Goal: Task Accomplishment & Management: Manage account settings

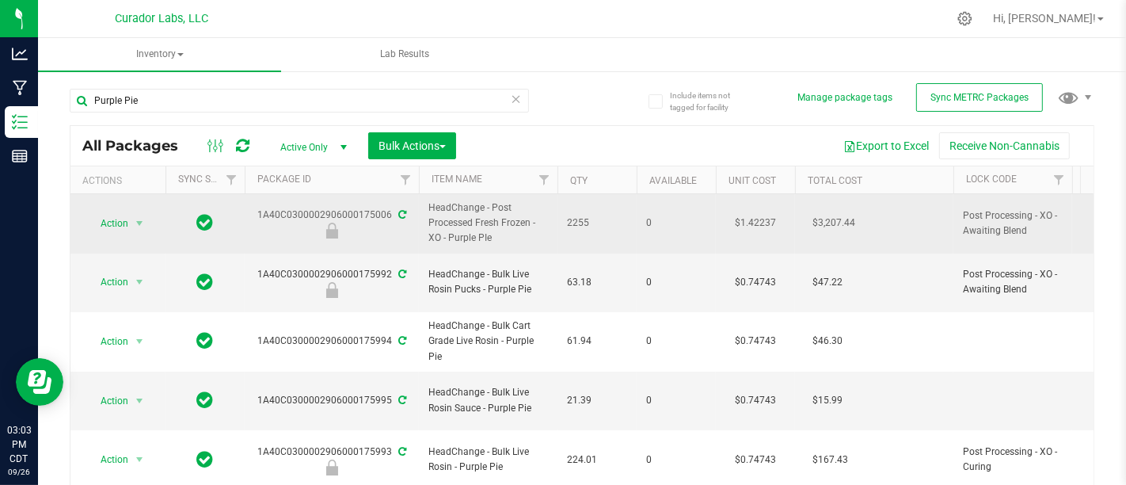
click at [572, 249] on td "2255" at bounding box center [596, 223] width 79 height 59
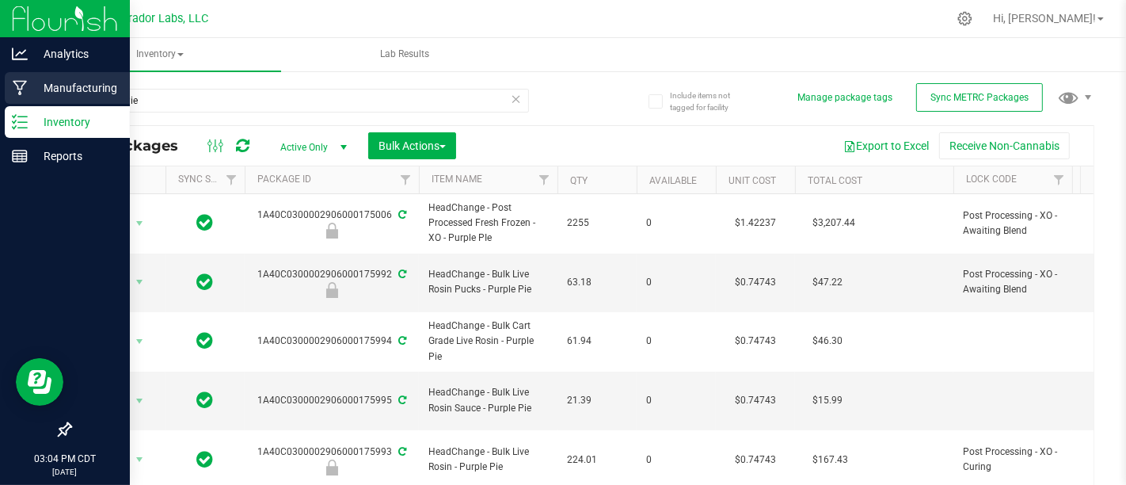
click at [29, 88] on p "Manufacturing" at bounding box center [75, 87] width 95 height 19
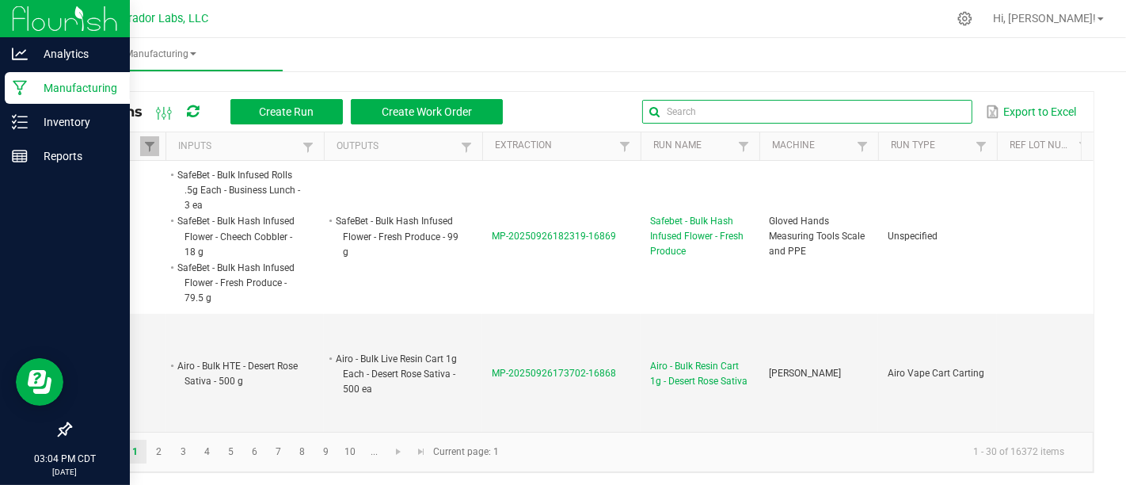
click at [920, 108] on input "text" at bounding box center [806, 112] width 329 height 24
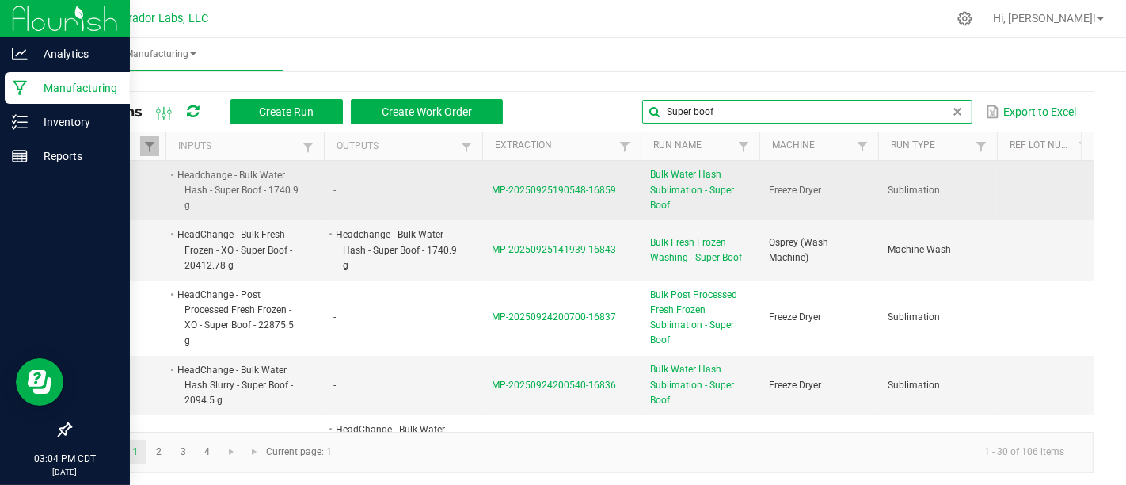
type input "Super boof"
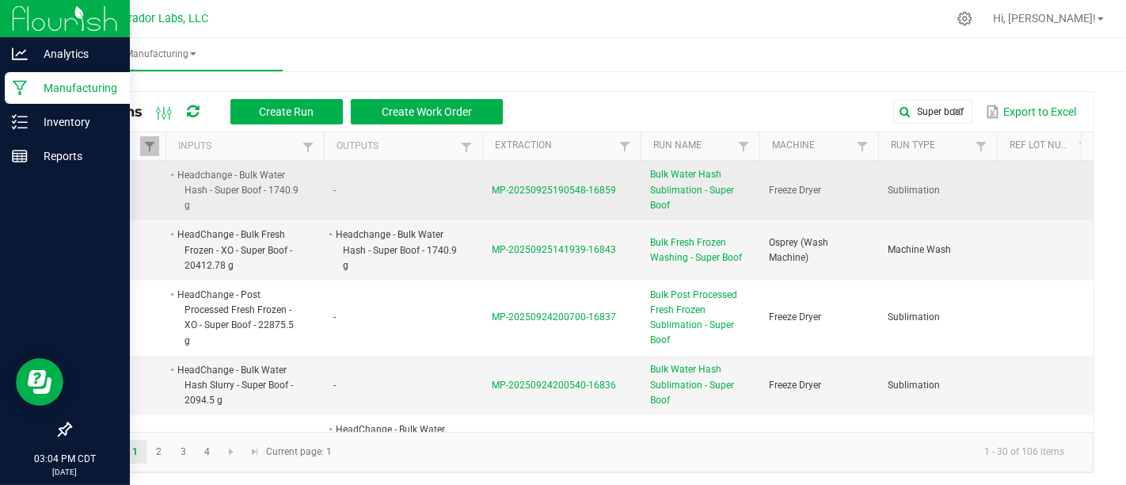
click at [642, 181] on td "Bulk Water Hash Sublimation - Super Boof" at bounding box center [700, 191] width 119 height 60
click at [656, 181] on span "Bulk Water Hash Sublimation - Super Boof" at bounding box center [700, 190] width 100 height 46
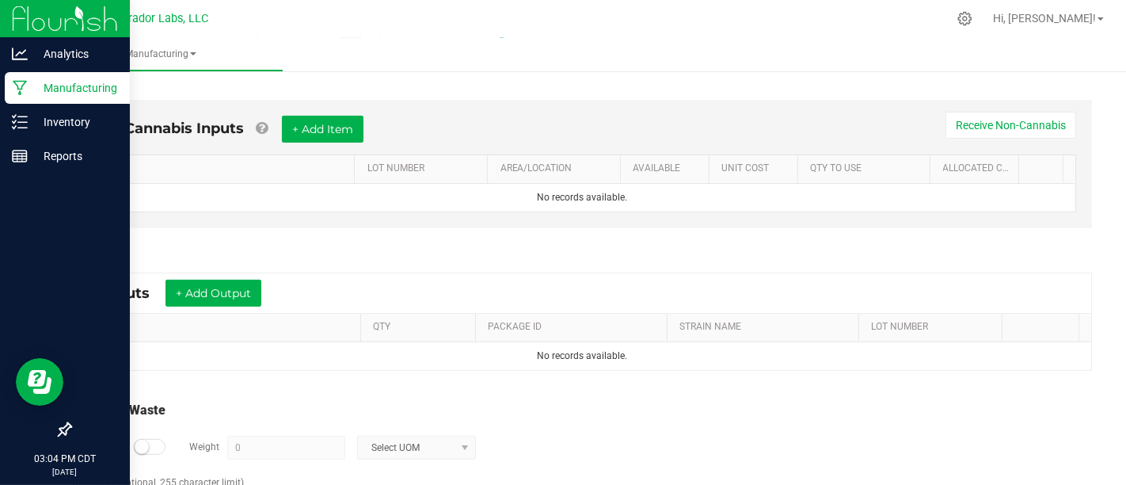
scroll to position [466, 0]
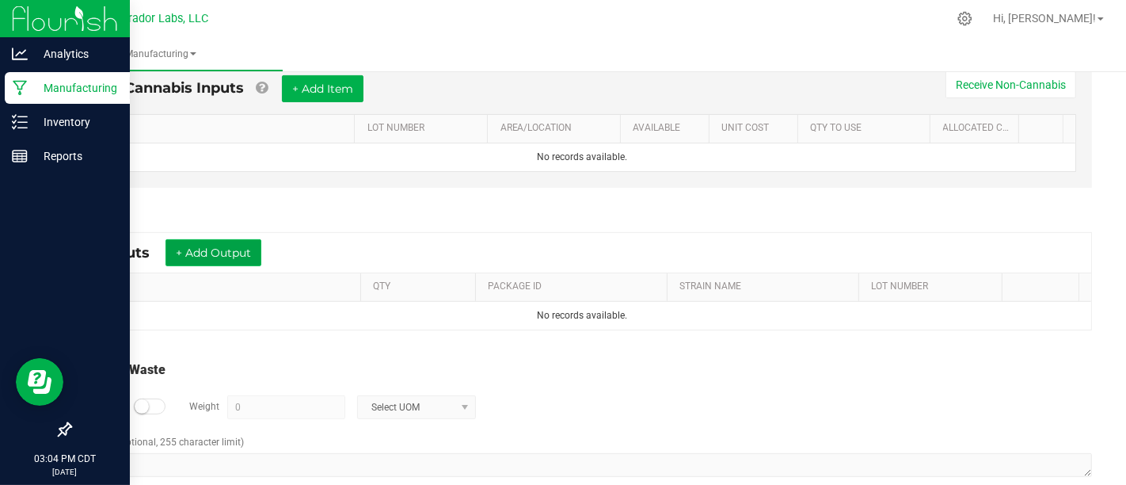
click at [239, 247] on button "+ Add Output" at bounding box center [213, 252] width 96 height 27
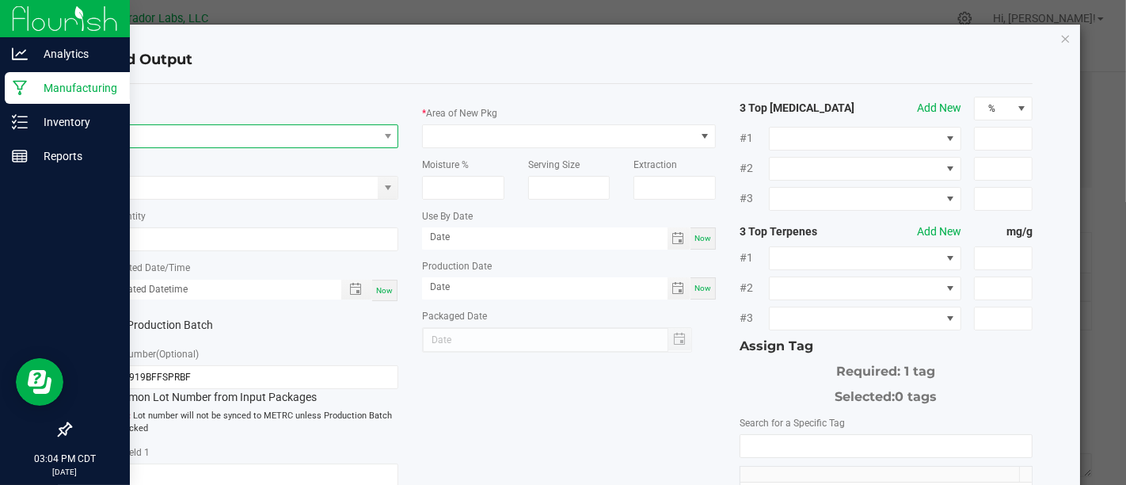
click at [283, 128] on span "NO DATA FOUND" at bounding box center [242, 136] width 272 height 22
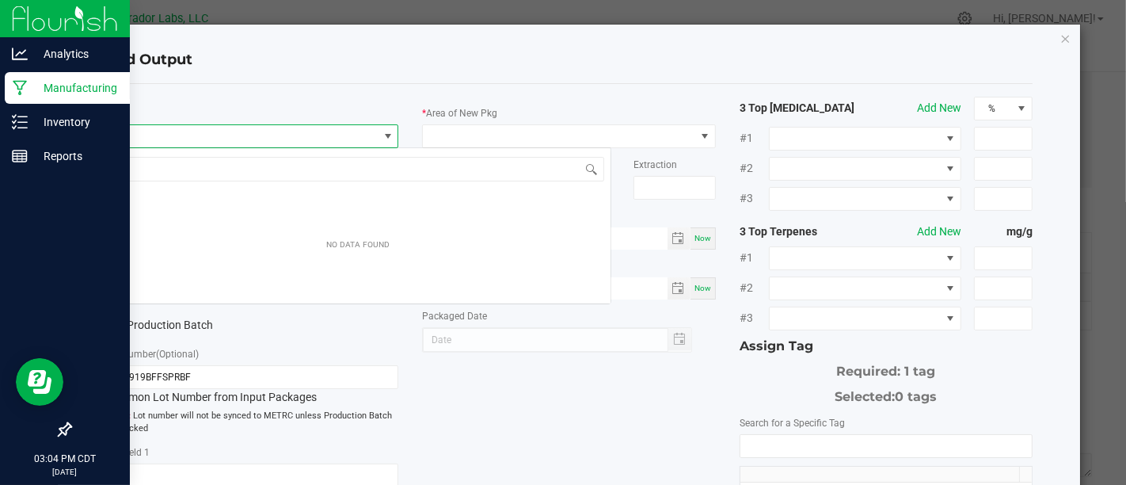
scroll to position [23, 289]
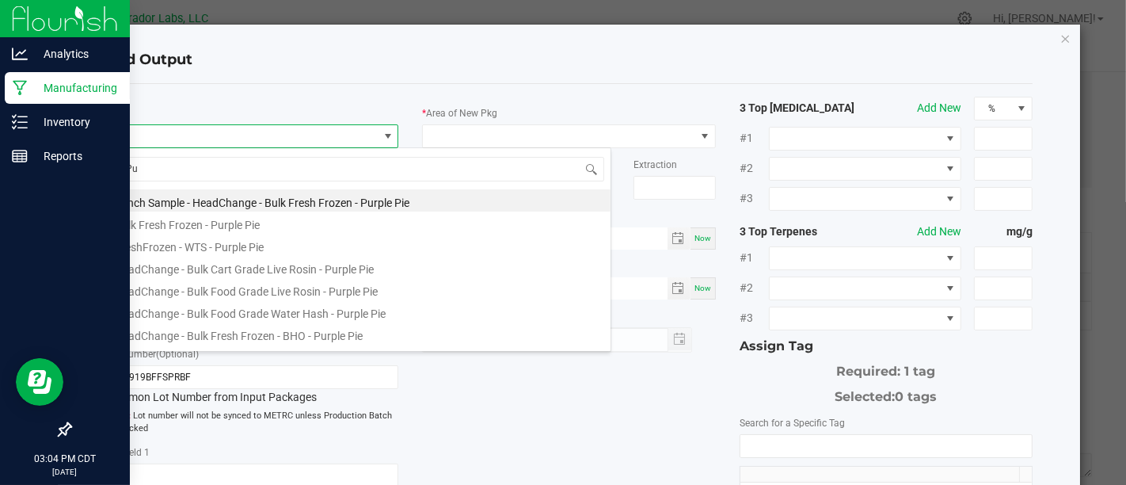
type input "P"
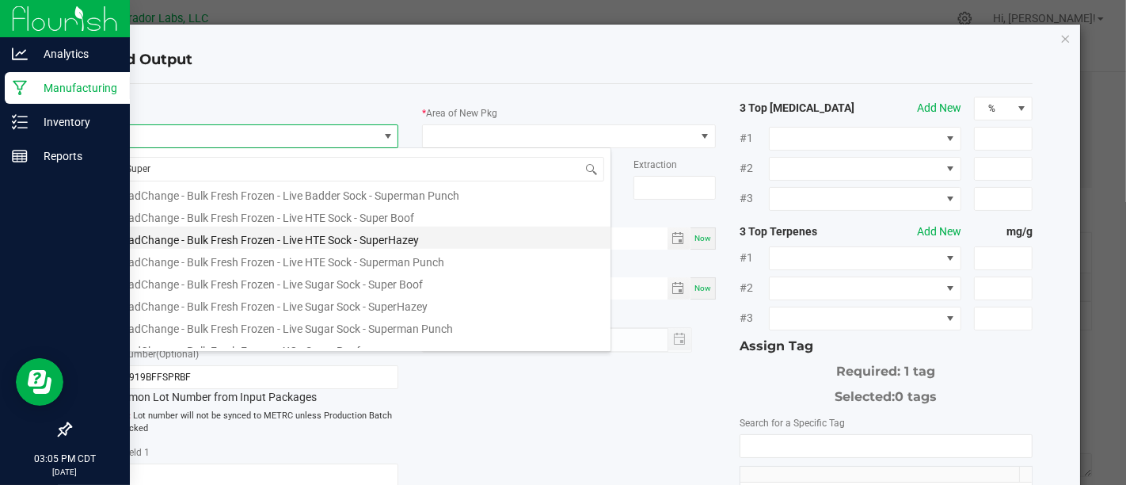
scroll to position [805, 0]
type input "Super boof"
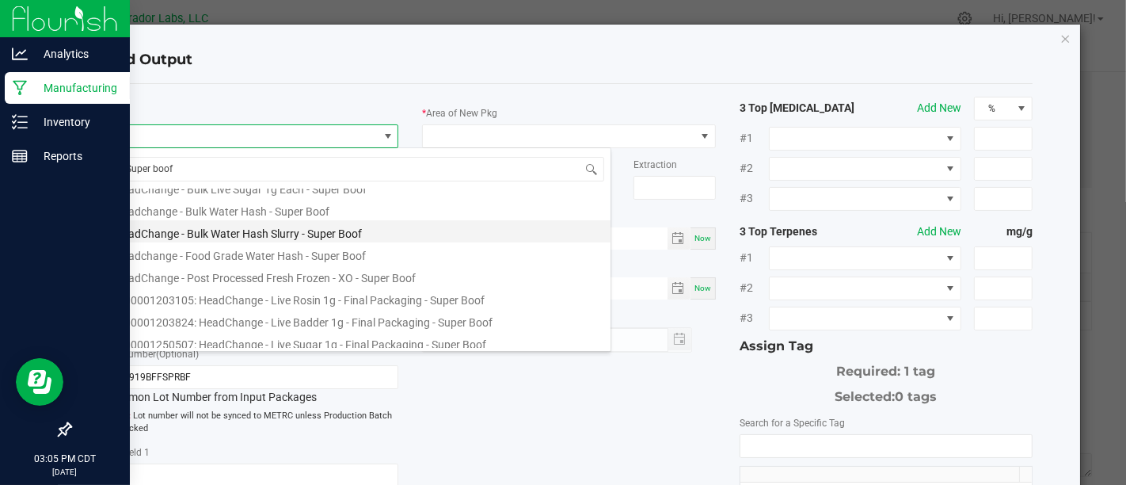
scroll to position [635, 0]
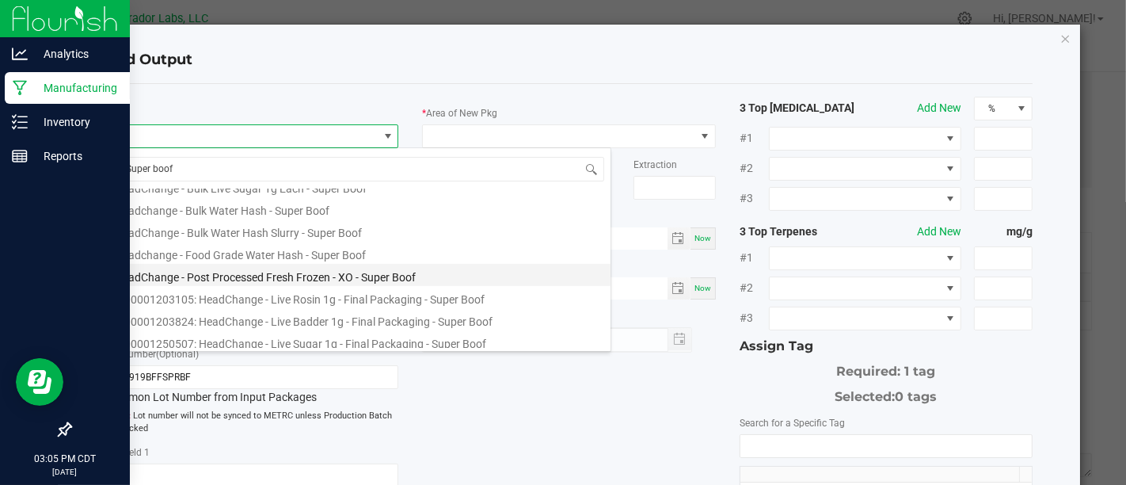
click at [462, 278] on li "HeadChange - Post Processed Fresh Frozen - XO - Super Boof" at bounding box center [357, 275] width 505 height 22
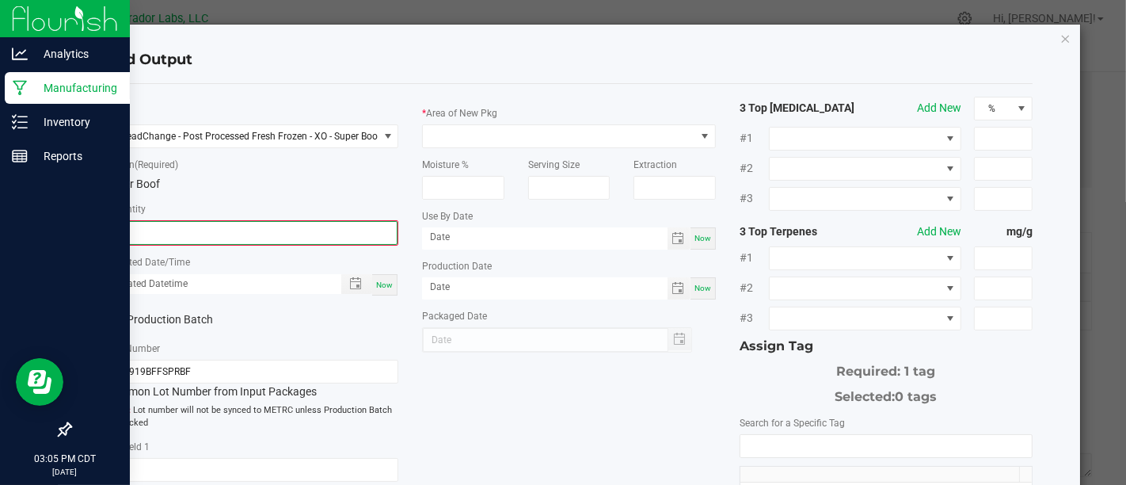
click at [362, 231] on input "0" at bounding box center [252, 233] width 290 height 22
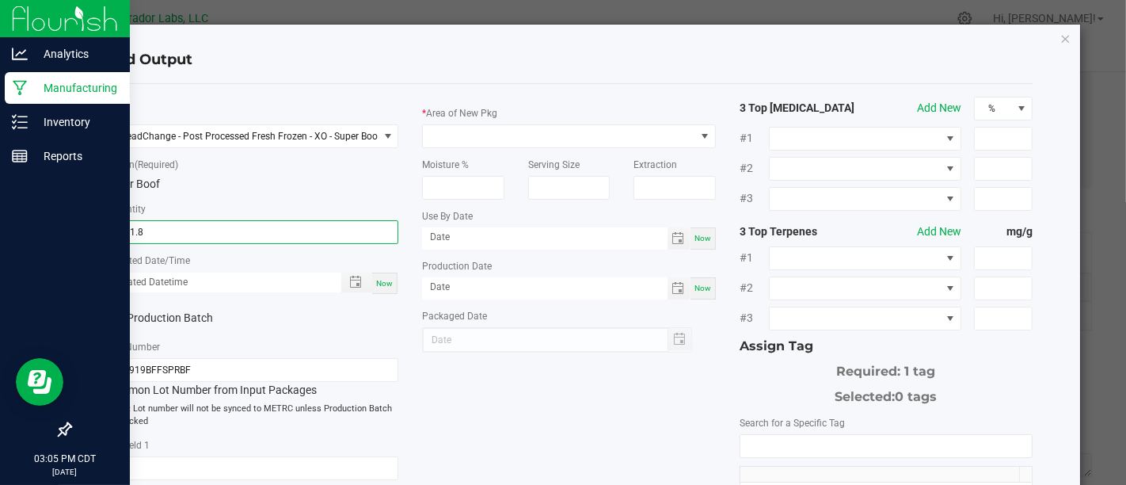
type input "3591.8000 g"
click at [372, 276] on div "Now" at bounding box center [384, 282] width 25 height 21
type input "[DATE] 3:05 PM"
type input "[DATE]"
click at [176, 306] on div "Production Batch" at bounding box center [172, 318] width 158 height 24
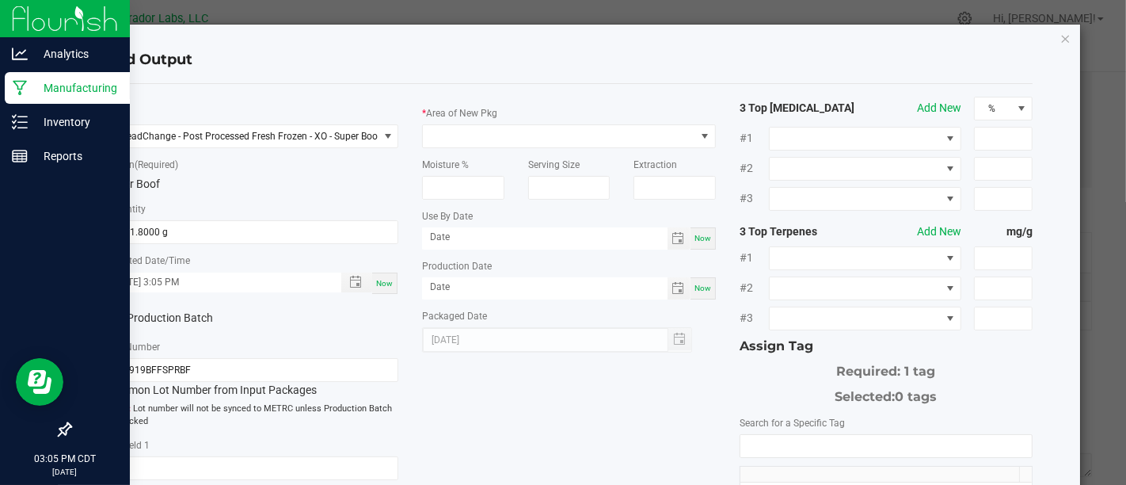
click at [196, 325] on label "Production Batch" at bounding box center [172, 318] width 135 height 17
click at [0, 0] on input "Production Batch" at bounding box center [0, 0] width 0 height 0
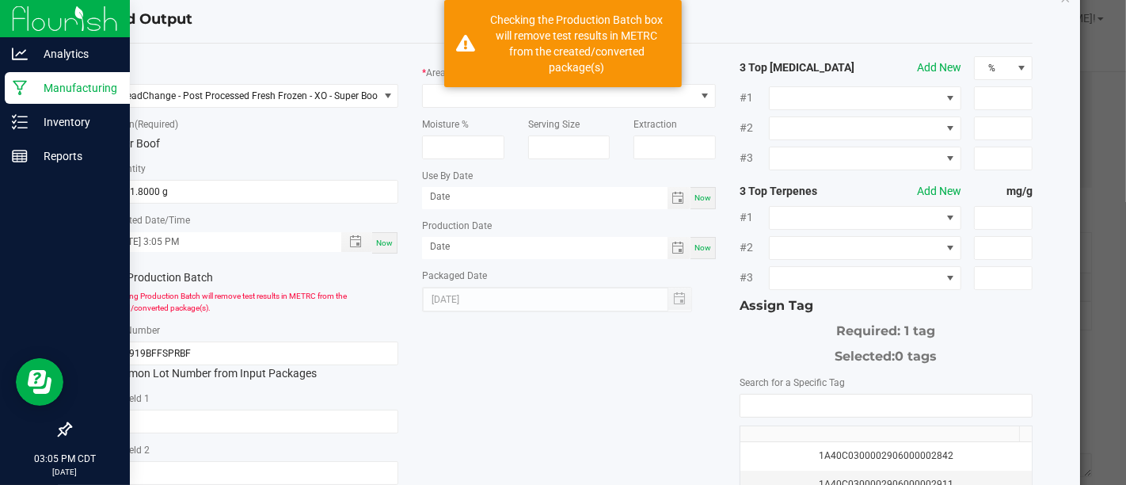
scroll to position [0, 0]
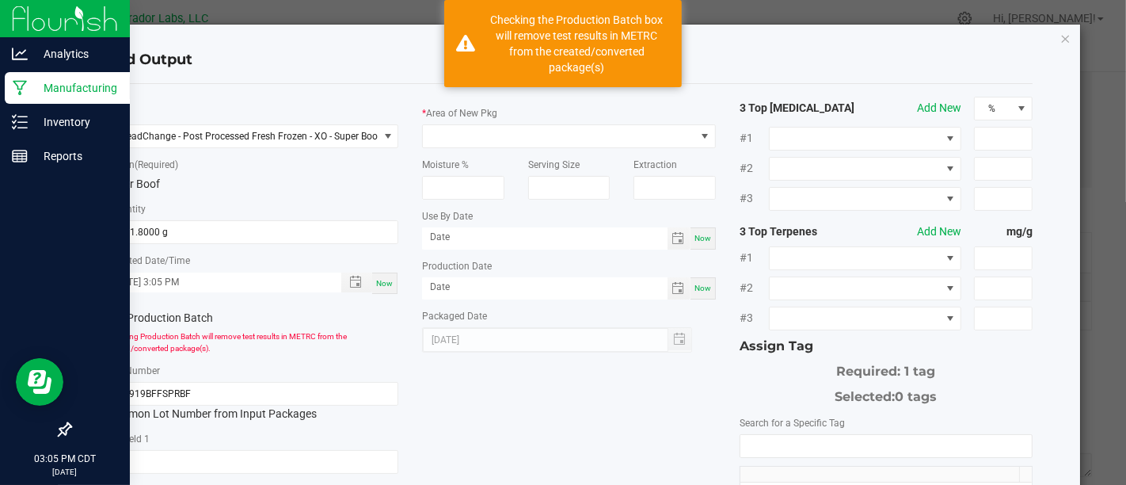
click at [562, 150] on div "Serving Size" at bounding box center [568, 173] width 105 height 51
click at [565, 143] on span at bounding box center [559, 136] width 272 height 22
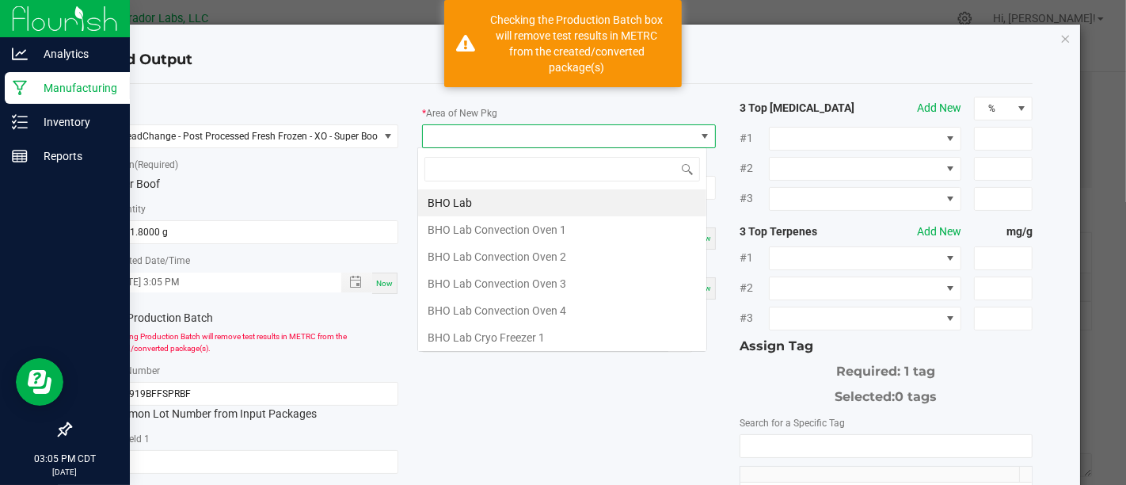
scroll to position [23, 289]
type input "Xo"
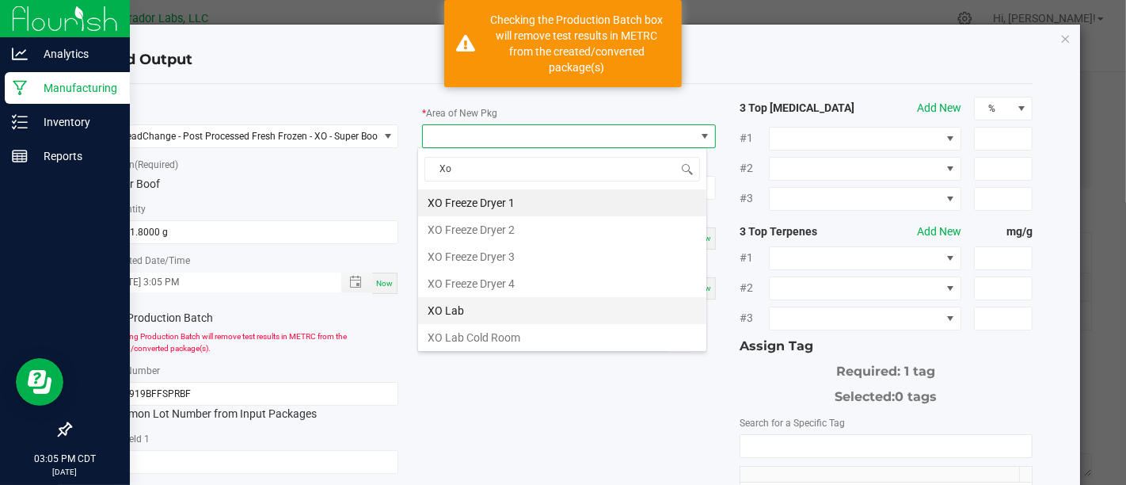
click at [523, 300] on li "XO Lab" at bounding box center [562, 310] width 288 height 27
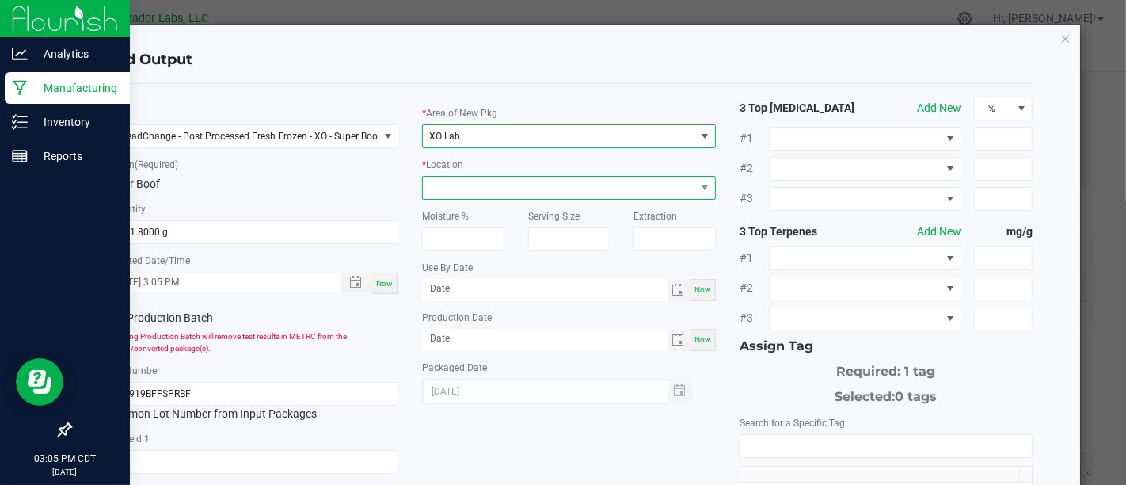
click at [651, 196] on span at bounding box center [559, 188] width 272 height 22
click at [644, 129] on span "XO Lab" at bounding box center [559, 136] width 272 height 22
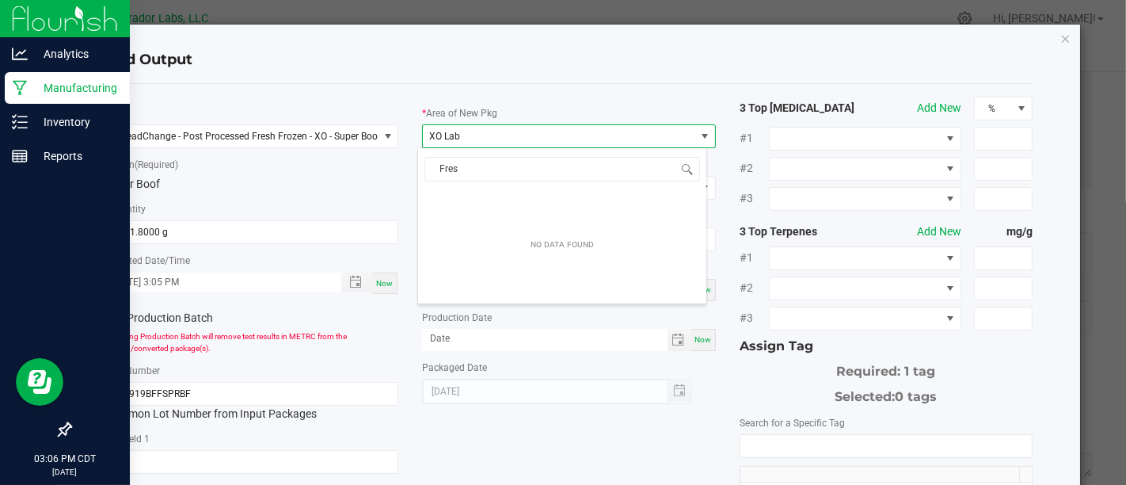
scroll to position [0, 0]
type input "F"
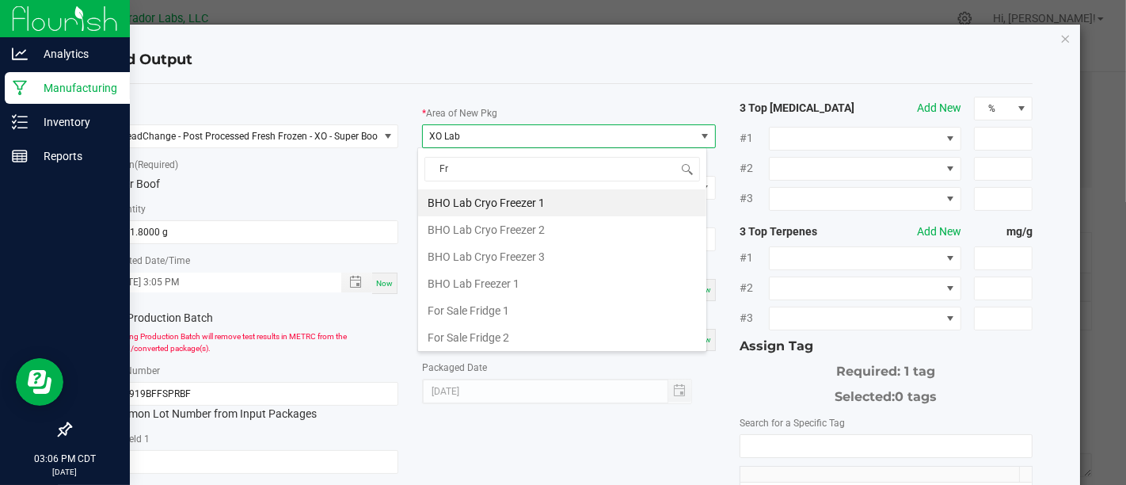
type input "Fro"
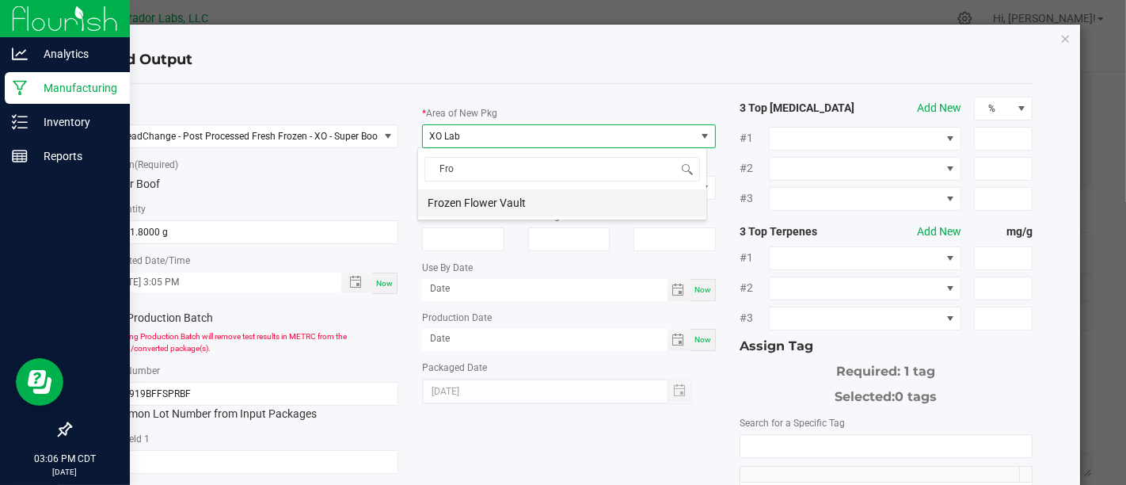
click at [549, 207] on li "Frozen Flower Vault" at bounding box center [562, 202] width 288 height 27
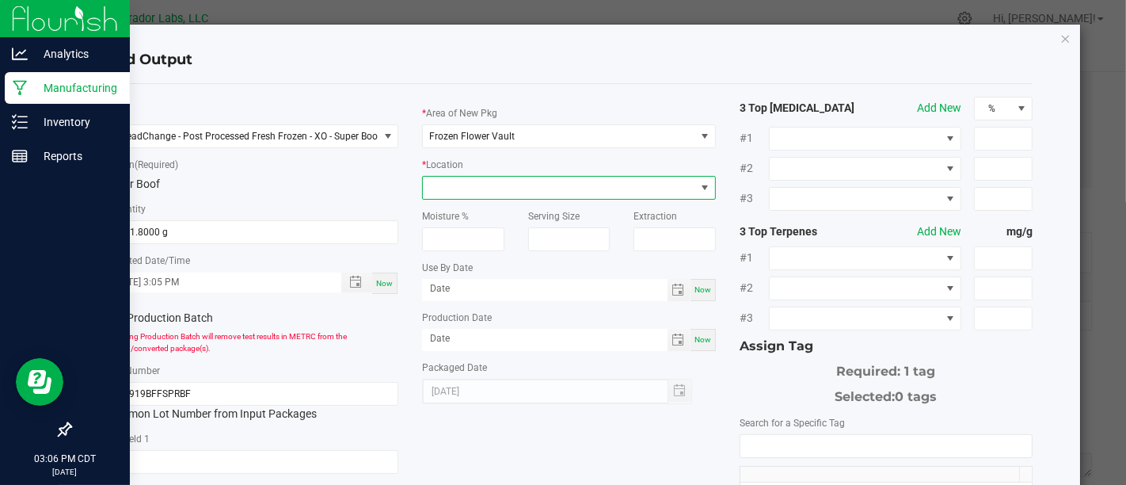
click at [643, 185] on span at bounding box center [559, 188] width 272 height 22
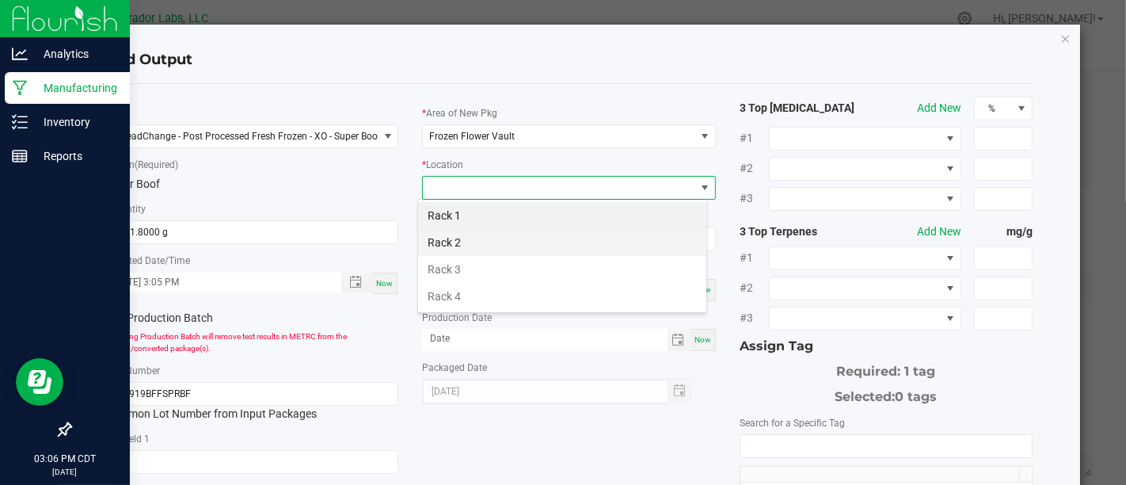
scroll to position [23, 289]
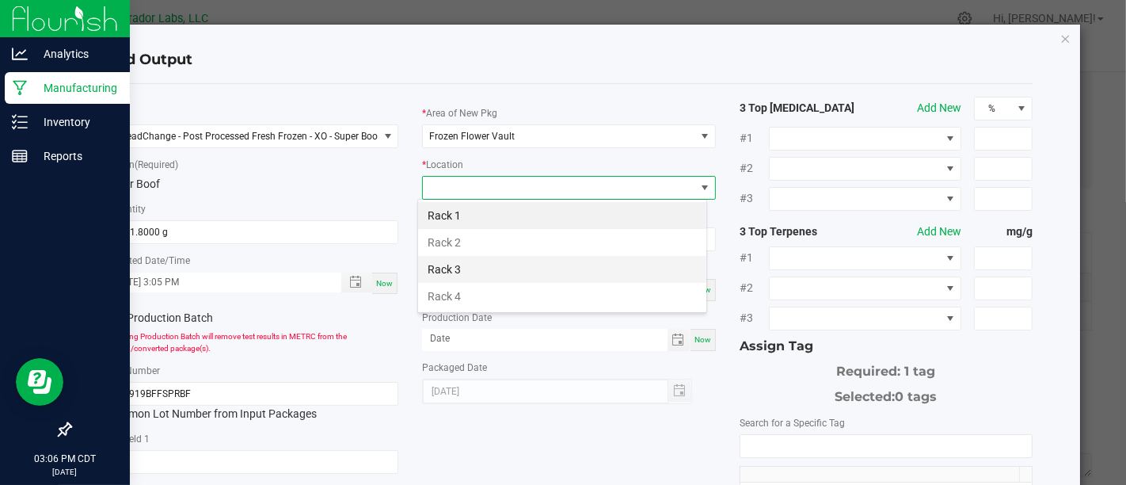
click at [494, 272] on li "Rack 3" at bounding box center [562, 269] width 288 height 27
click at [694, 285] on span "Now" at bounding box center [702, 289] width 17 height 9
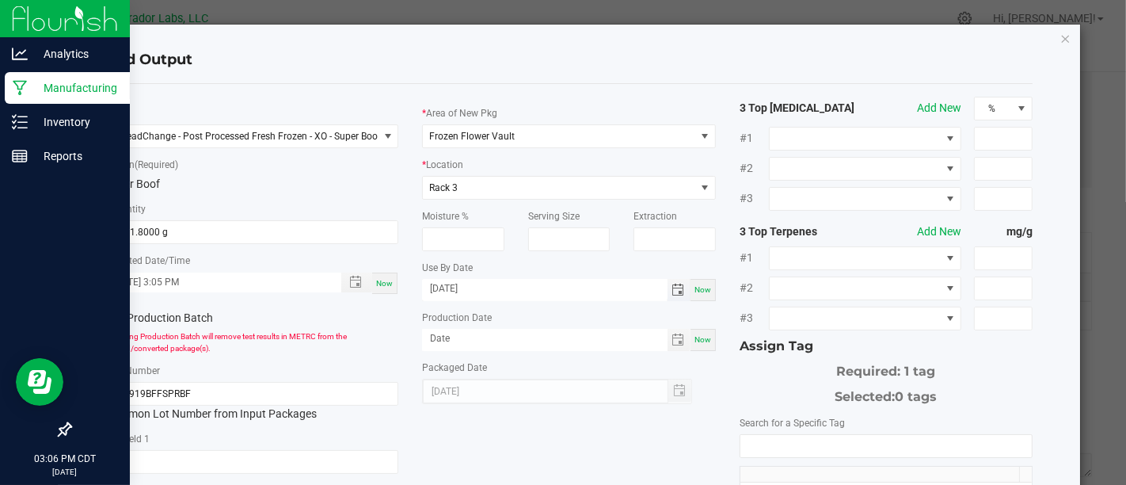
click at [572, 296] on input "[DATE]" at bounding box center [544, 289] width 245 height 20
type input "[DATE]"
click at [694, 341] on span "Now" at bounding box center [702, 339] width 17 height 9
type input "[DATE]"
click at [816, 448] on input "NO DATA FOUND" at bounding box center [885, 446] width 291 height 22
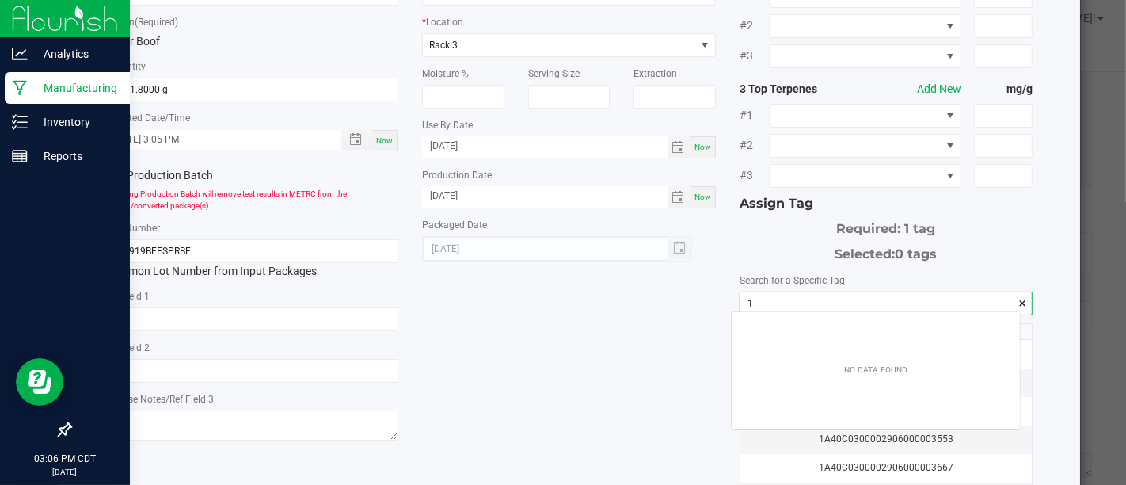
scroll to position [22, 287]
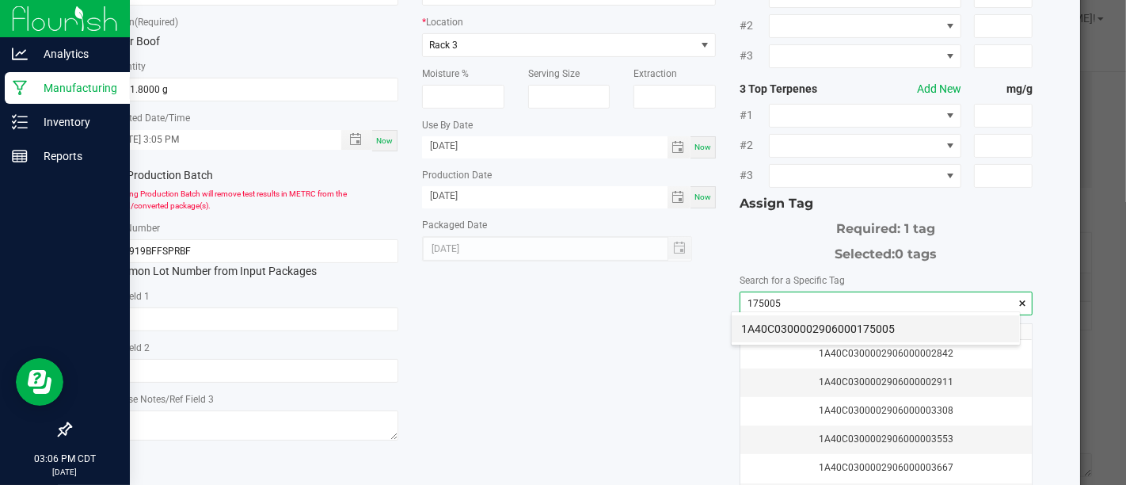
click at [800, 333] on li "1A40C0300002906000175005" at bounding box center [876, 328] width 288 height 27
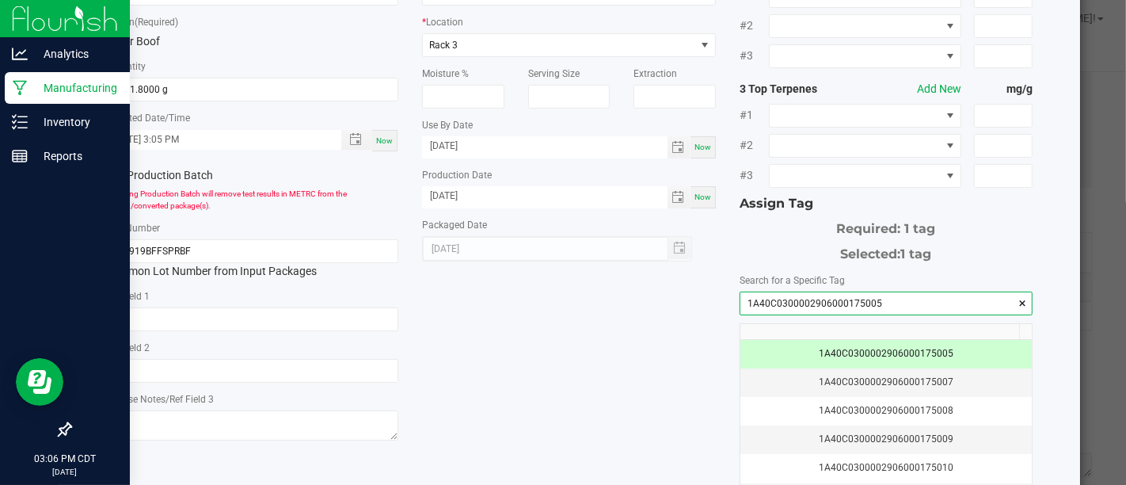
scroll to position [267, 0]
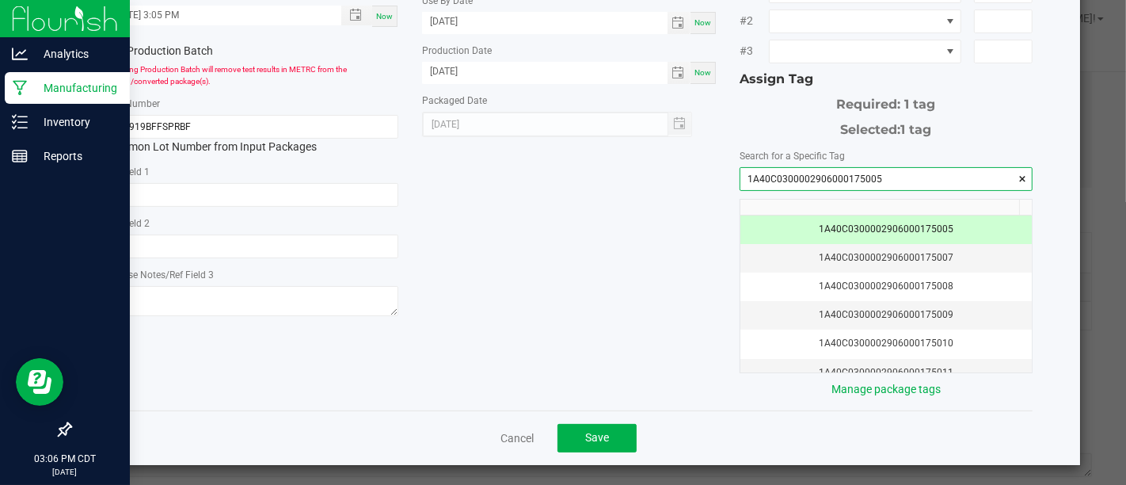
type input "1A40C0300002906000175005"
click at [586, 448] on div "Cancel Save" at bounding box center [568, 437] width 927 height 55
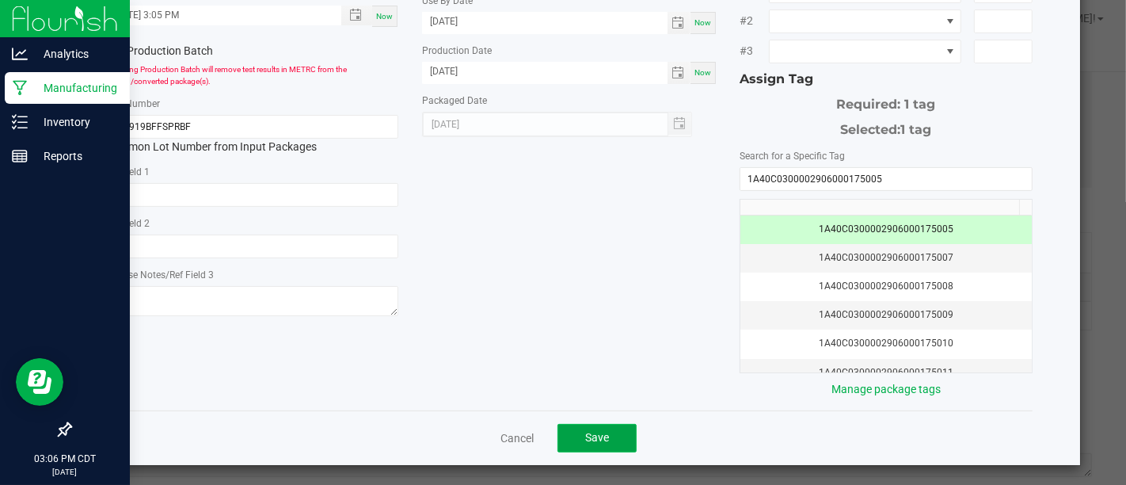
click at [587, 442] on button "Save" at bounding box center [596, 438] width 79 height 29
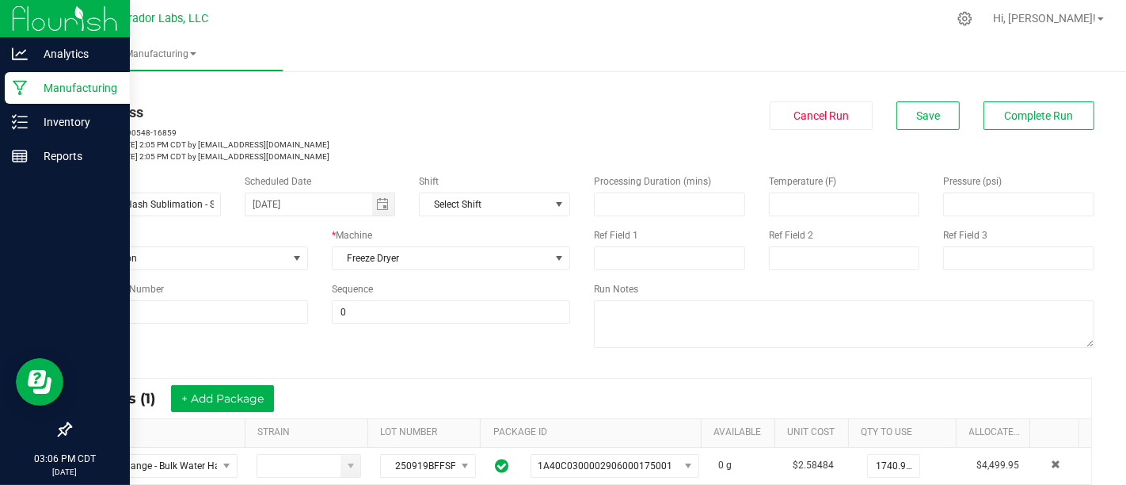
scroll to position [0, 0]
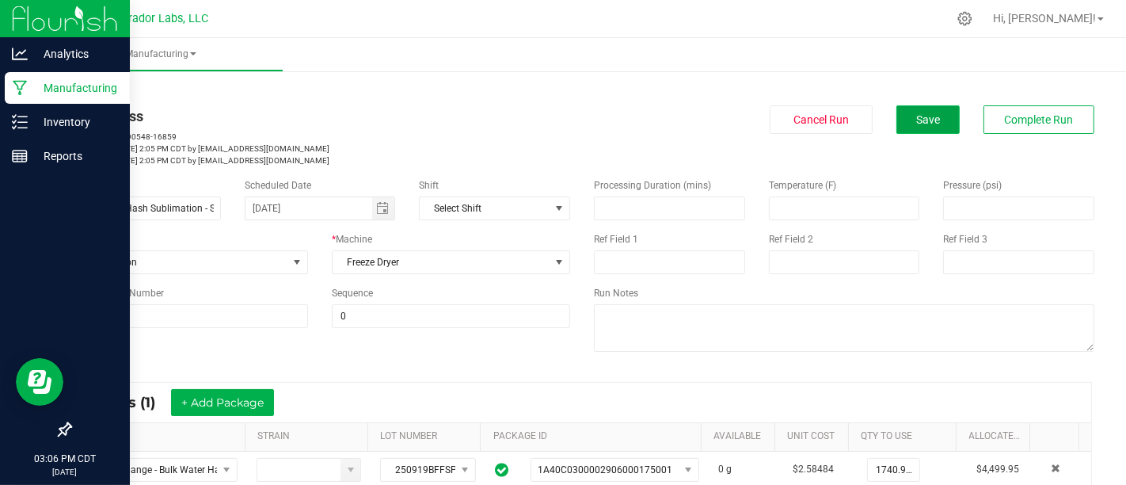
click at [920, 123] on span "Save" at bounding box center [928, 119] width 24 height 13
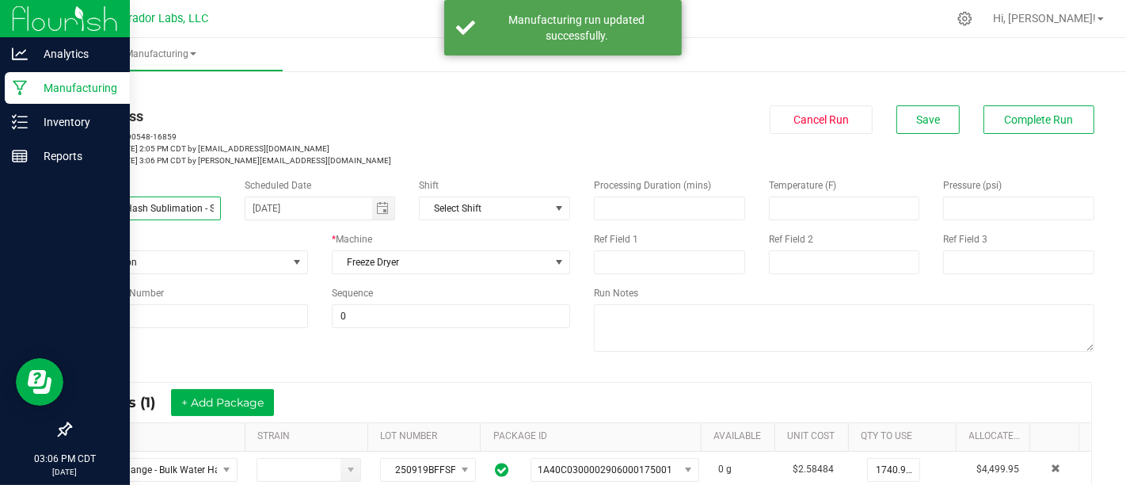
click at [203, 205] on input "Bulk Water Hash Sublimation - Super Boof" at bounding box center [145, 208] width 151 height 24
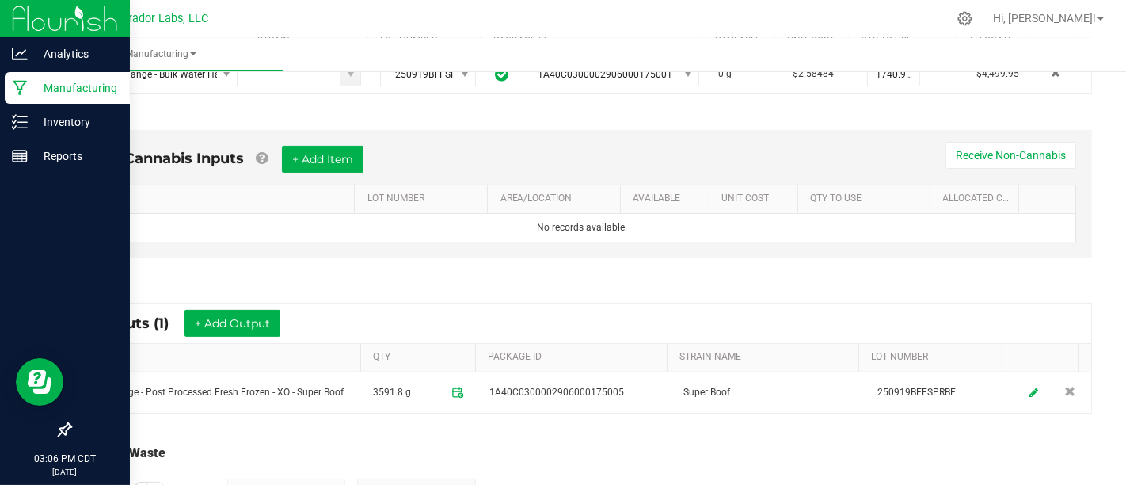
scroll to position [412, 0]
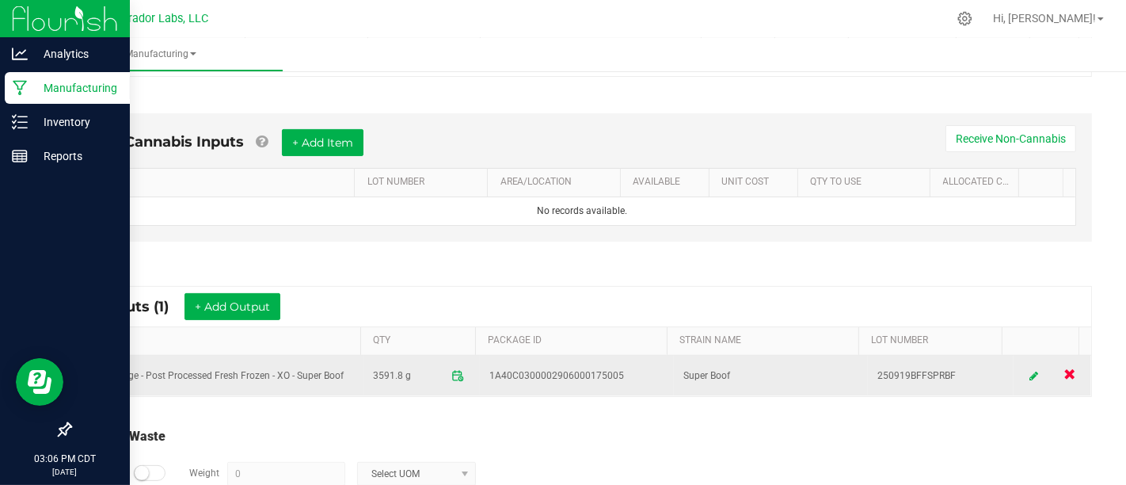
click at [1063, 368] on span at bounding box center [1069, 374] width 12 height 12
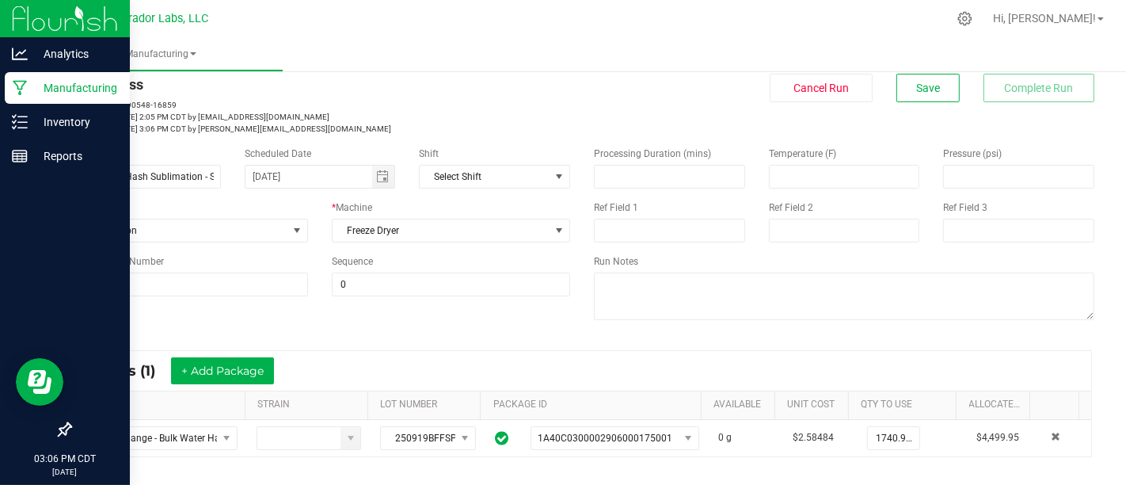
scroll to position [0, 0]
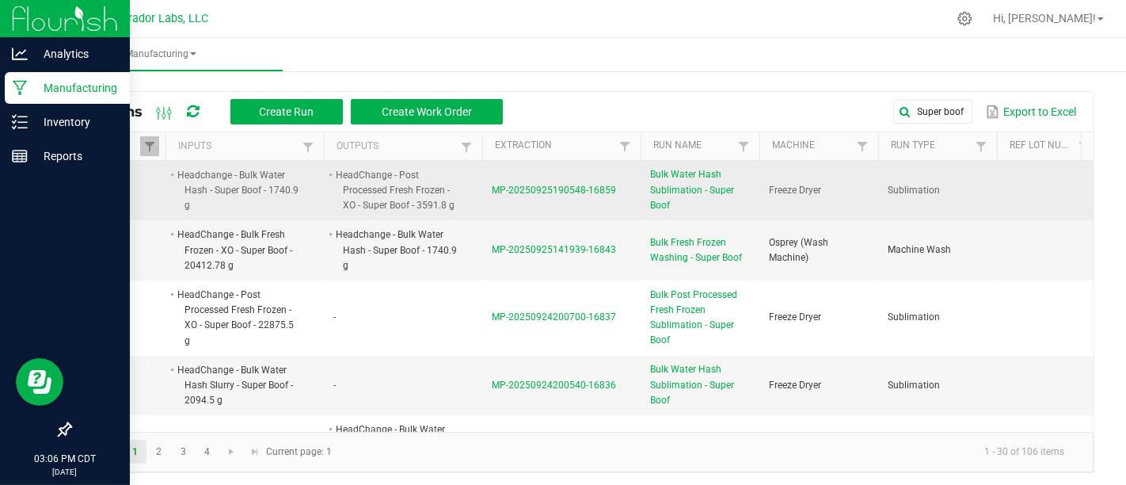
click at [665, 189] on span "Bulk Water Hash Sublimation - Super Boof" at bounding box center [700, 190] width 100 height 46
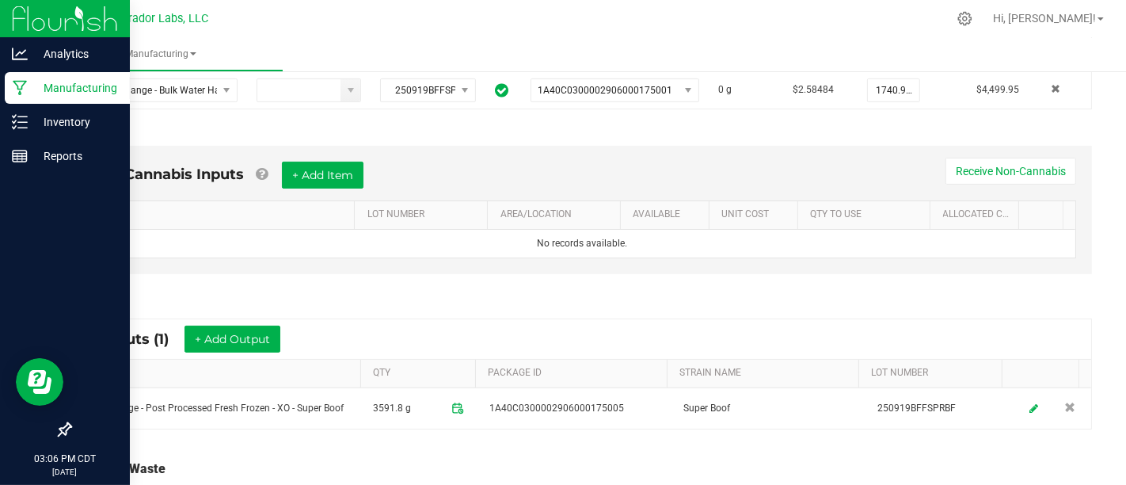
scroll to position [500, 0]
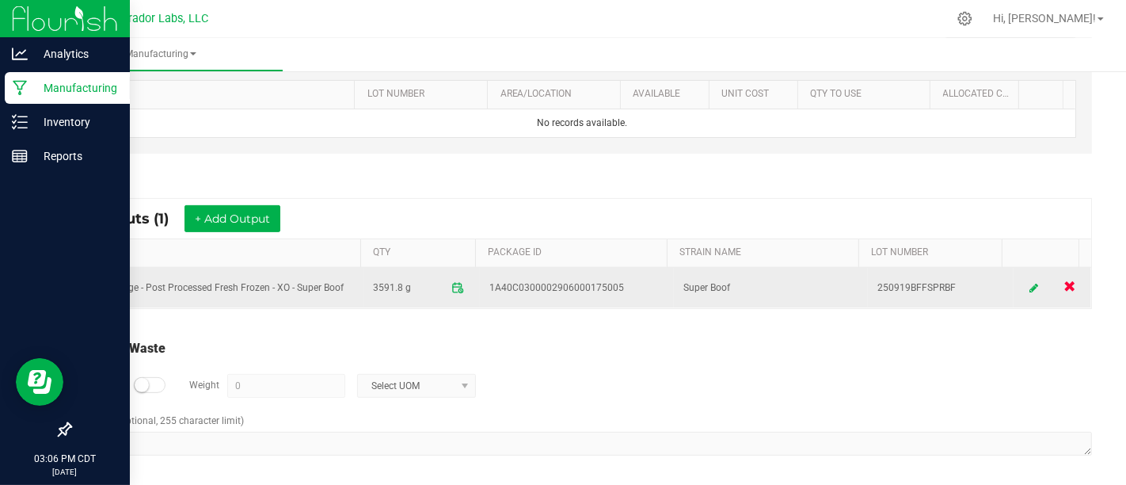
click at [1057, 279] on link at bounding box center [1070, 287] width 26 height 31
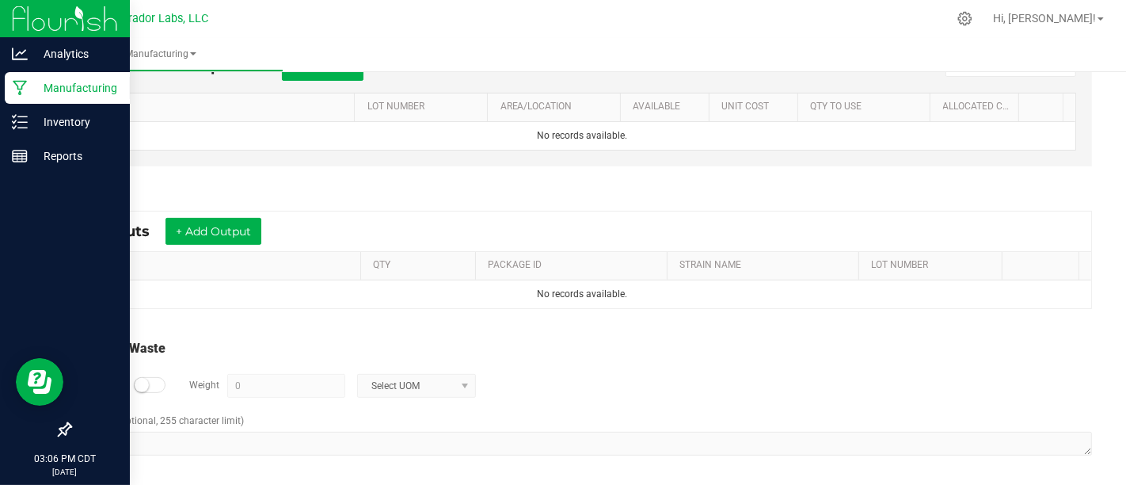
scroll to position [0, 0]
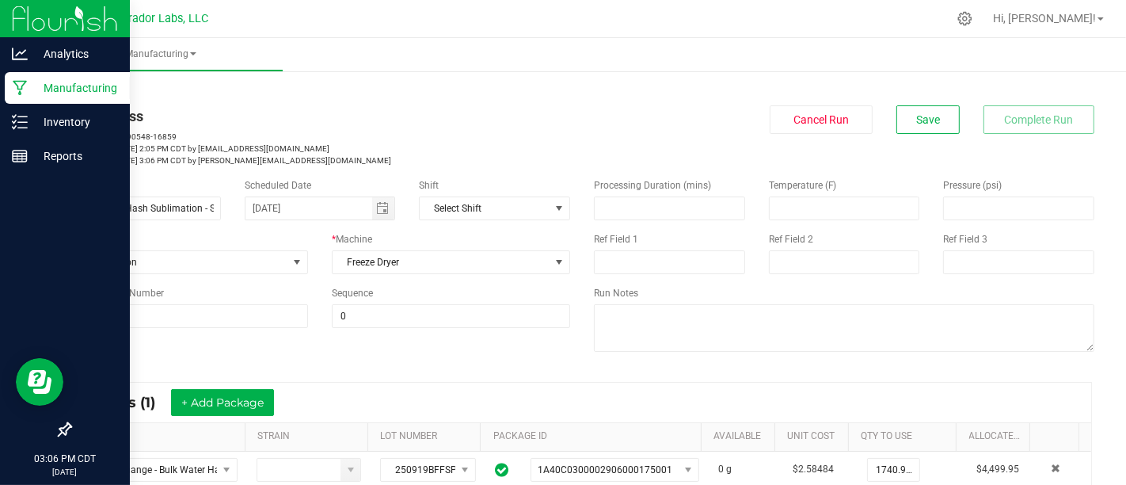
click at [896, 98] on div "< All Runs In Progress MP-20250925190548-16859 Started: [DATE] 2:05 PM CDT by […" at bounding box center [582, 124] width 1024 height 83
click at [899, 105] on div "< All Runs In Progress MP-20250925190548-16859 Started: [DATE] 2:05 PM CDT by […" at bounding box center [582, 124] width 1024 height 83
click at [899, 112] on button "Save" at bounding box center [927, 119] width 63 height 29
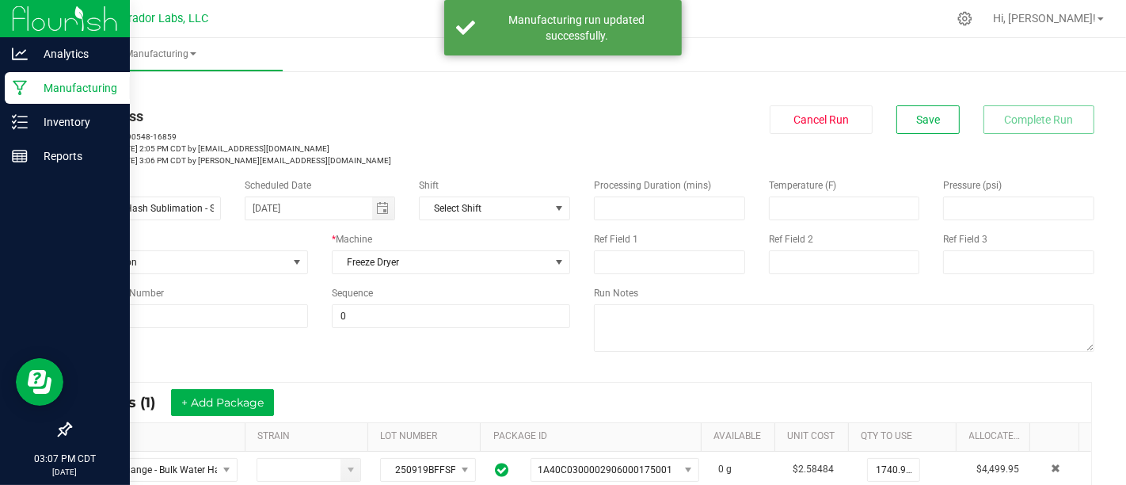
click at [25, 89] on icon at bounding box center [20, 88] width 15 height 16
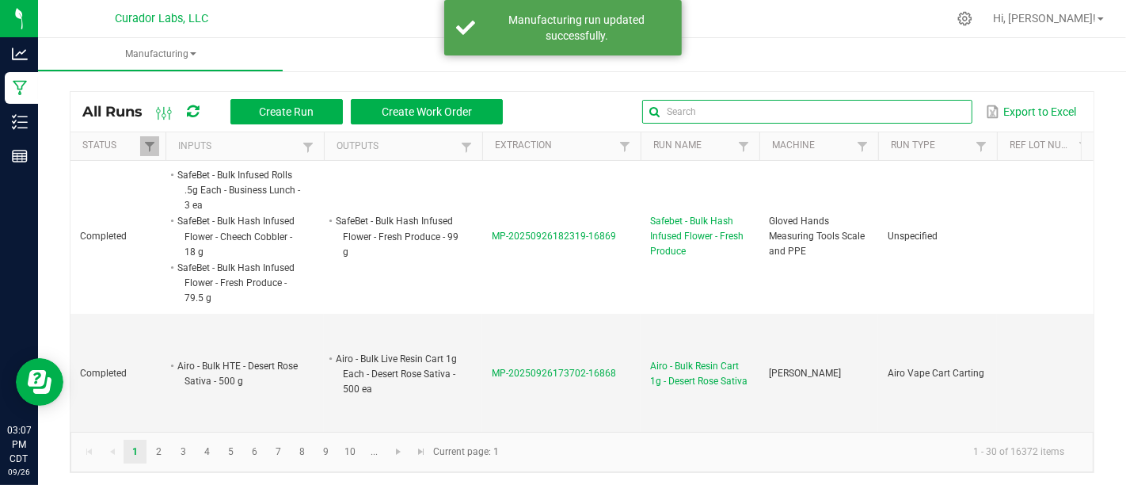
click at [918, 112] on input "text" at bounding box center [806, 112] width 329 height 24
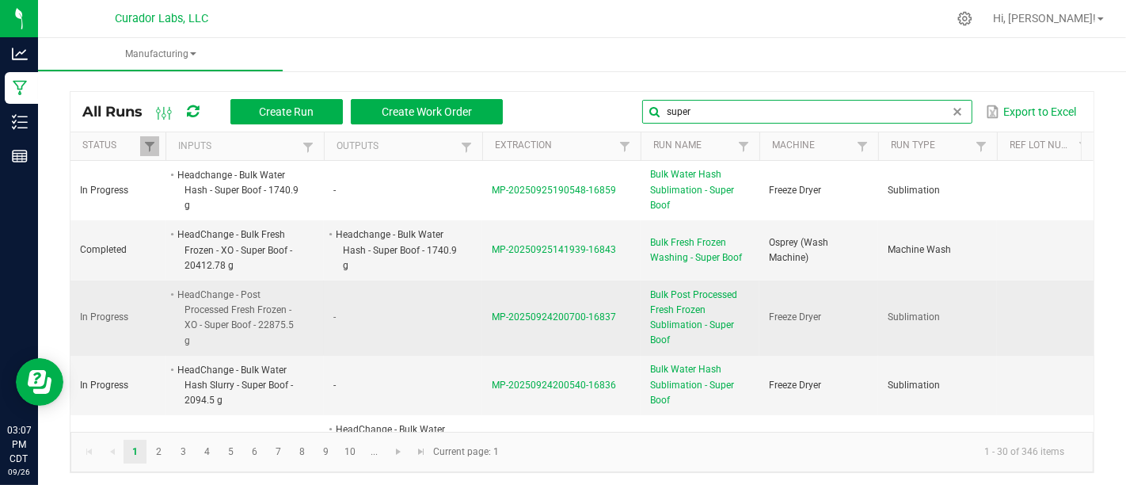
type input "super"
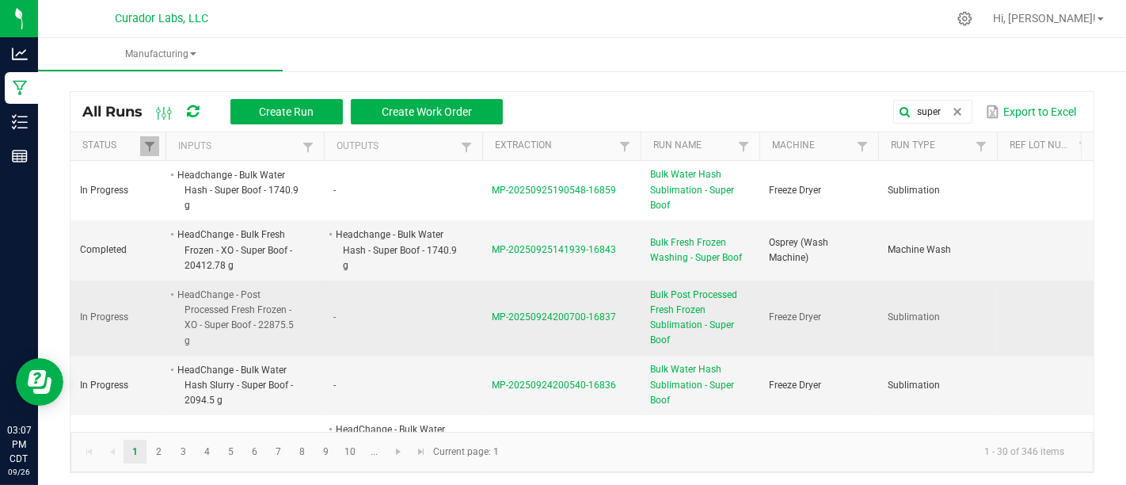
click at [701, 329] on span "Bulk Post Processed Fresh Frozen Sublimation - Super Boof" at bounding box center [700, 317] width 100 height 61
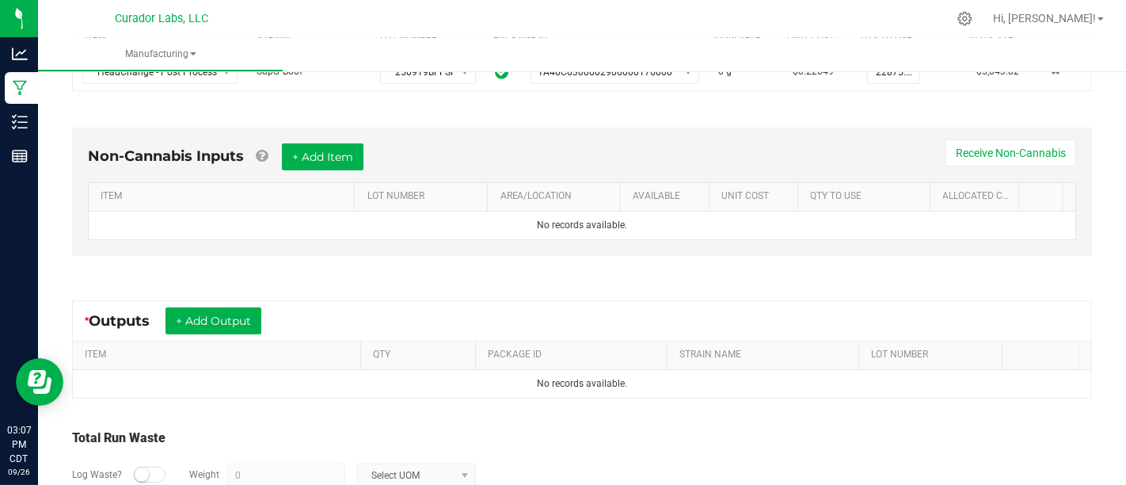
scroll to position [398, 0]
click at [249, 314] on button "+ Add Output" at bounding box center [213, 319] width 96 height 27
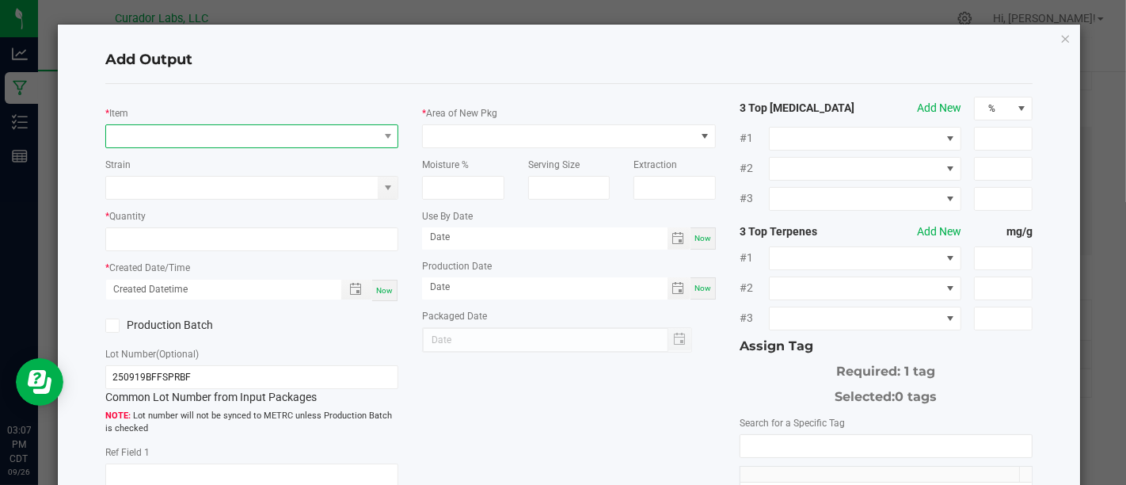
click at [290, 127] on span "NO DATA FOUND" at bounding box center [242, 136] width 272 height 22
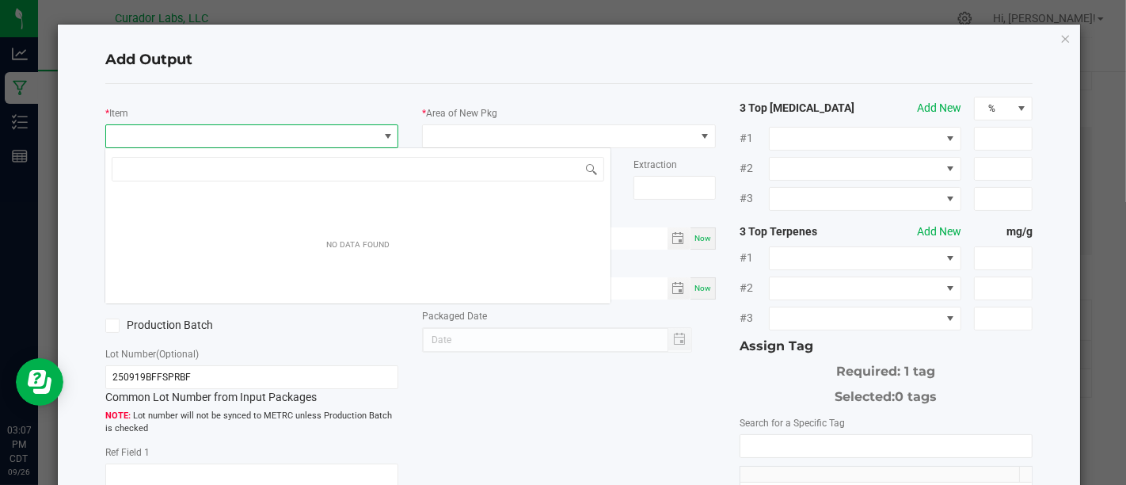
scroll to position [23, 289]
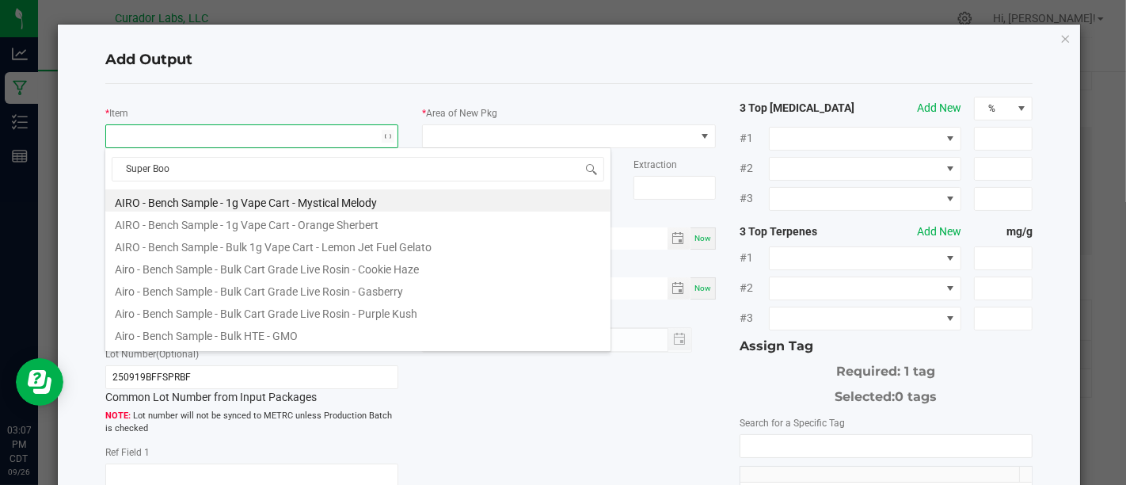
type input "Super Boof"
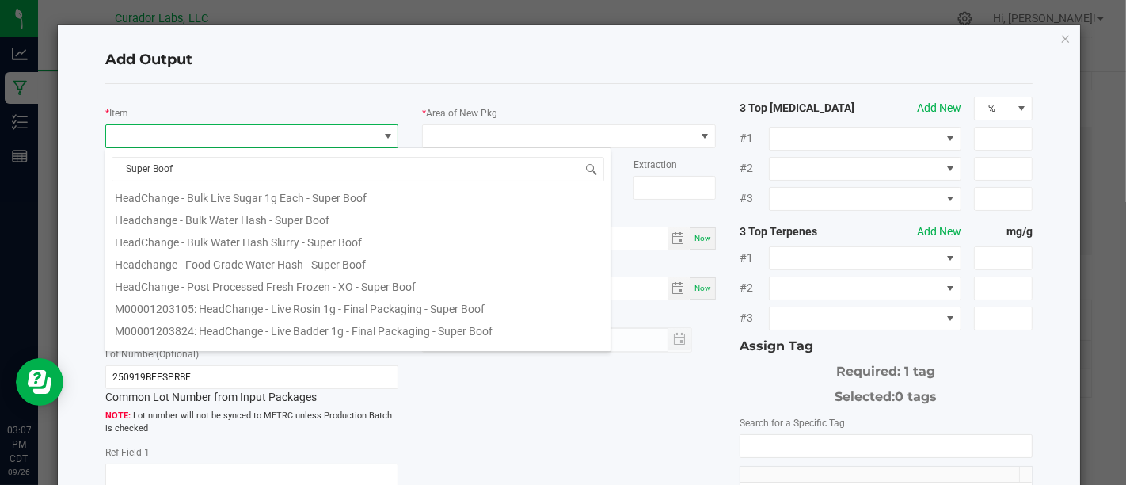
scroll to position [621, 0]
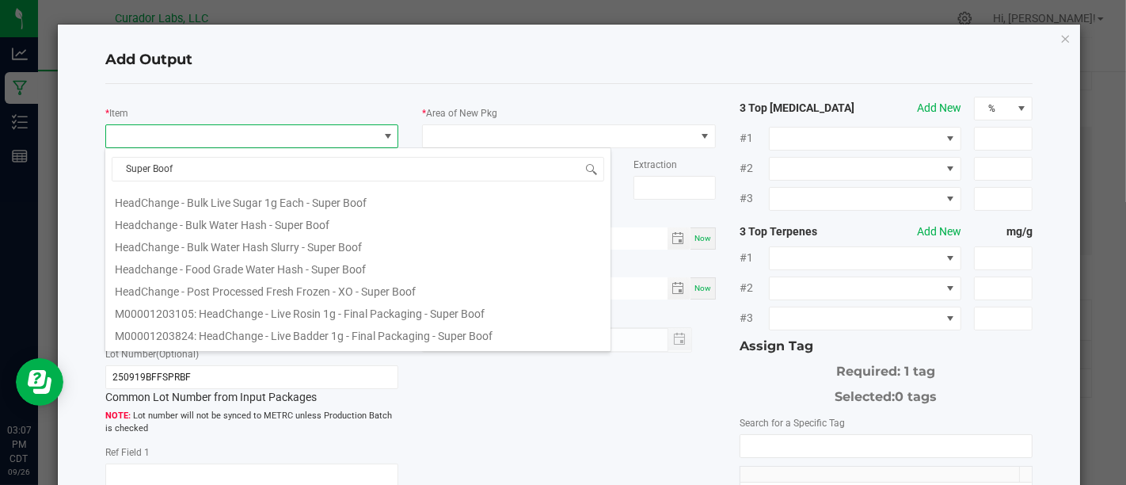
click at [340, 288] on li "HeadChange - Post Processed Fresh Frozen - XO - Super Boof" at bounding box center [357, 289] width 505 height 22
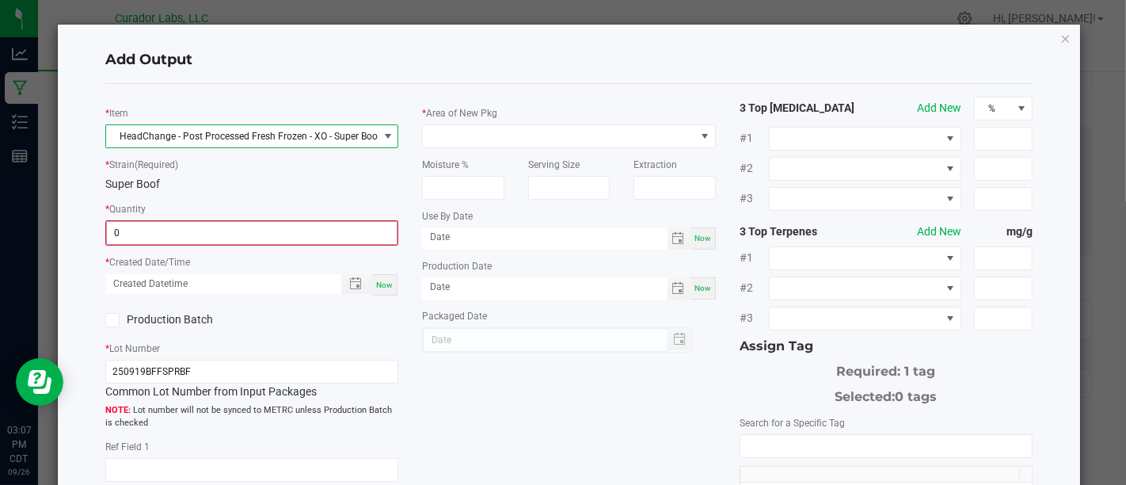
click at [337, 229] on input "0" at bounding box center [252, 233] width 290 height 22
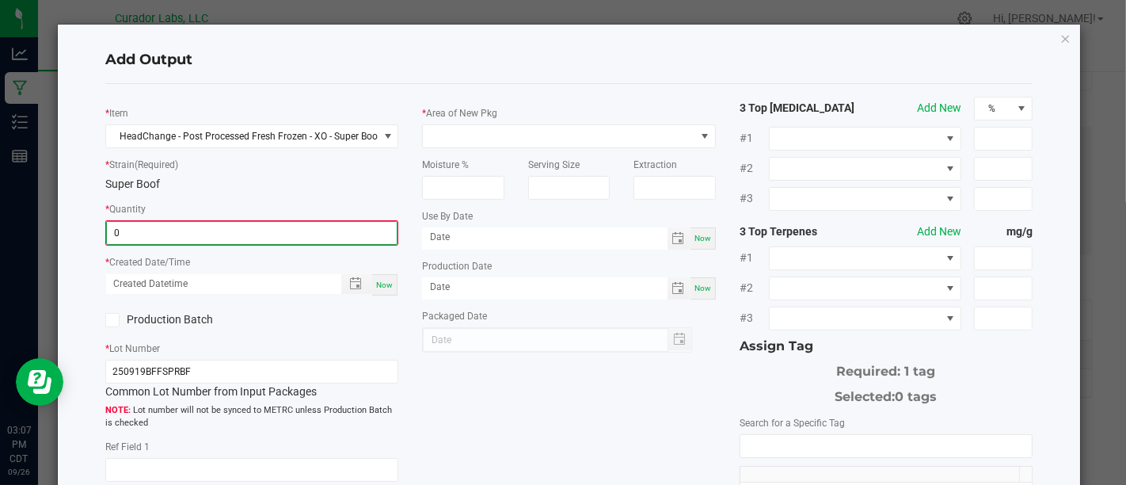
type input "0"
click at [341, 234] on input "0" at bounding box center [252, 233] width 290 height 22
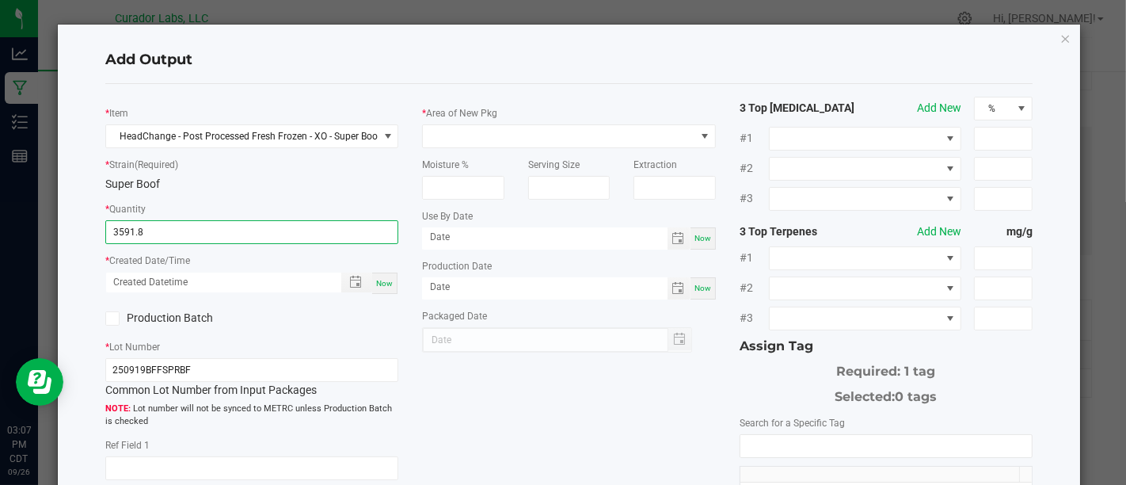
type input "3591.8000 g"
click at [378, 275] on div "Now" at bounding box center [384, 282] width 25 height 21
type input "[DATE] 3:07 PM"
type input "[DATE]"
click at [125, 326] on div "Production Batch" at bounding box center [172, 318] width 158 height 24
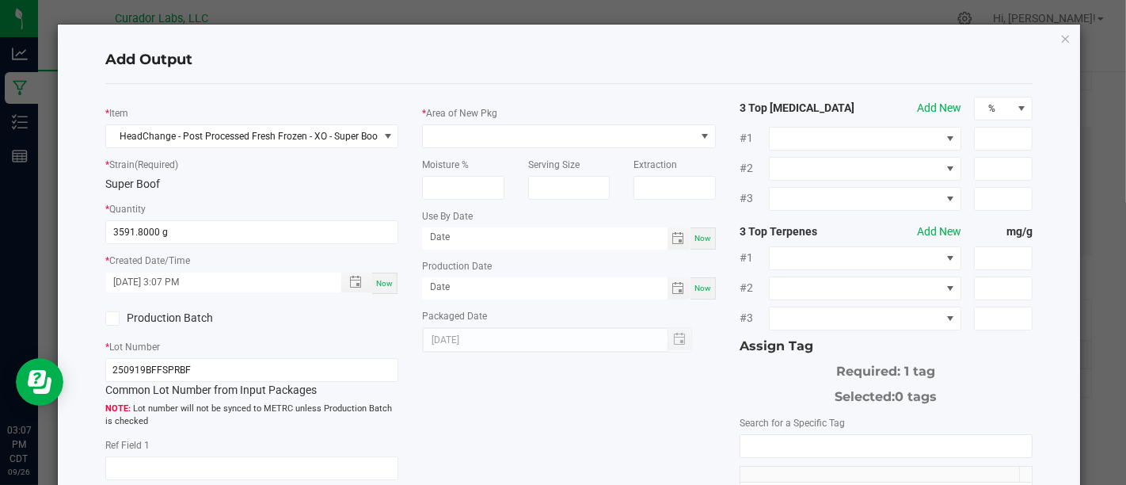
click at [132, 317] on label "Production Batch" at bounding box center [172, 318] width 135 height 17
click at [0, 0] on input "Production Batch" at bounding box center [0, 0] width 0 height 0
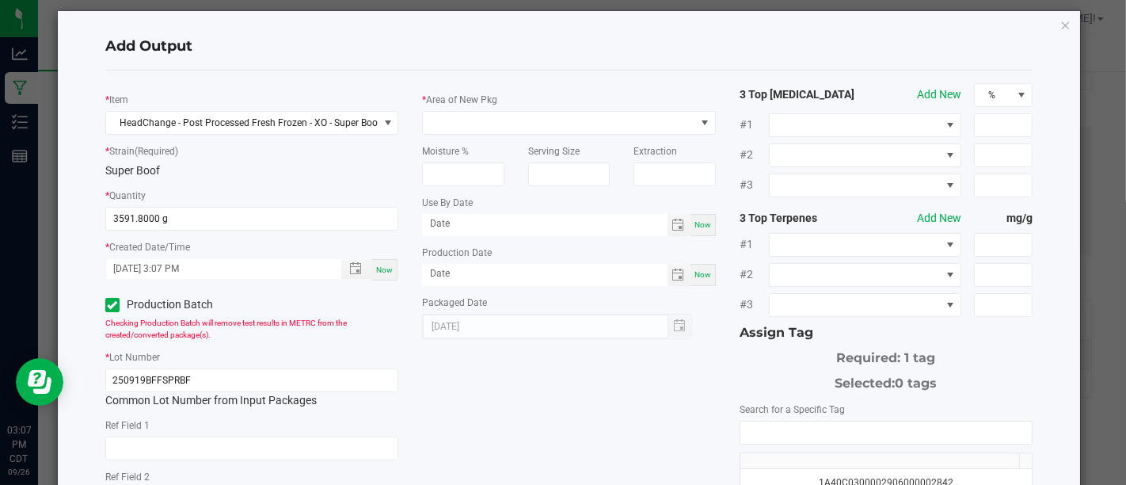
scroll to position [0, 0]
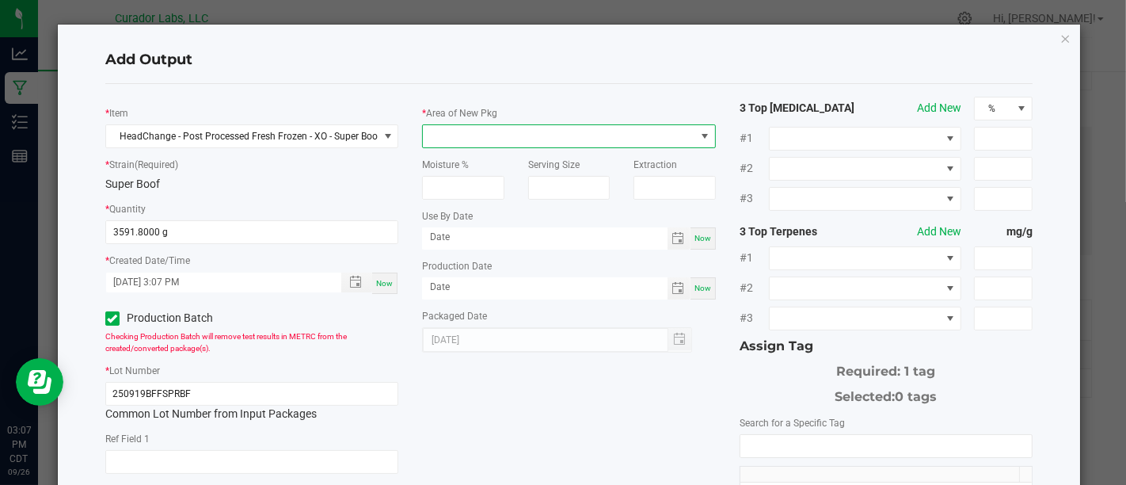
click at [529, 132] on span at bounding box center [559, 136] width 272 height 22
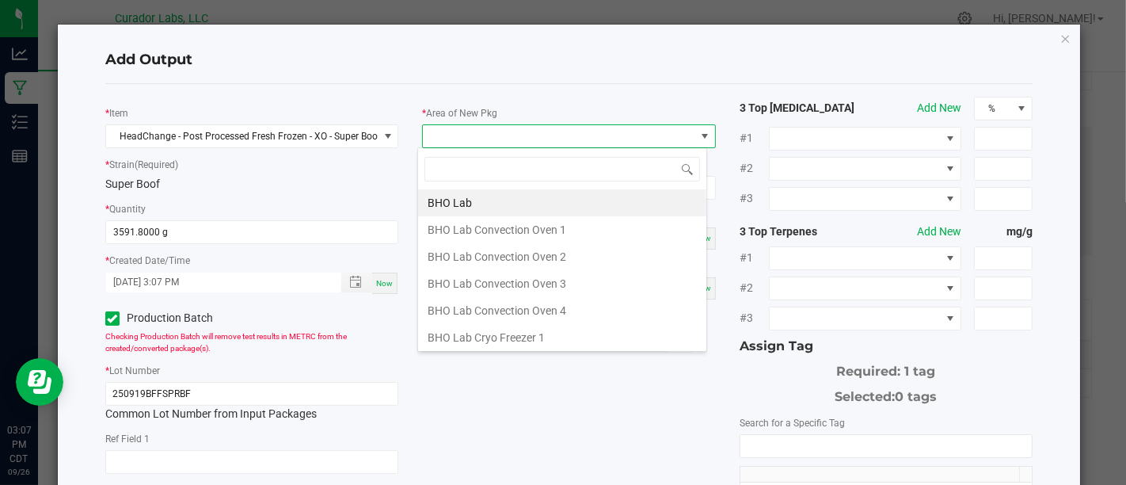
scroll to position [23, 289]
type input "X"
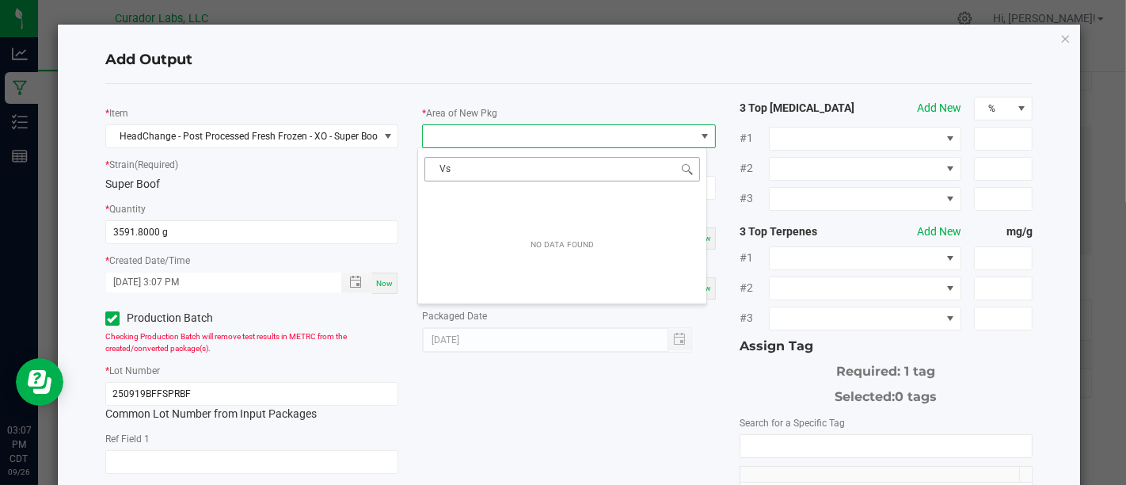
type input "V"
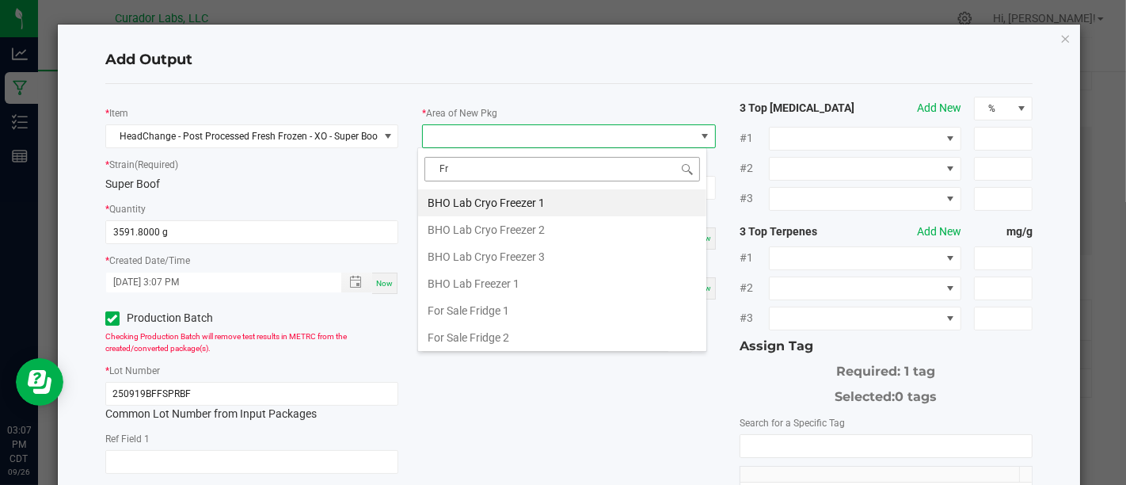
type input "Fro"
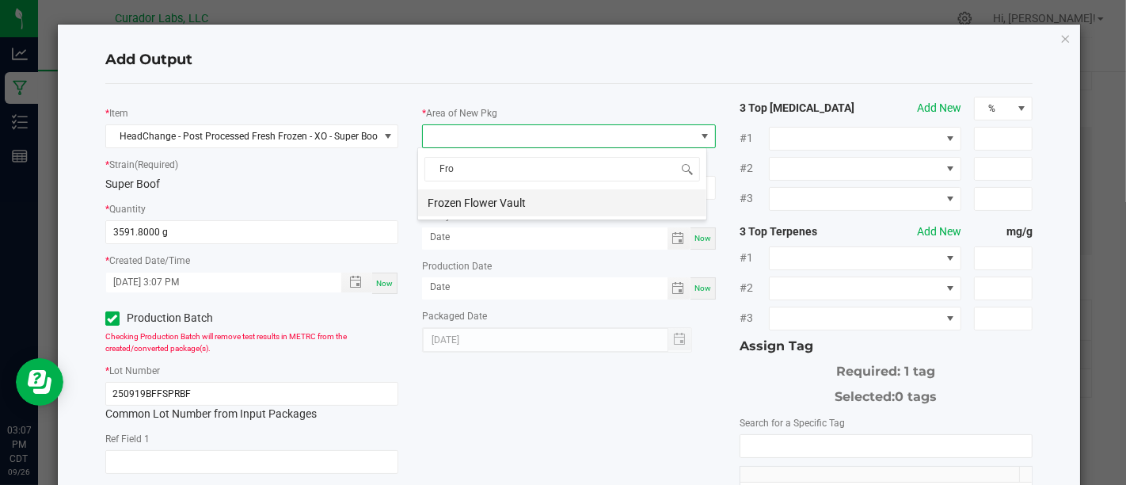
click at [636, 196] on li "Frozen Flower Vault" at bounding box center [562, 202] width 288 height 27
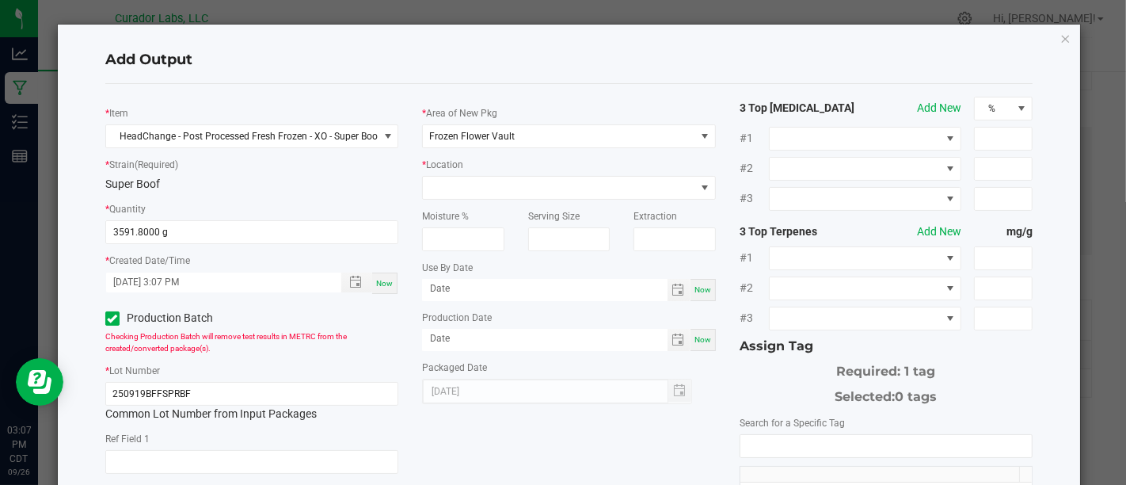
click at [652, 173] on div "* Location" at bounding box center [568, 178] width 293 height 44
click at [652, 177] on span at bounding box center [559, 188] width 272 height 22
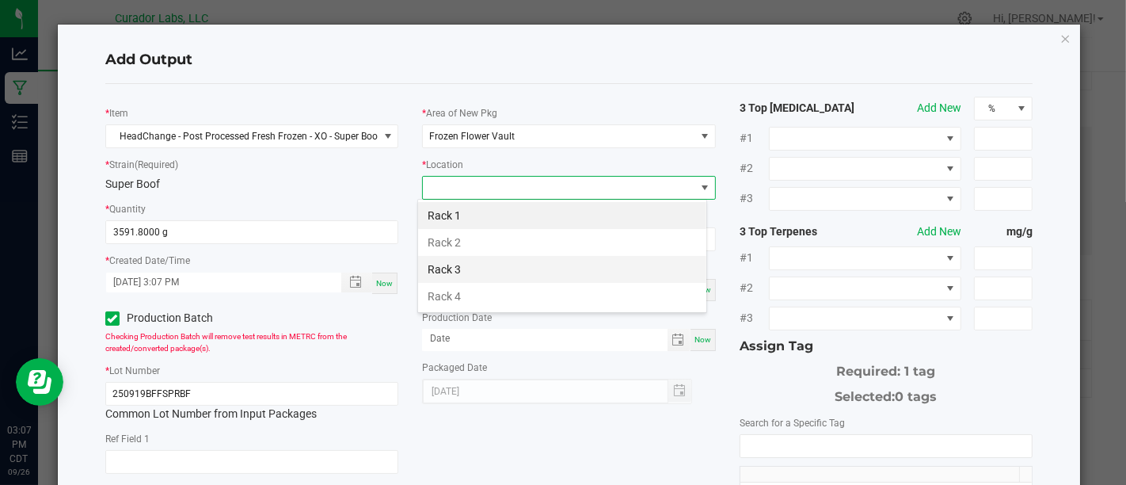
click at [546, 259] on li "Rack 3" at bounding box center [562, 269] width 288 height 27
click at [694, 287] on span "Now" at bounding box center [702, 289] width 17 height 9
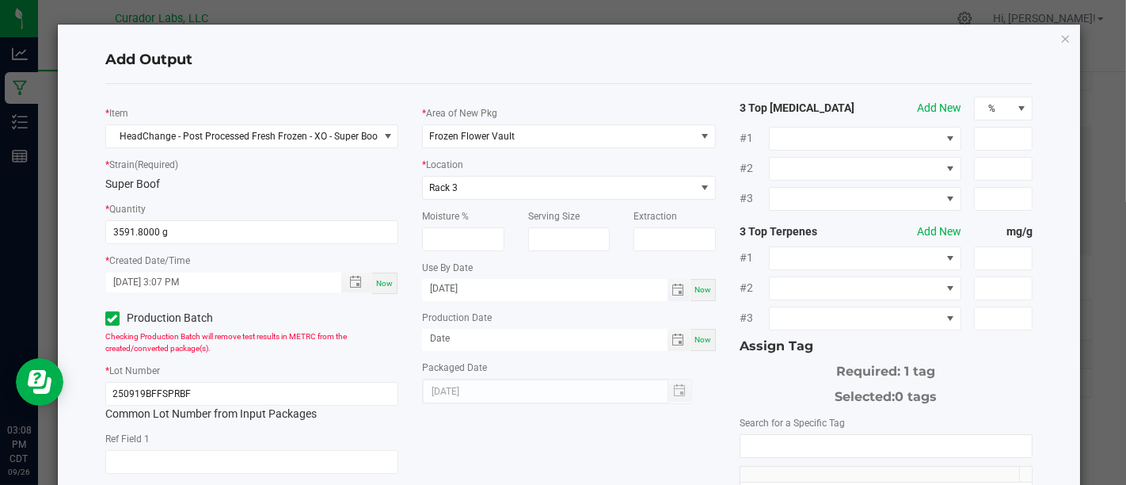
click at [619, 286] on input "[DATE]" at bounding box center [544, 289] width 245 height 20
type input "[DATE]"
click at [694, 335] on span "Now" at bounding box center [702, 339] width 17 height 9
type input "[DATE]"
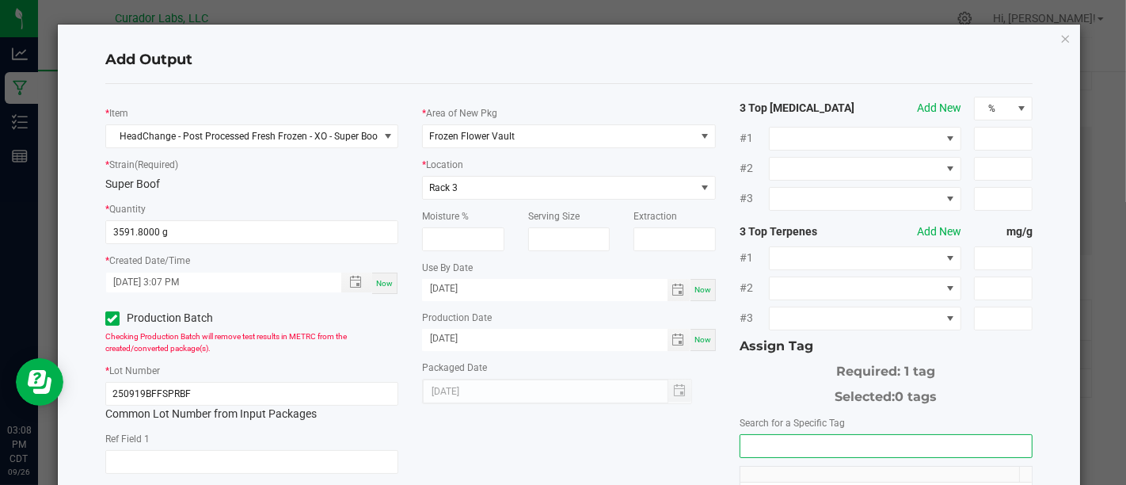
click at [775, 435] on input "NO DATA FOUND" at bounding box center [885, 446] width 291 height 22
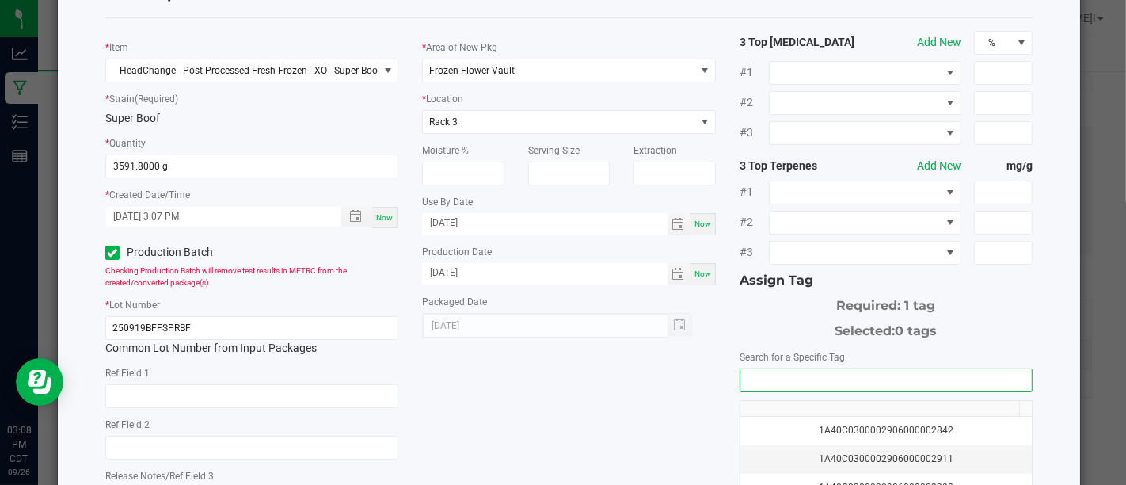
scroll to position [67, 0]
type input "P"
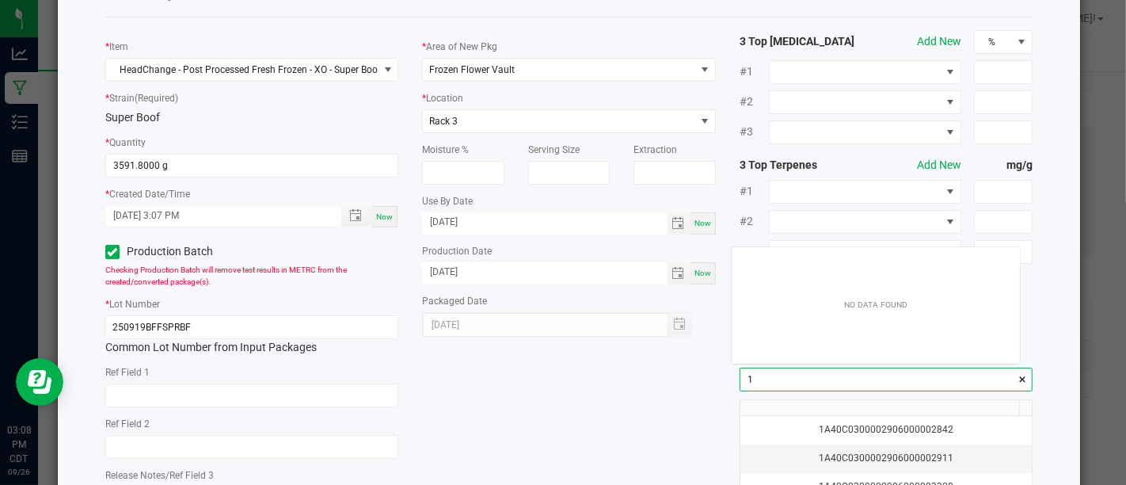
scroll to position [22, 287]
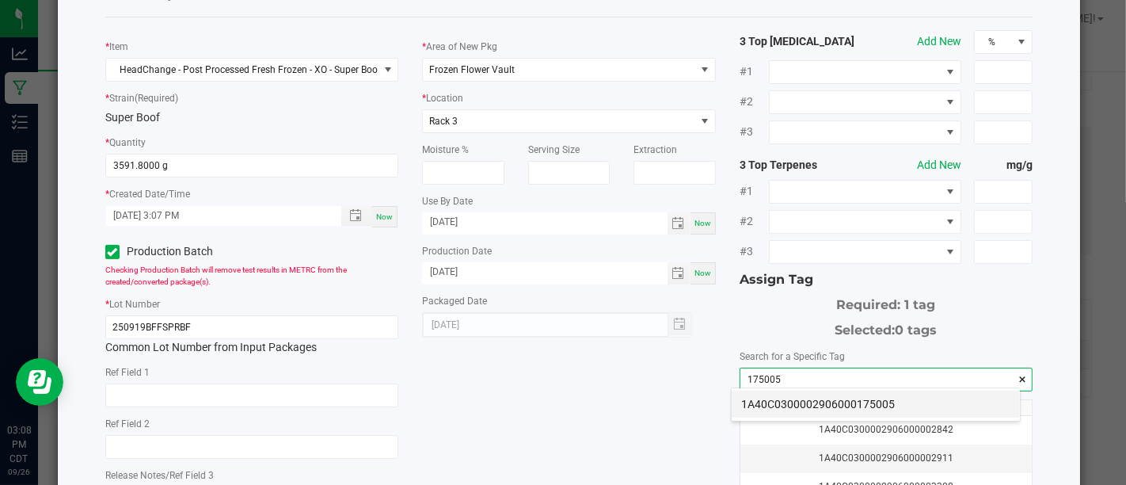
click at [800, 404] on li "1A40C0300002906000175005" at bounding box center [876, 403] width 288 height 27
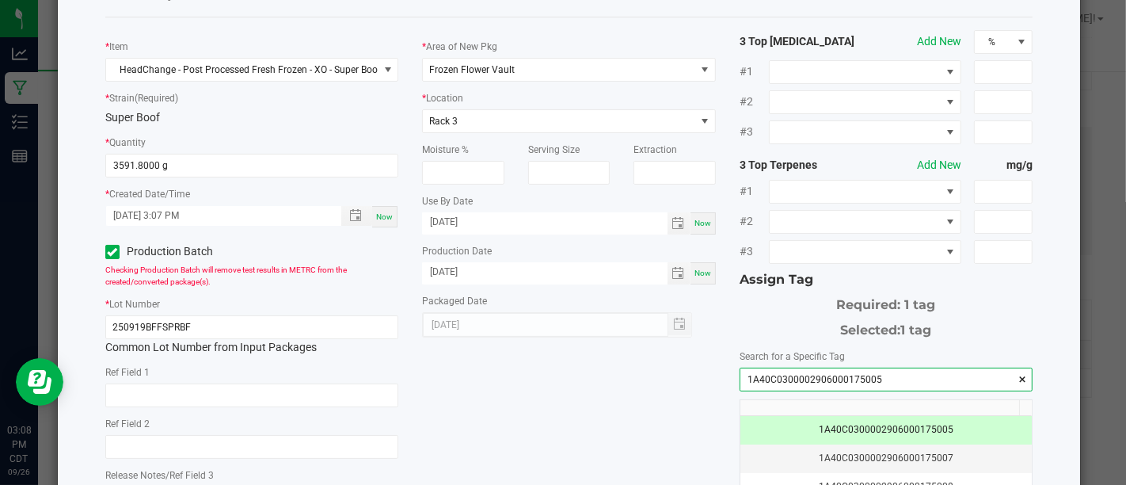
scroll to position [267, 0]
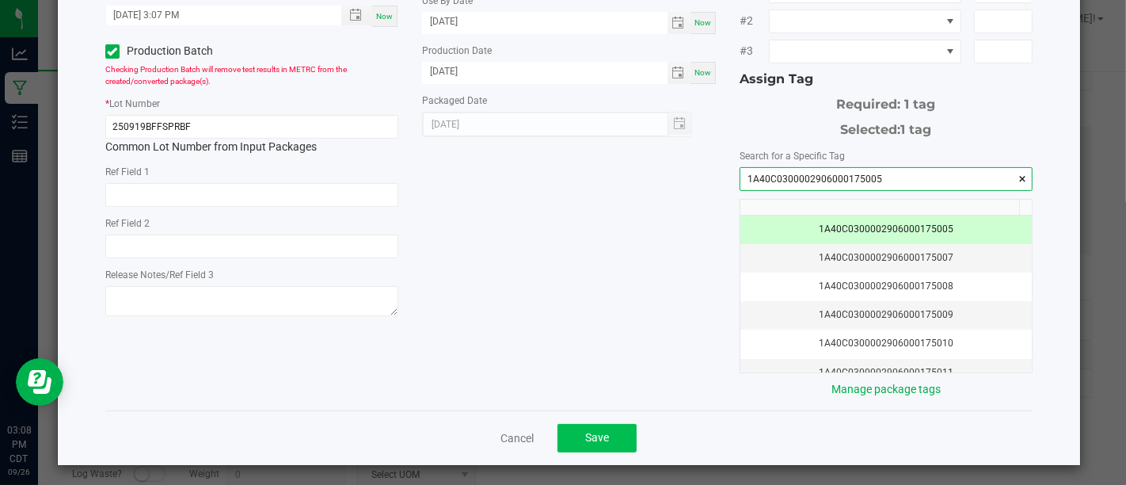
type input "1A40C0300002906000175005"
click at [624, 424] on button "Save" at bounding box center [596, 438] width 79 height 29
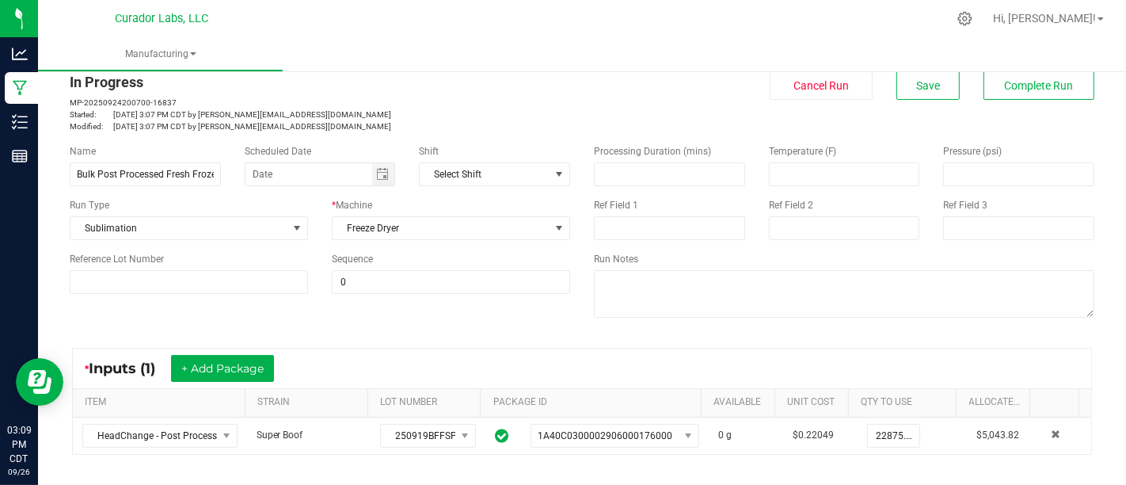
scroll to position [0, 0]
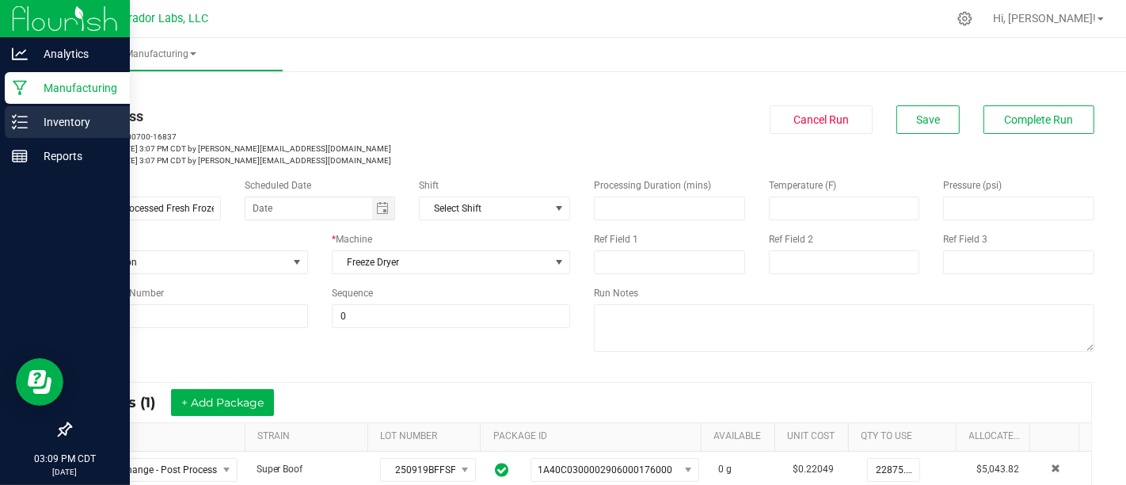
click at [67, 119] on p "Inventory" at bounding box center [75, 121] width 95 height 19
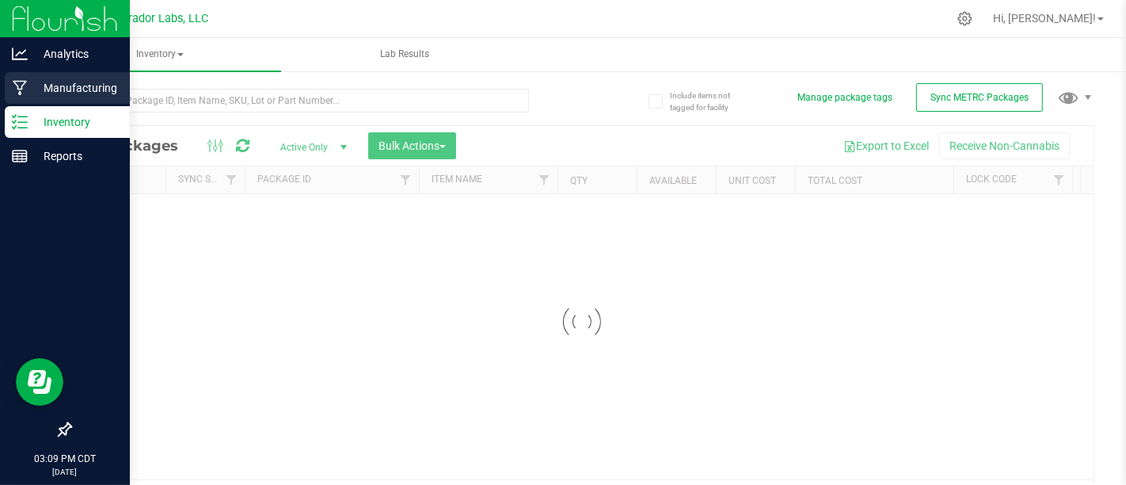
click at [10, 83] on div "Manufacturing" at bounding box center [67, 88] width 125 height 32
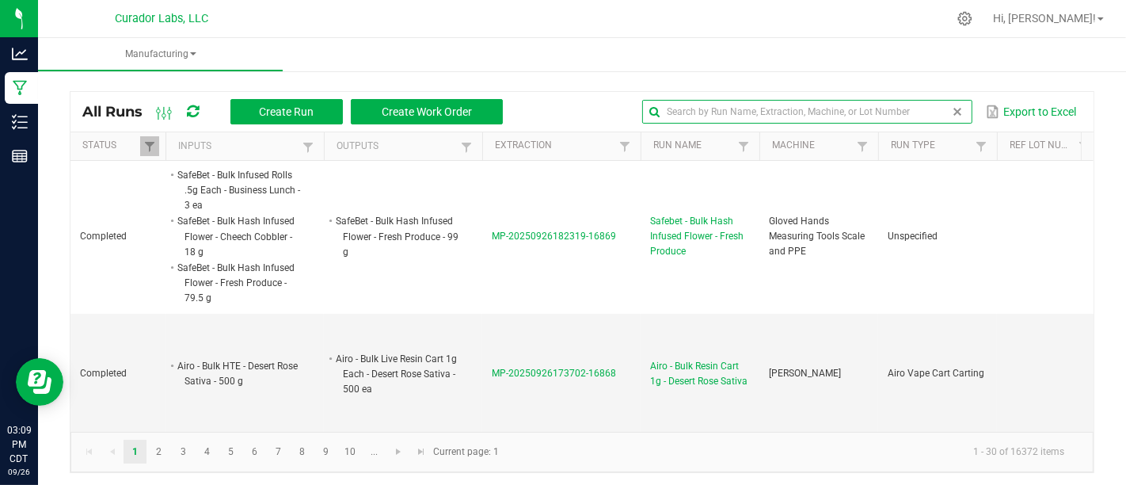
click at [909, 105] on input "text" at bounding box center [806, 112] width 329 height 24
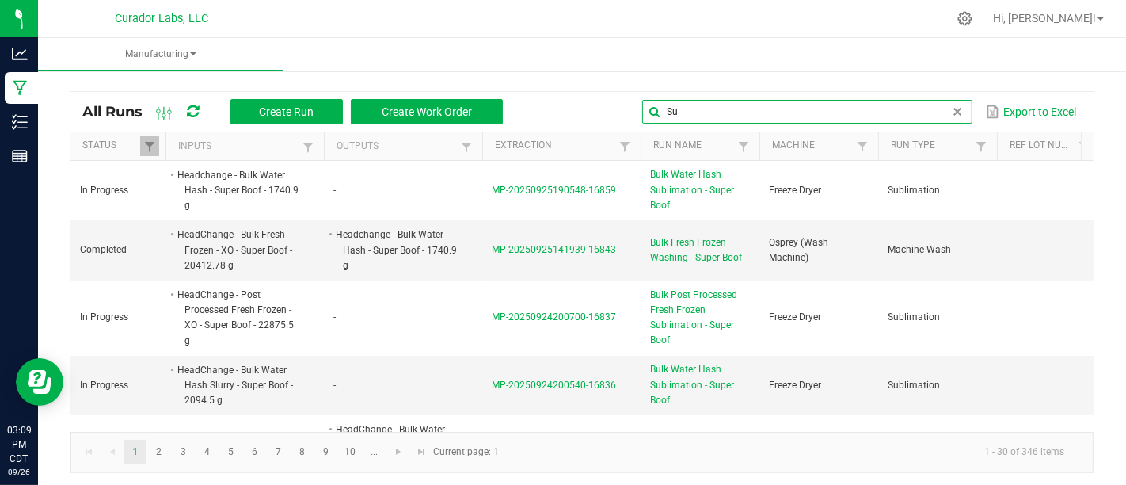
type input "S"
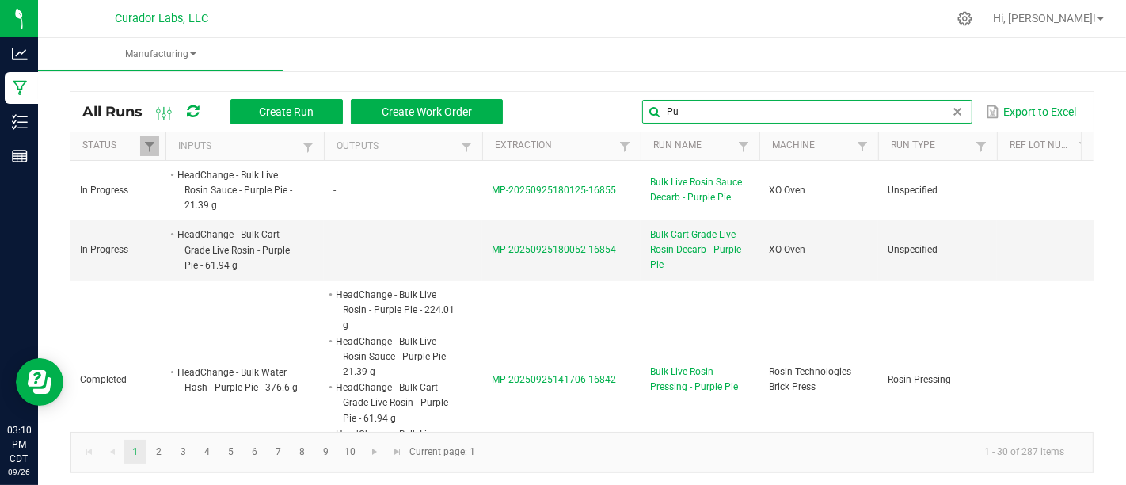
type input "P"
type input "super boof"
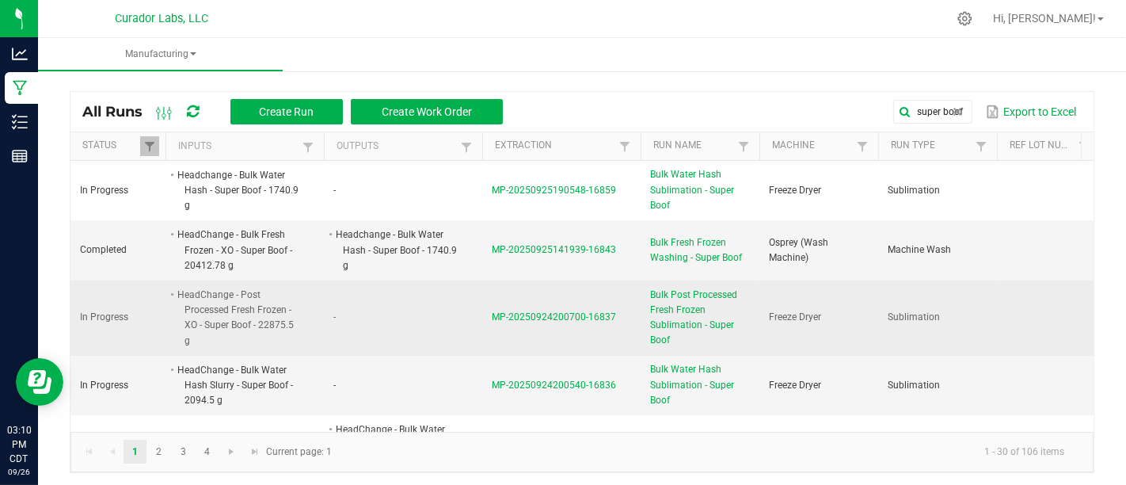
click at [675, 306] on span "Bulk Post Processed Fresh Frozen Sublimation - Super Boof" at bounding box center [700, 317] width 100 height 61
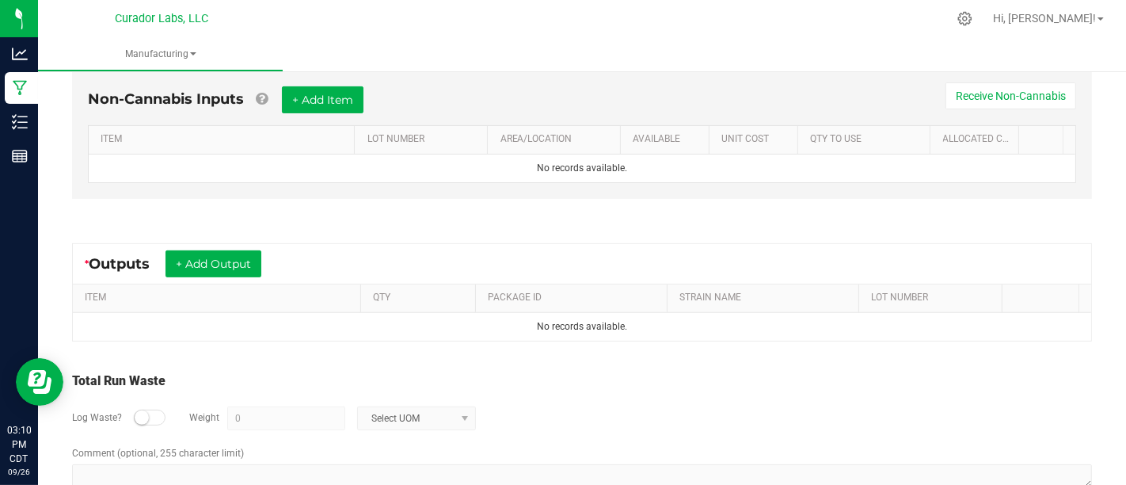
scroll to position [455, 0]
click at [251, 249] on button "+ Add Output" at bounding box center [213, 262] width 96 height 27
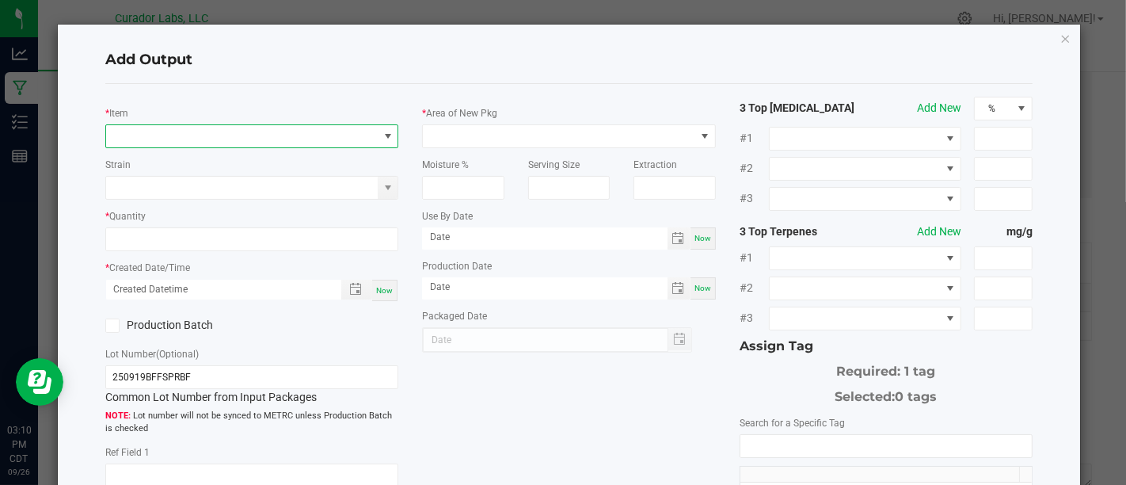
click at [289, 137] on span "NO DATA FOUND" at bounding box center [242, 136] width 272 height 22
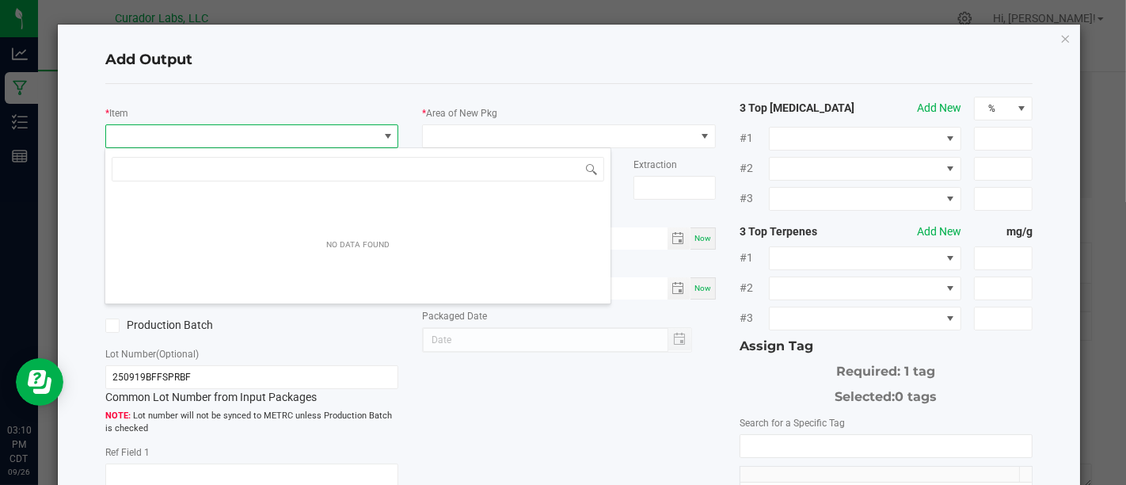
scroll to position [23, 289]
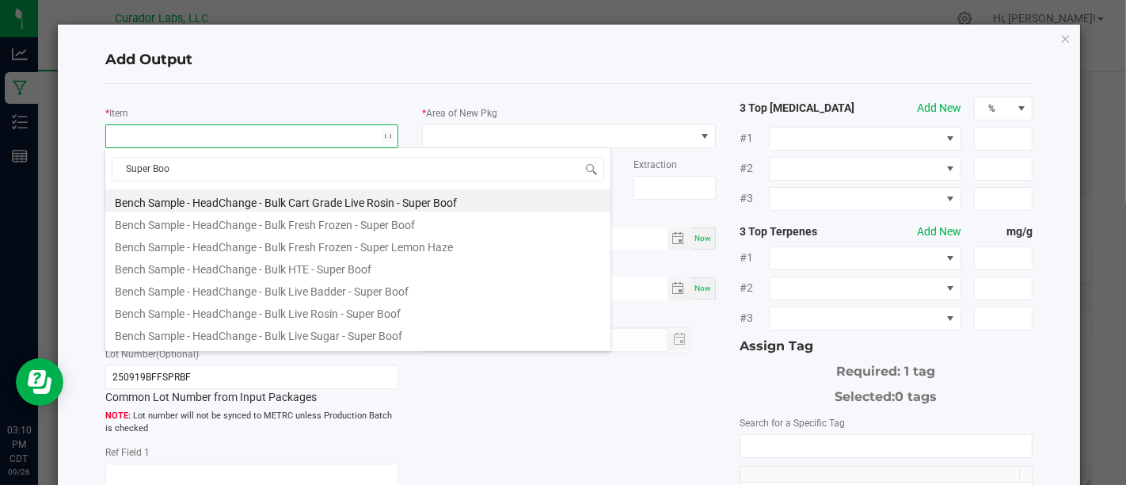
type input "Super Boof"
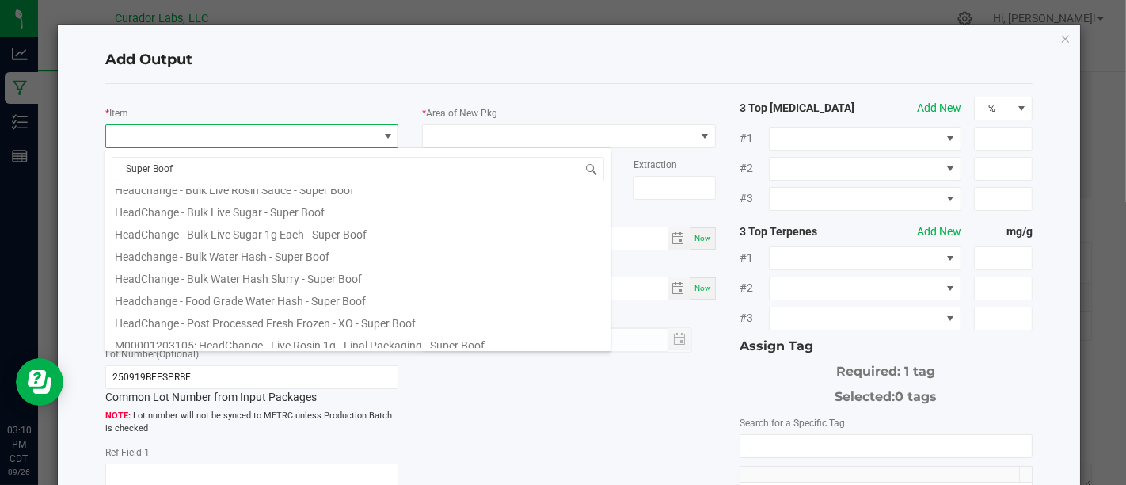
scroll to position [590, 0]
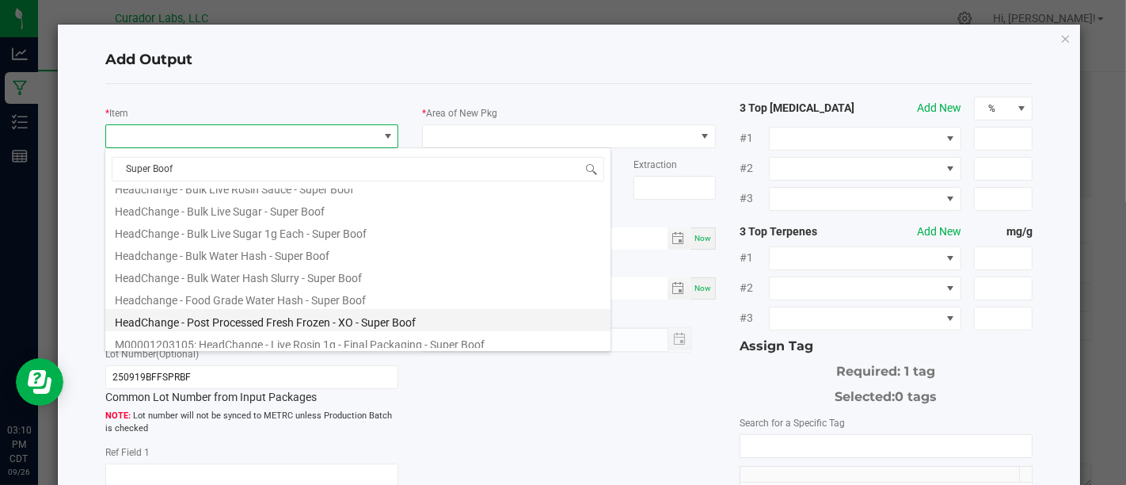
click at [382, 311] on li "HeadChange - Post Processed Fresh Frozen - XO - Super Boof" at bounding box center [357, 320] width 505 height 22
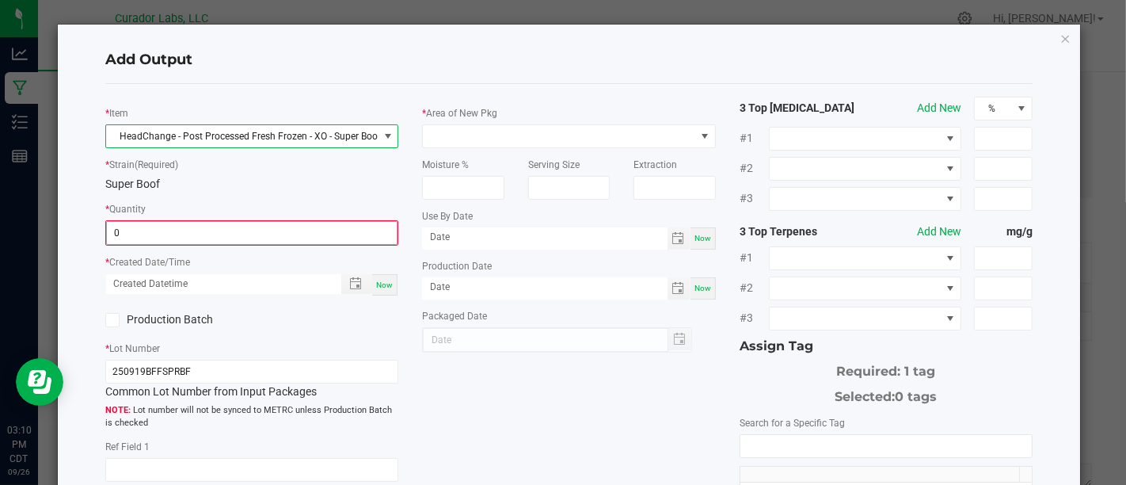
click at [366, 241] on input "0" at bounding box center [252, 233] width 290 height 22
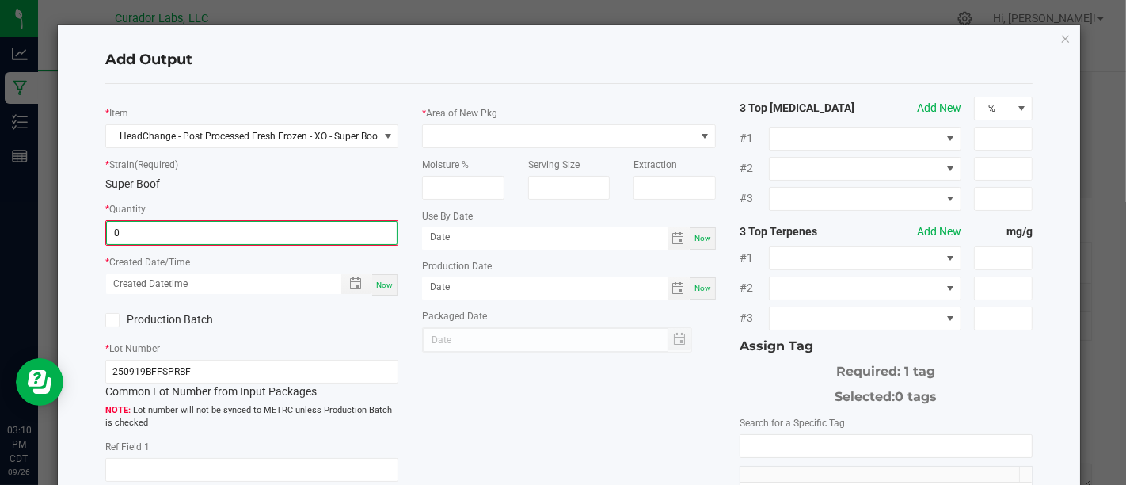
type input "1"
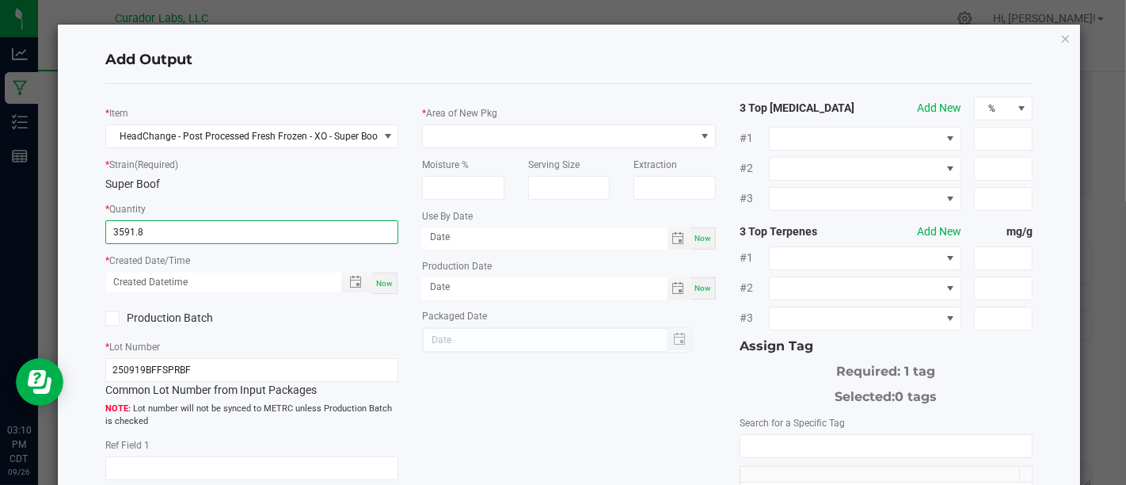
type input "3591.8000 g"
click at [376, 279] on span "Now" at bounding box center [384, 283] width 17 height 9
type input "[DATE] 3:10 PM"
type input "[DATE]"
click at [108, 318] on icon at bounding box center [112, 318] width 10 height 0
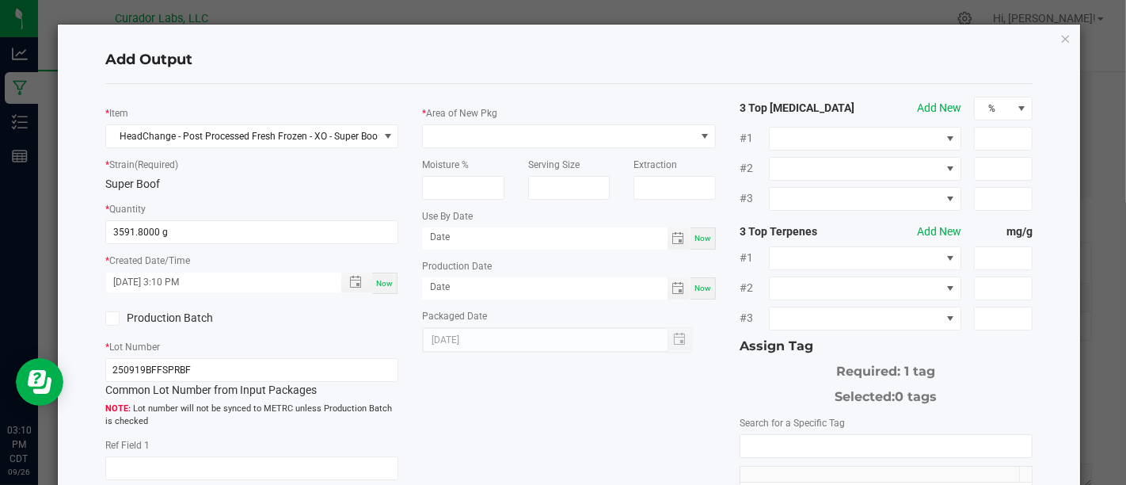
click at [0, 0] on input "Production Batch" at bounding box center [0, 0] width 0 height 0
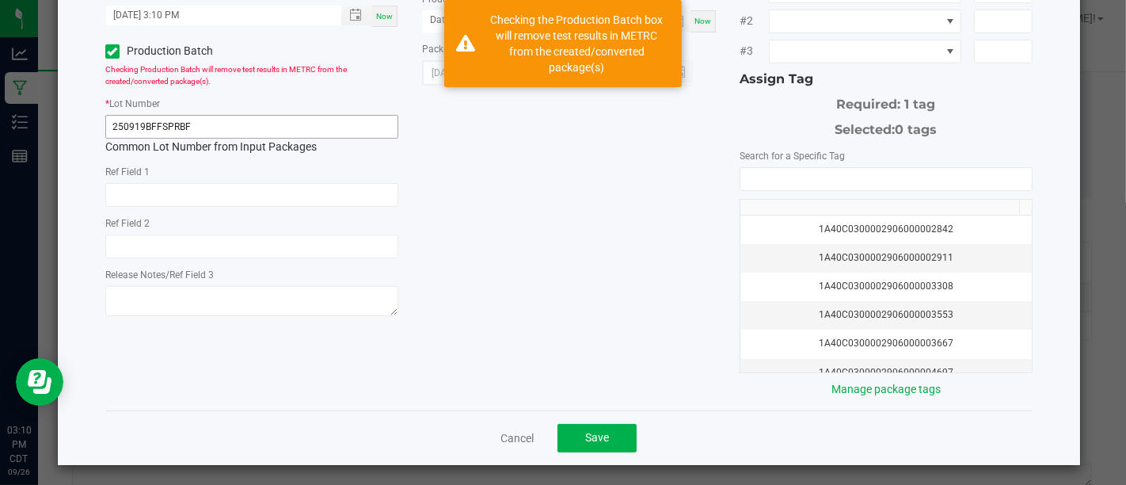
scroll to position [0, 0]
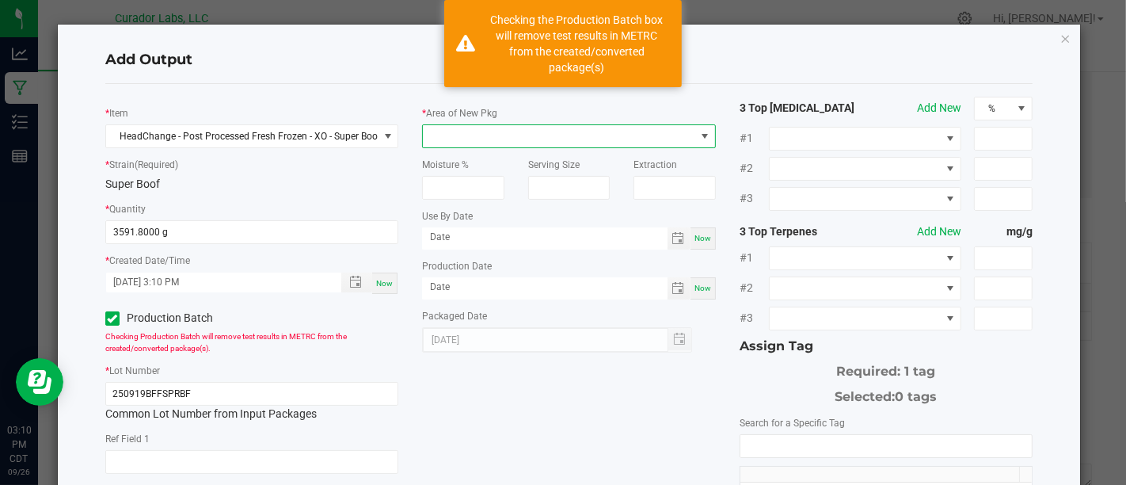
click at [538, 135] on span at bounding box center [559, 136] width 272 height 22
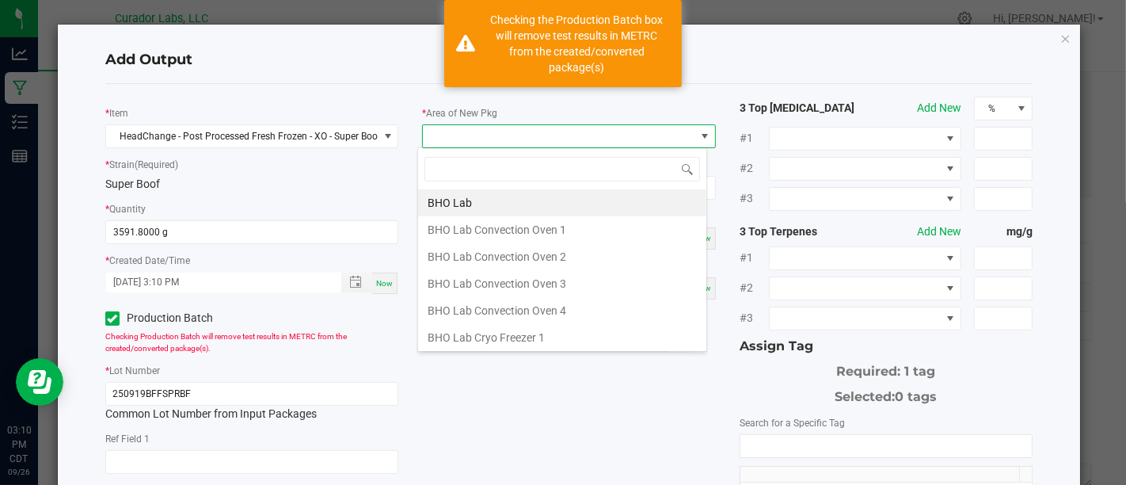
scroll to position [23, 289]
type input "Vault"
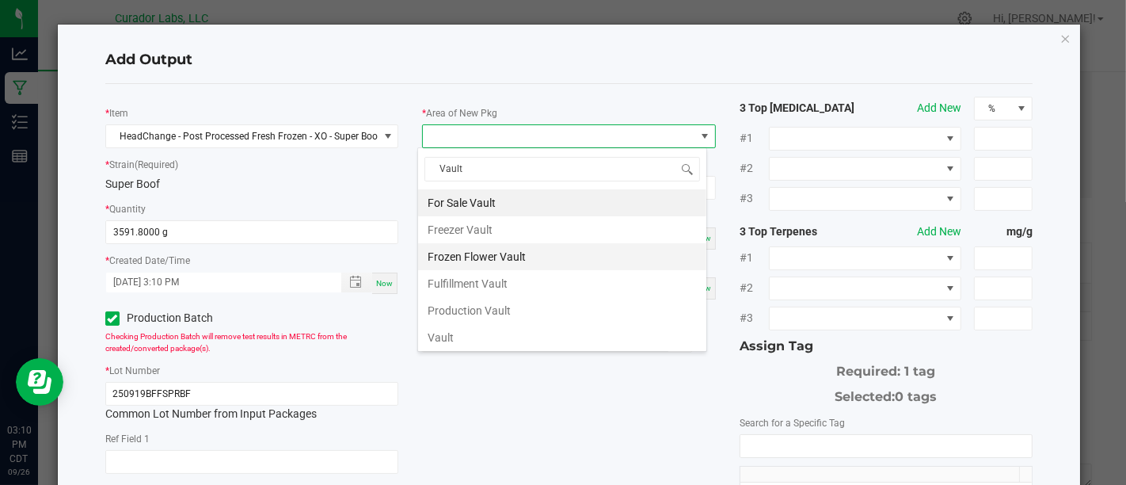
click at [531, 257] on li "Frozen Flower Vault" at bounding box center [562, 256] width 288 height 27
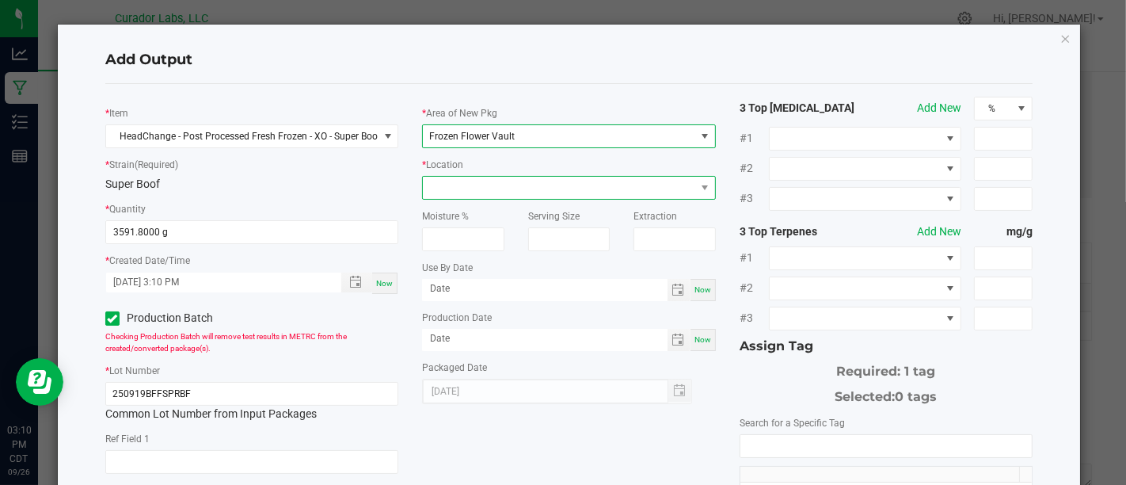
click at [678, 182] on span at bounding box center [559, 188] width 272 height 22
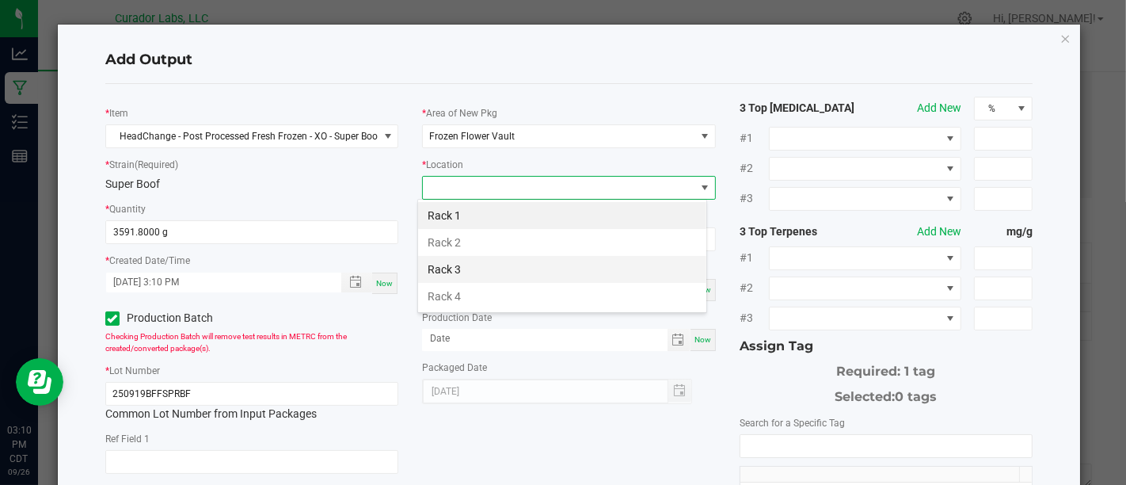
click at [497, 265] on li "Rack 3" at bounding box center [562, 269] width 288 height 27
click at [690, 281] on div "Now" at bounding box center [702, 290] width 25 height 22
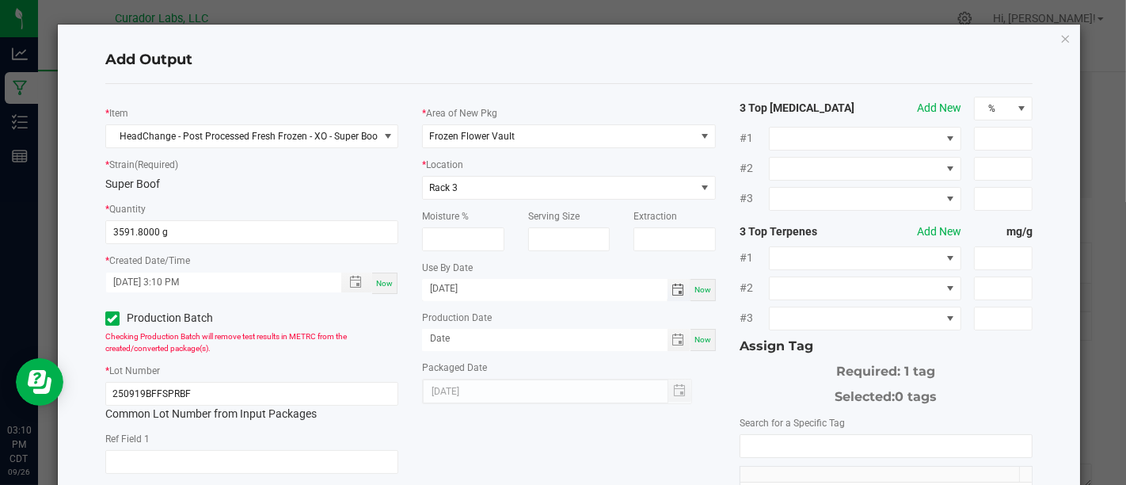
click at [573, 291] on input "[DATE]" at bounding box center [544, 289] width 245 height 20
type input "[DATE]"
click at [696, 342] on div "Now" at bounding box center [702, 340] width 25 height 22
type input "[DATE]"
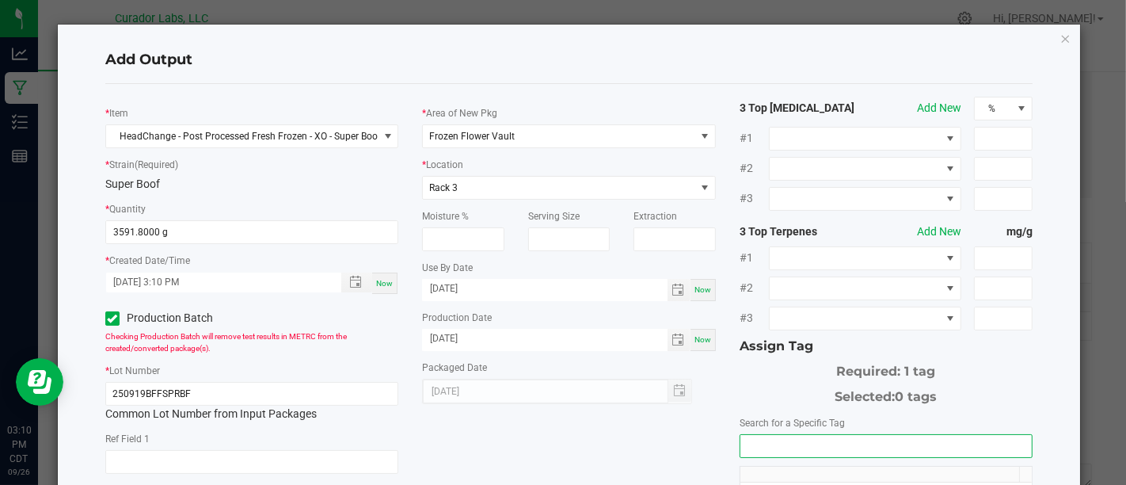
click at [761, 439] on input "NO DATA FOUND" at bounding box center [885, 446] width 291 height 22
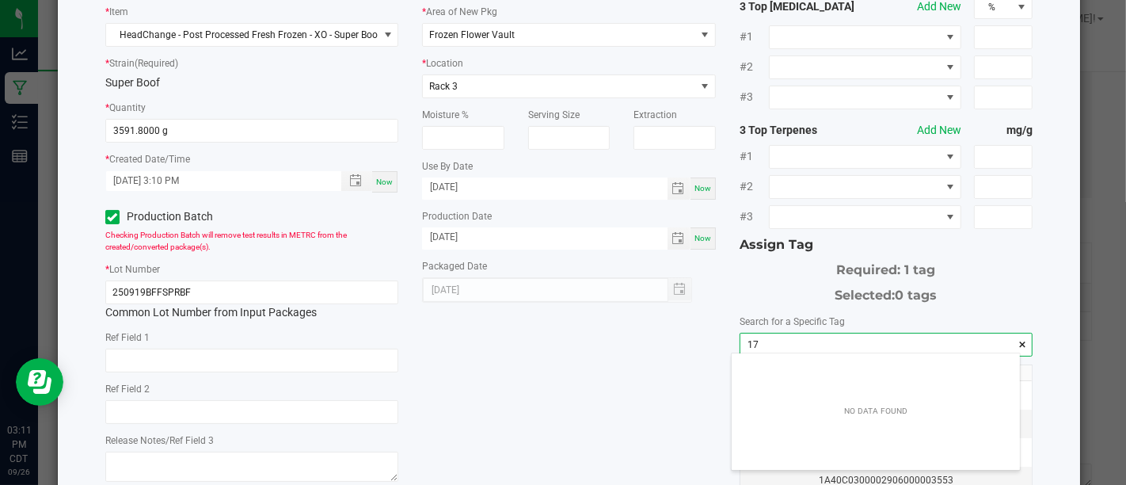
scroll to position [22, 287]
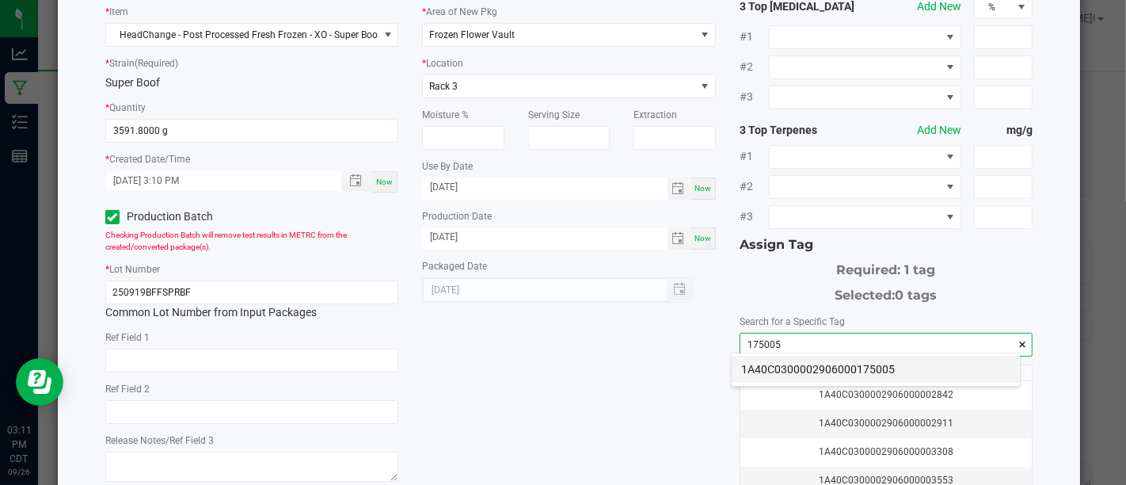
click at [771, 368] on li "1A40C0300002906000175005" at bounding box center [876, 368] width 288 height 27
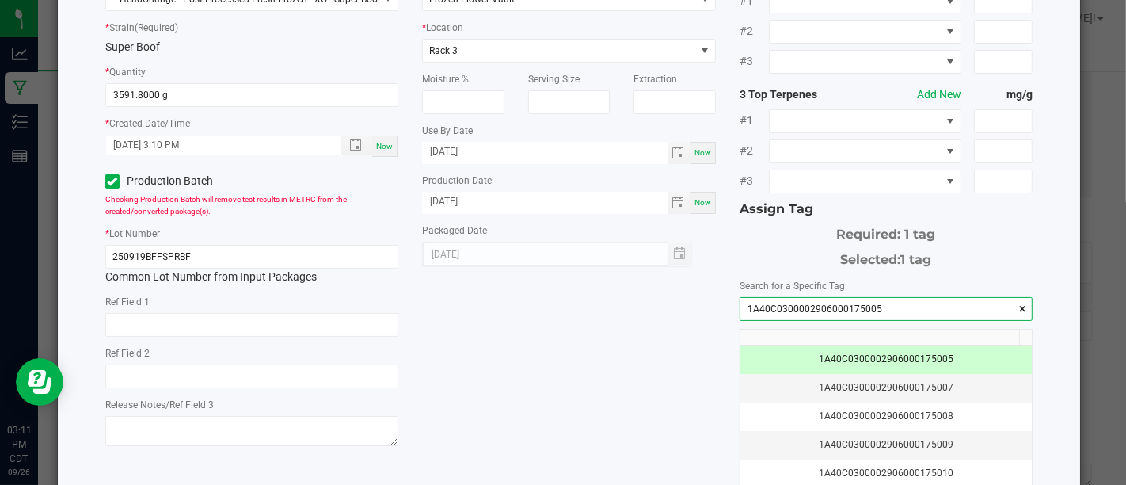
scroll to position [267, 0]
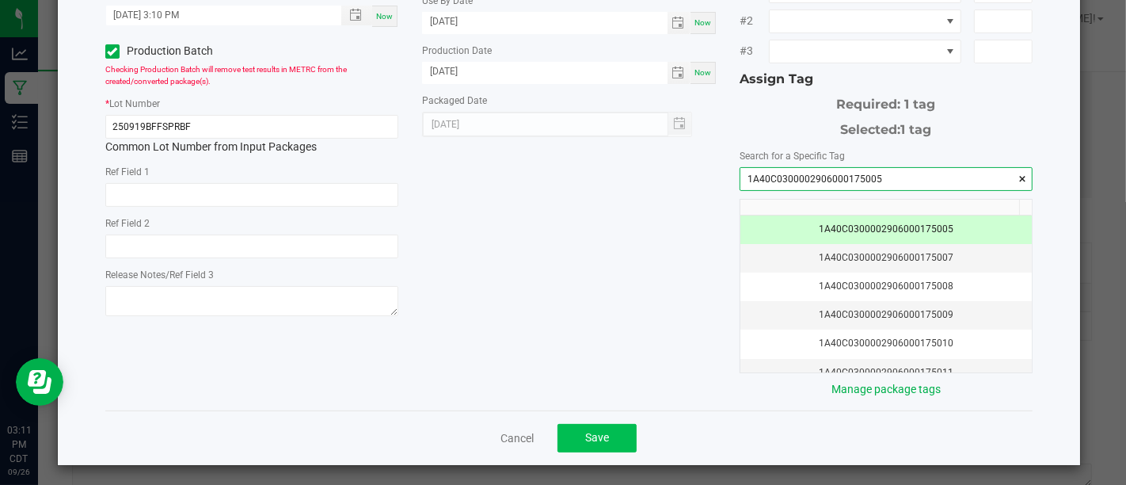
type input "1A40C0300002906000175005"
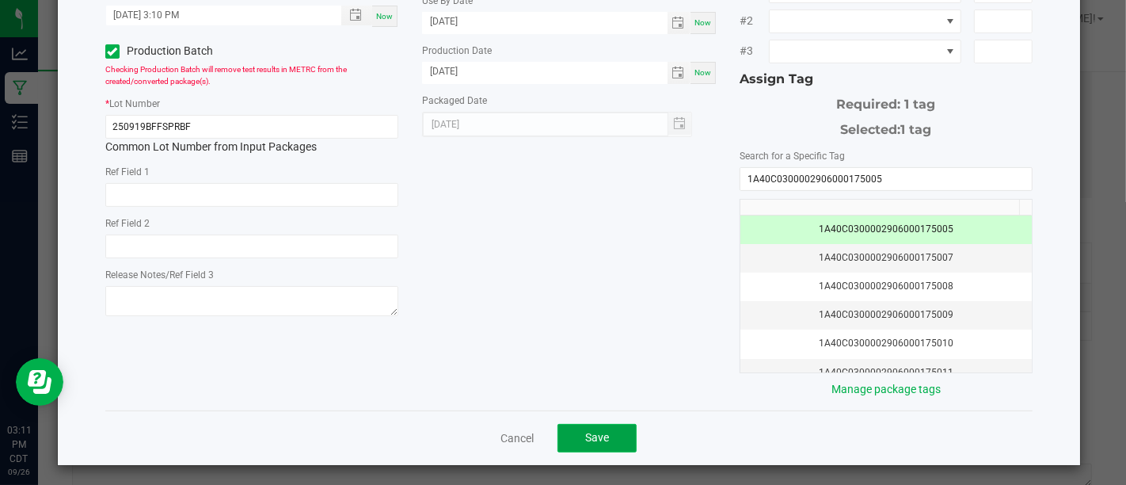
click at [603, 444] on button "Save" at bounding box center [596, 438] width 79 height 29
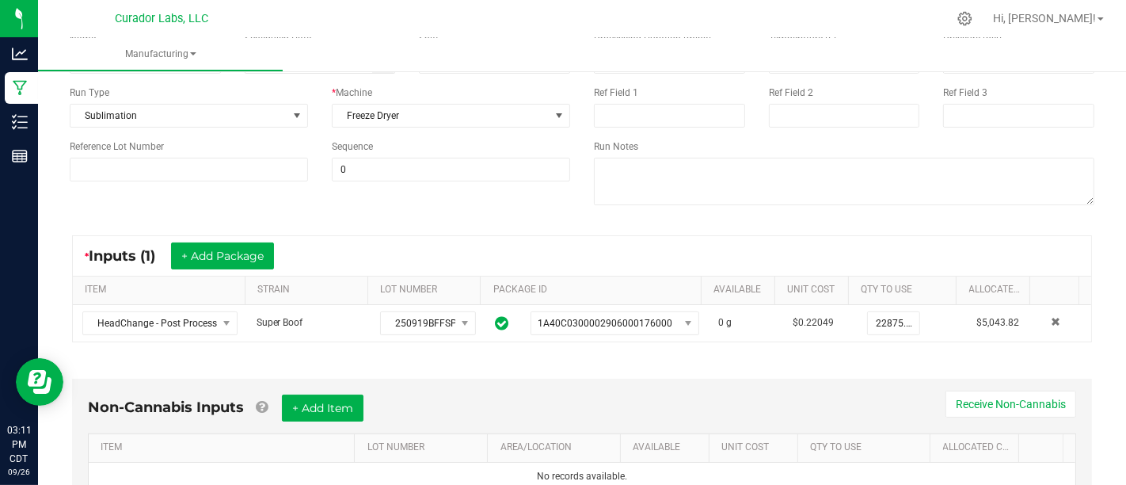
scroll to position [0, 0]
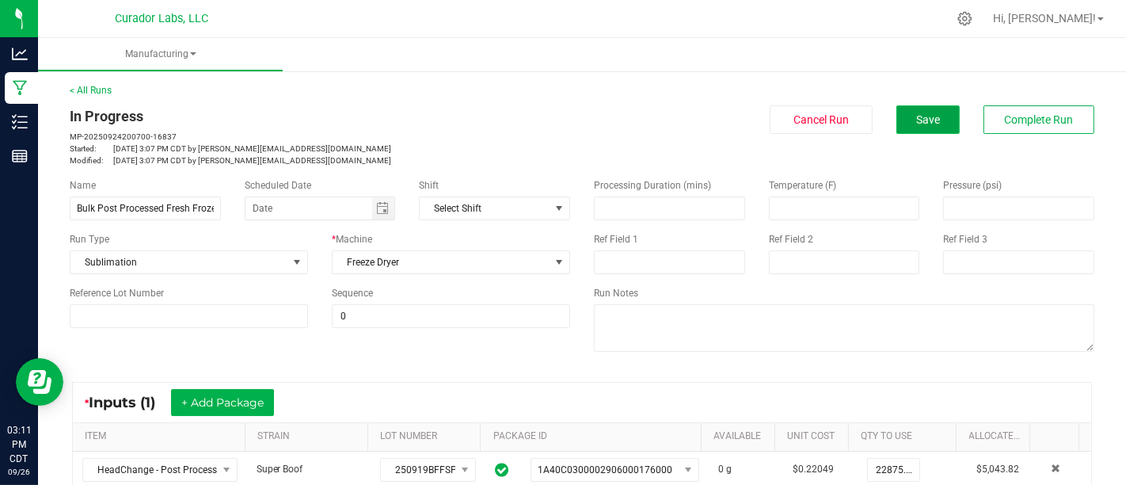
click at [919, 122] on span "Save" at bounding box center [928, 119] width 24 height 13
click at [916, 121] on span "Save" at bounding box center [928, 119] width 24 height 13
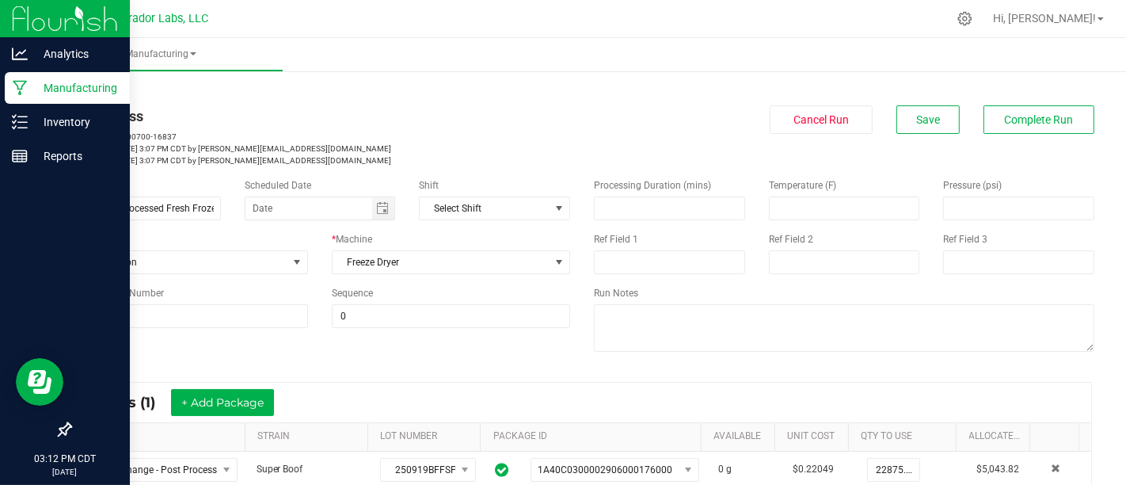
click at [0, 82] on link "Manufacturing" at bounding box center [65, 89] width 130 height 34
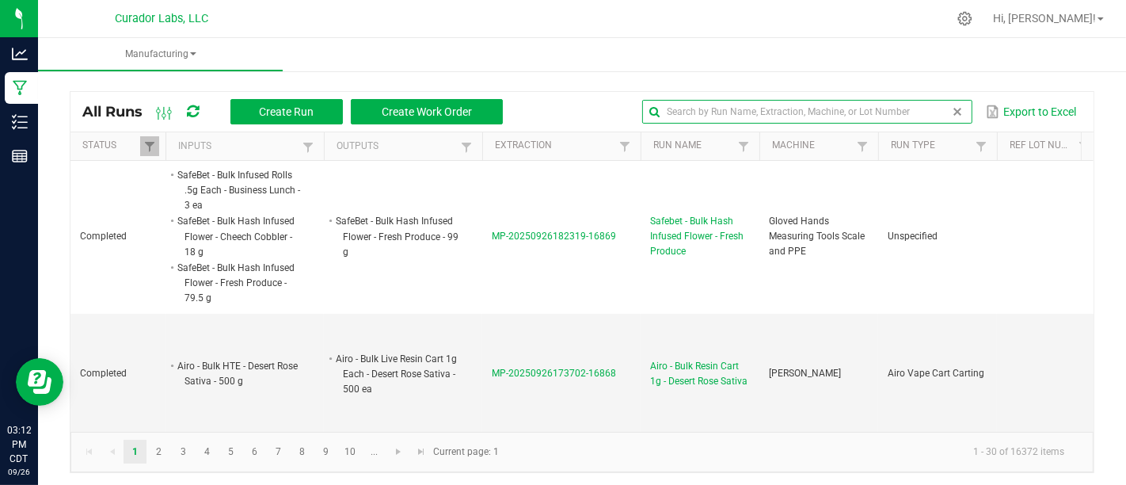
click at [918, 108] on input "text" at bounding box center [806, 112] width 329 height 24
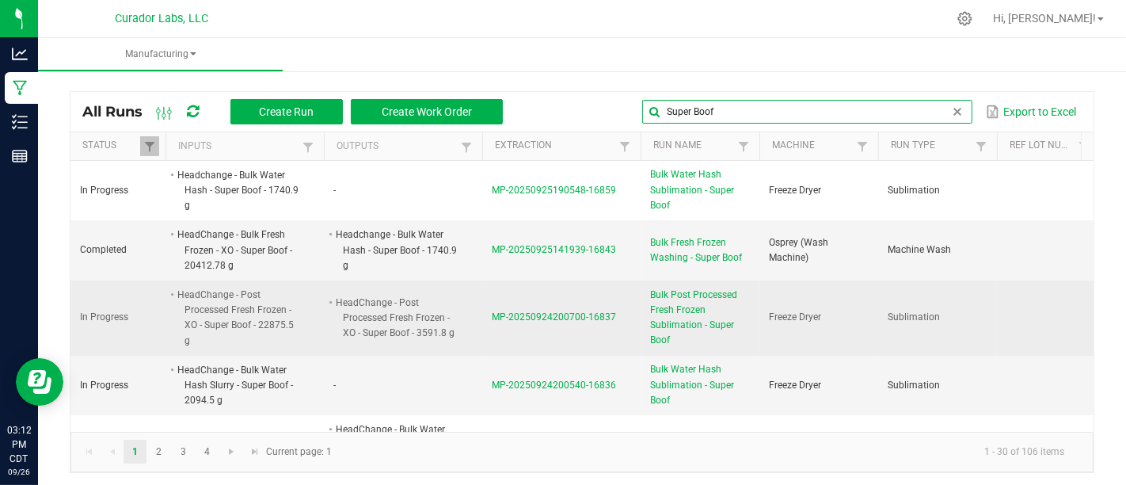
type input "Super Boof"
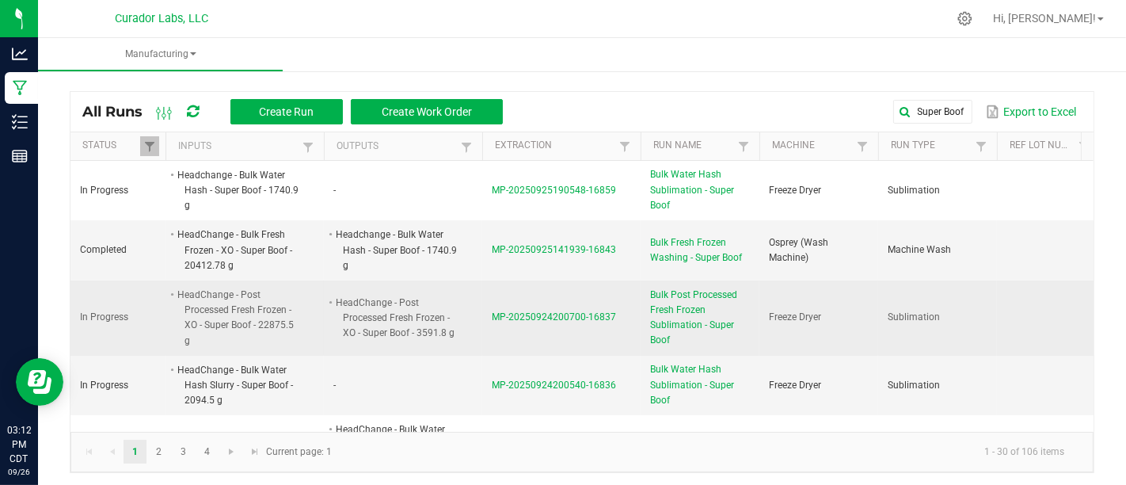
click at [656, 310] on span "Bulk Post Processed Fresh Frozen Sublimation - Super Boof" at bounding box center [700, 317] width 100 height 61
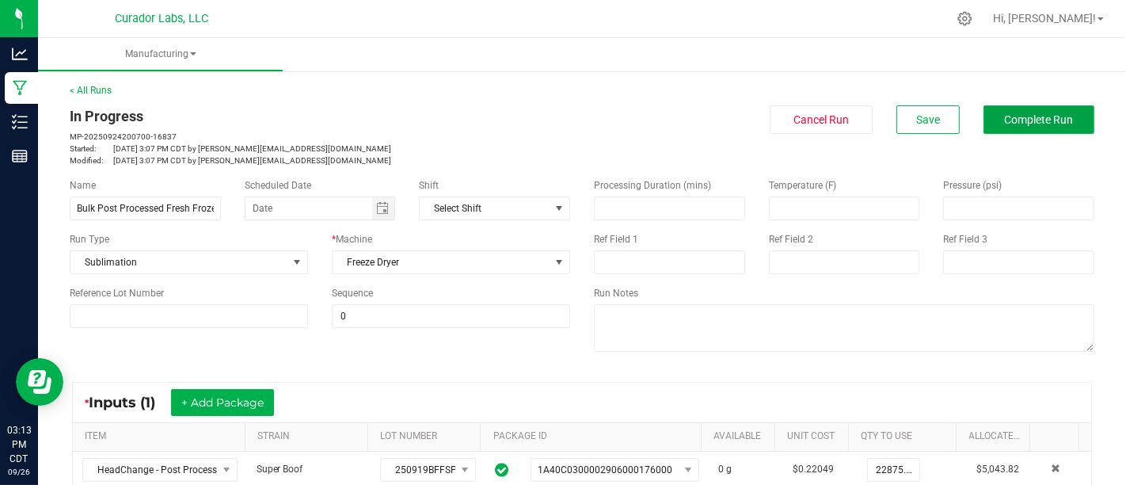
click at [1025, 124] on span "Complete Run" at bounding box center [1039, 119] width 69 height 13
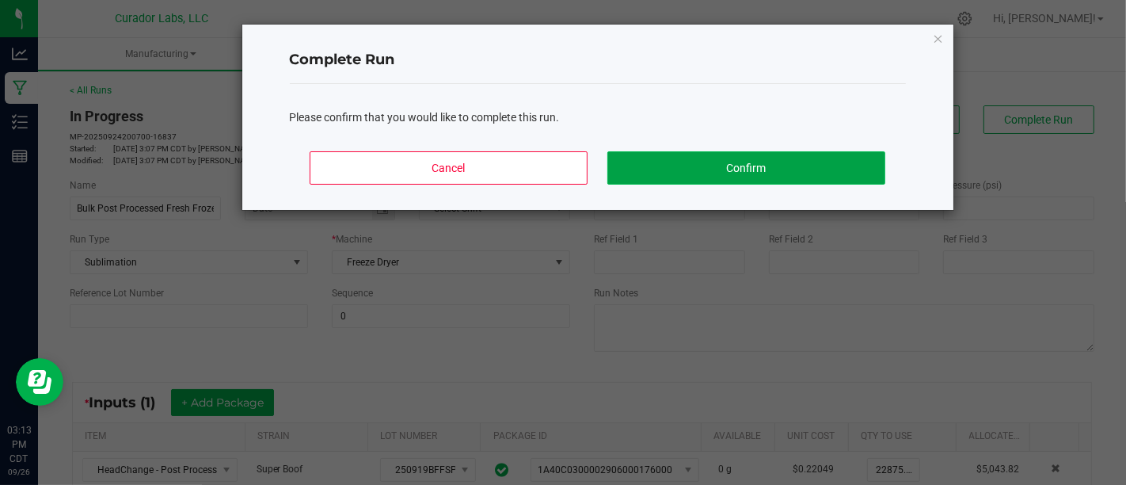
click at [816, 177] on button "Confirm" at bounding box center [745, 167] width 277 height 33
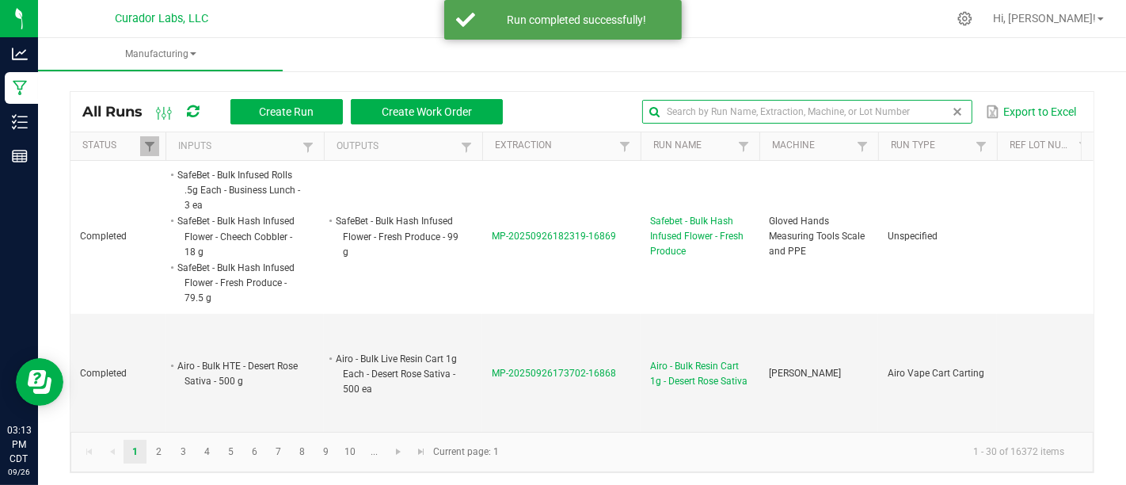
click at [926, 108] on input "text" at bounding box center [806, 112] width 329 height 24
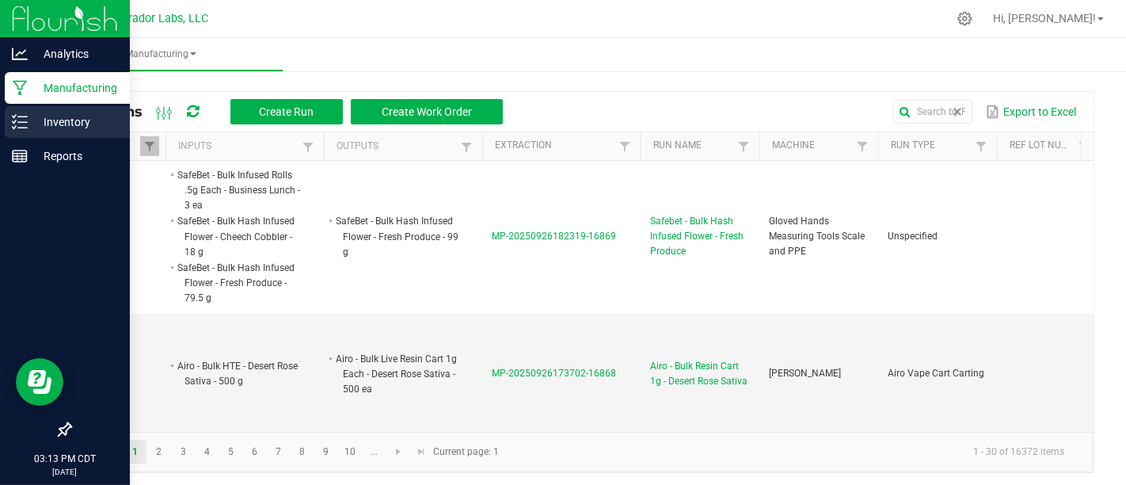
click at [9, 118] on div "Inventory" at bounding box center [67, 122] width 125 height 32
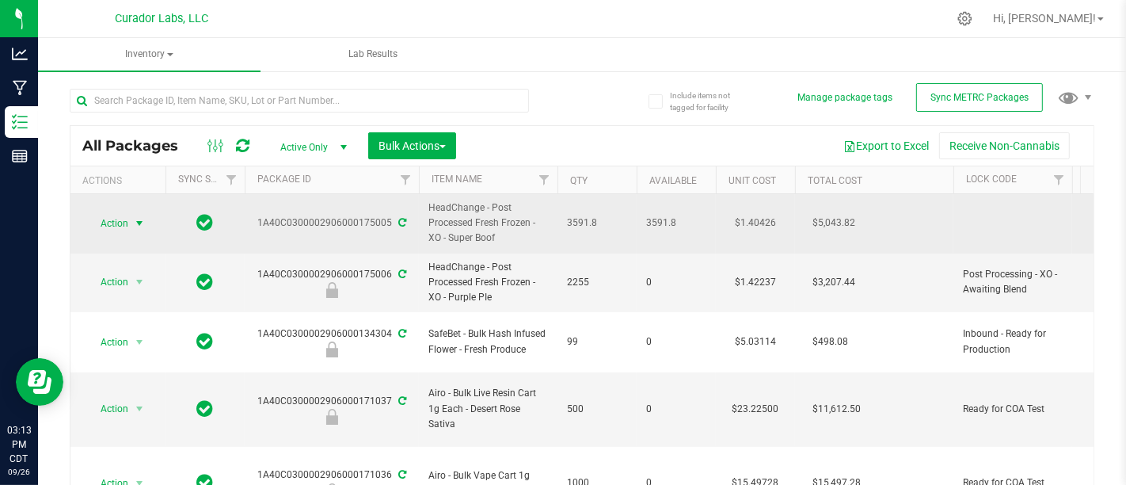
click at [91, 218] on span "Action" at bounding box center [107, 223] width 43 height 22
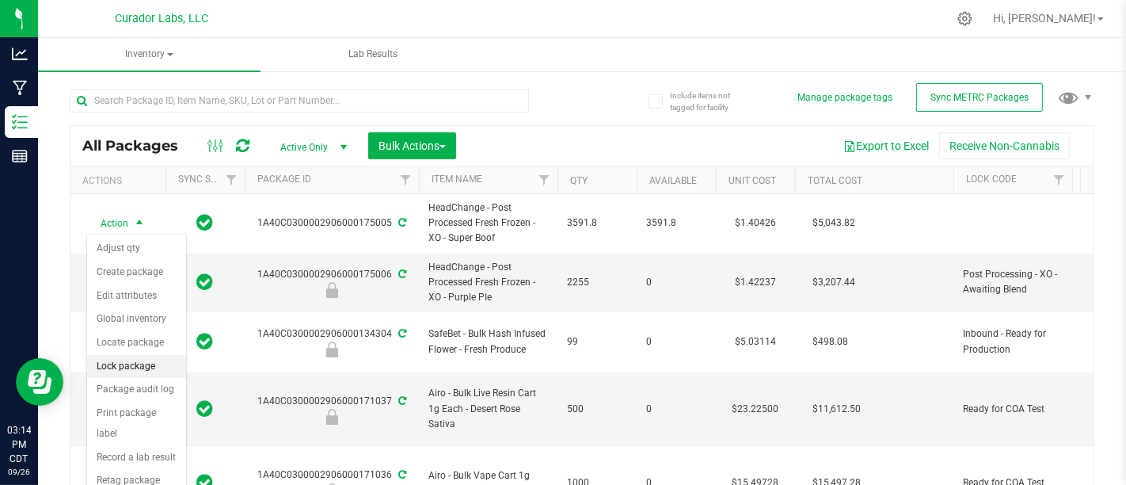
click at [163, 356] on li "Lock package" at bounding box center [136, 367] width 99 height 24
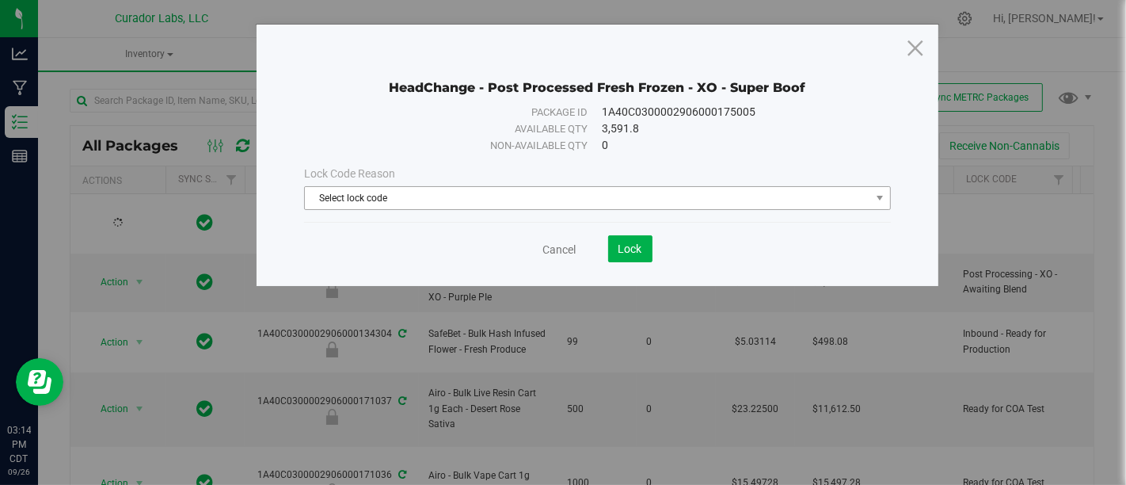
click at [626, 189] on span "Select lock code" at bounding box center [587, 198] width 564 height 22
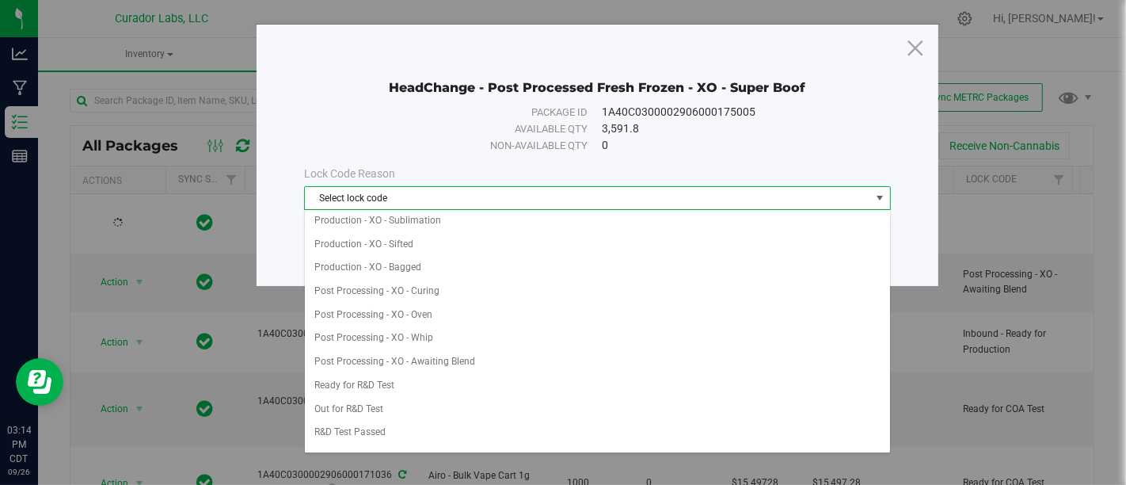
scroll to position [362, 0]
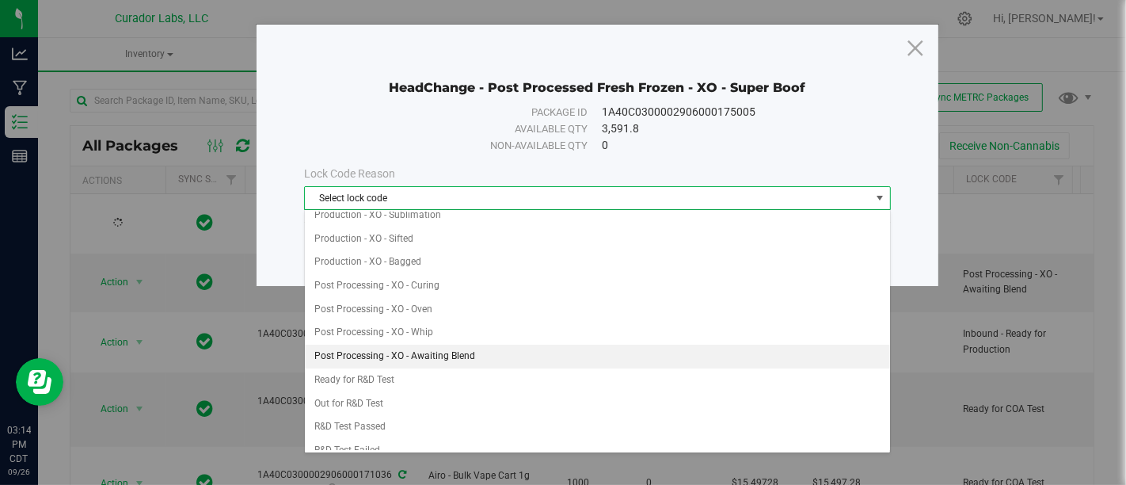
click at [608, 347] on li "Post Processing - XO - Awaiting Blend" at bounding box center [597, 356] width 585 height 24
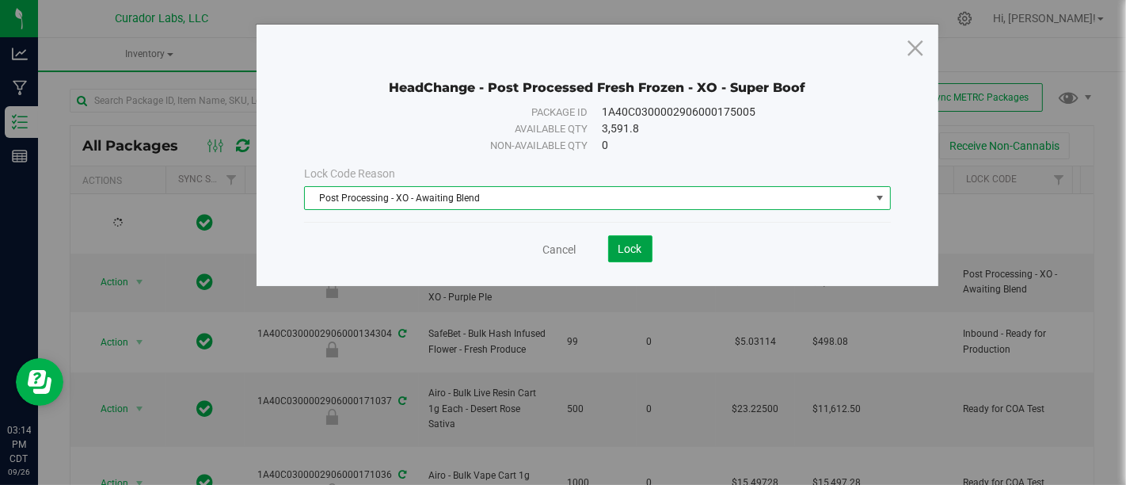
click at [631, 259] on button "Lock" at bounding box center [630, 248] width 44 height 27
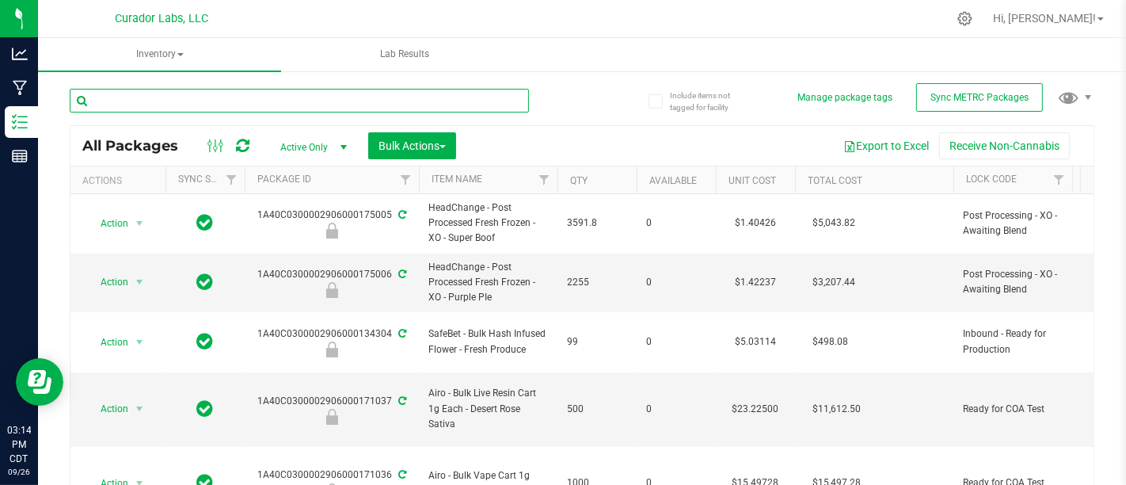
click at [464, 101] on input "text" at bounding box center [299, 101] width 459 height 24
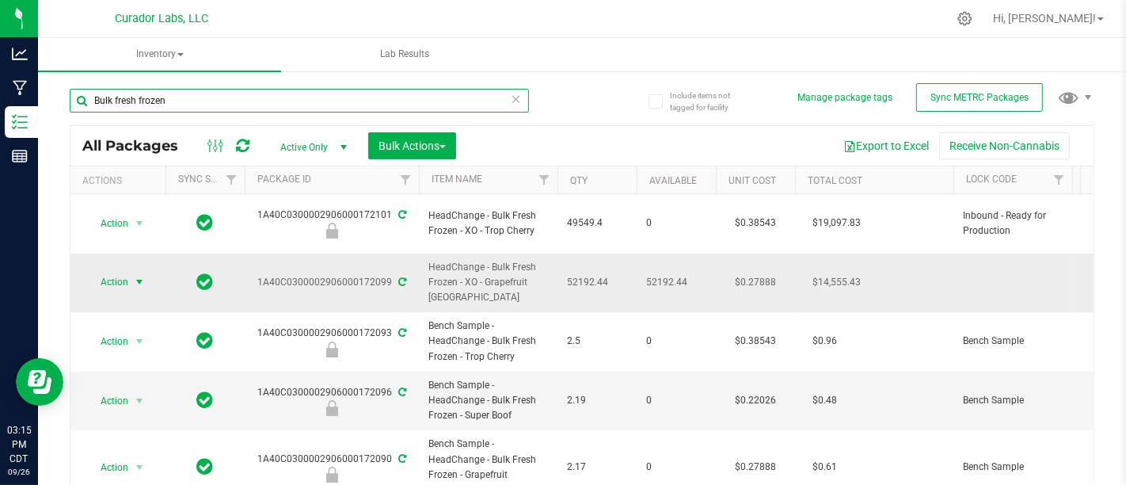
type input "Bulk fresh frozen"
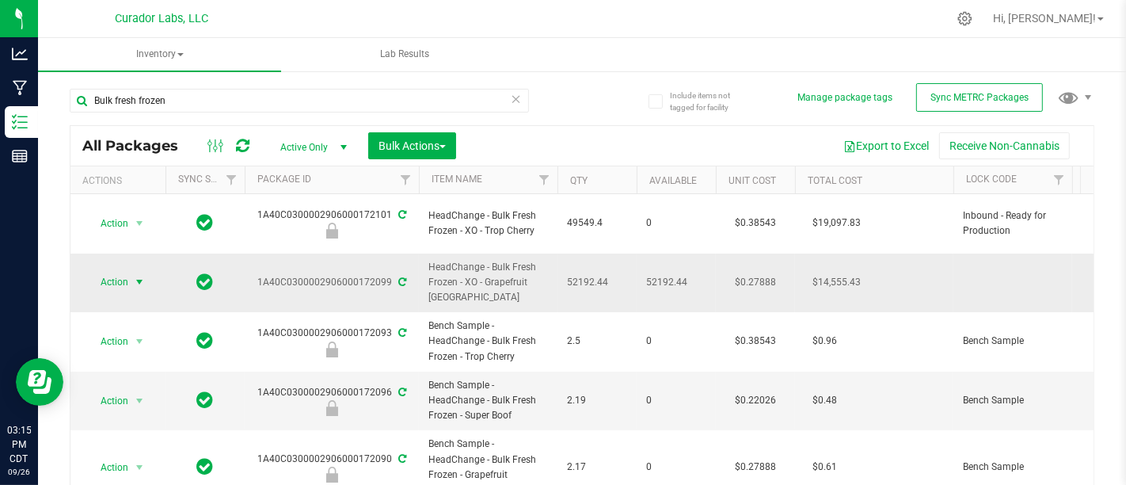
click at [120, 271] on span "Action" at bounding box center [107, 282] width 43 height 22
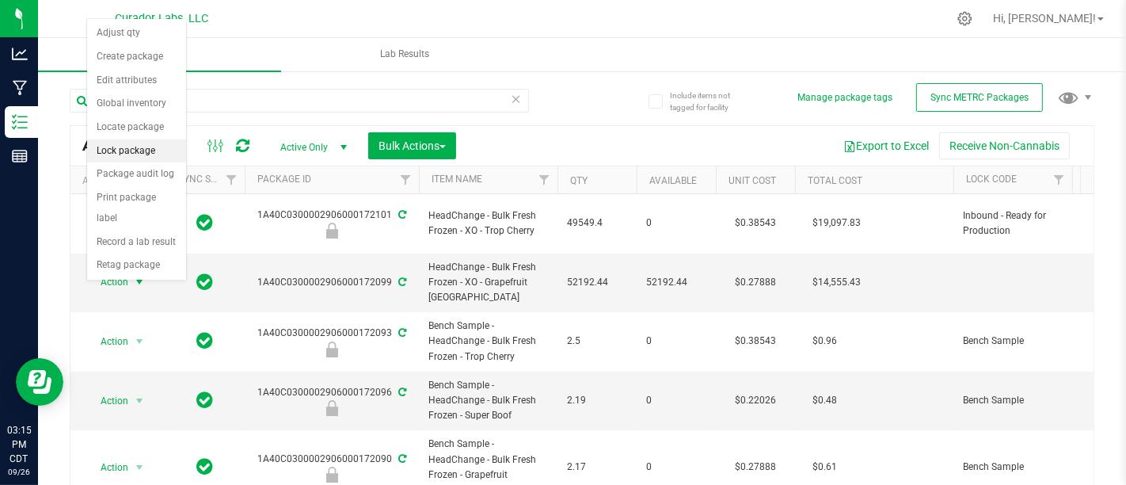
click at [146, 143] on li "Lock package" at bounding box center [136, 151] width 99 height 24
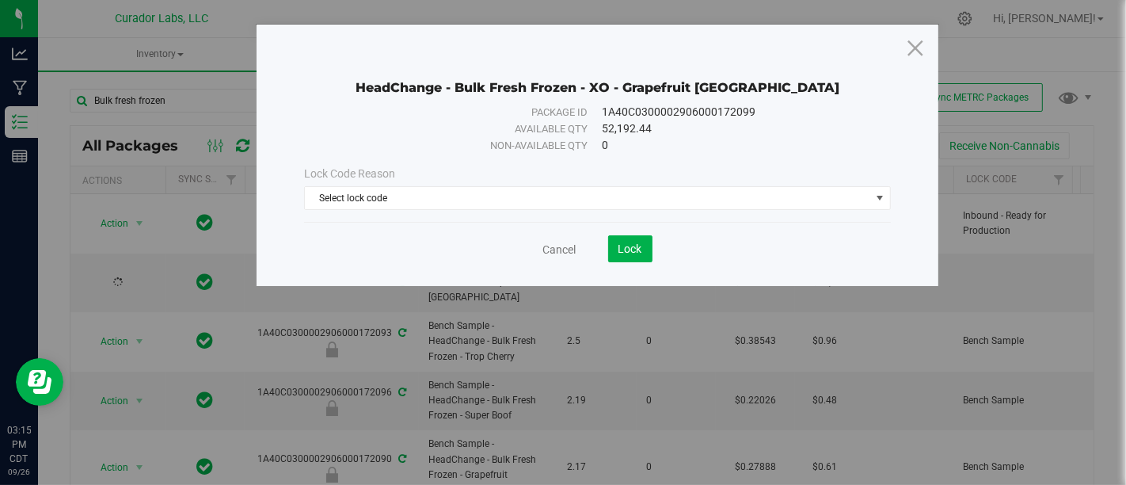
click at [761, 184] on div "Lock Code Reason Select lock code Select lock code Quarantine Lock Ready for Me…" at bounding box center [597, 187] width 610 height 44
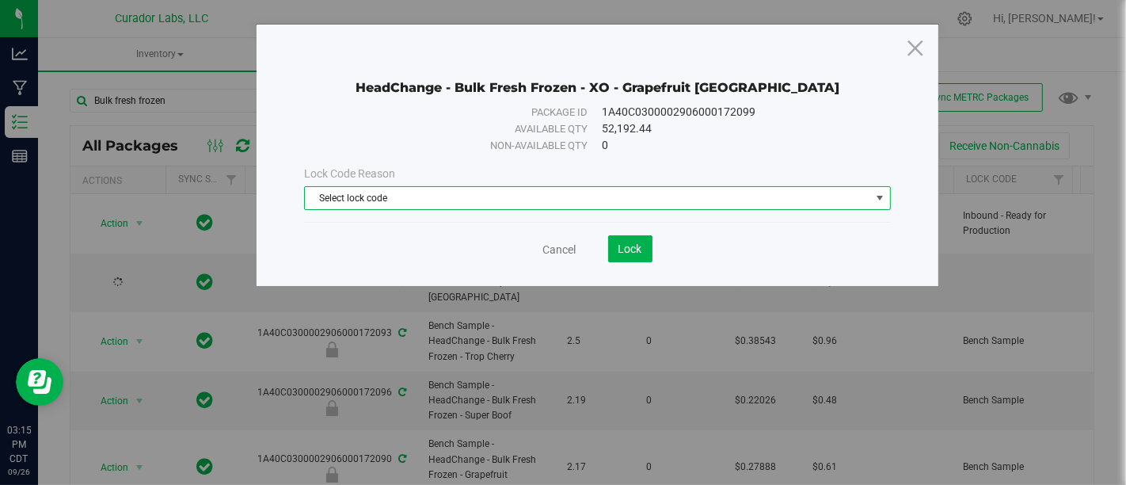
click at [755, 193] on span "Select lock code" at bounding box center [587, 198] width 564 height 22
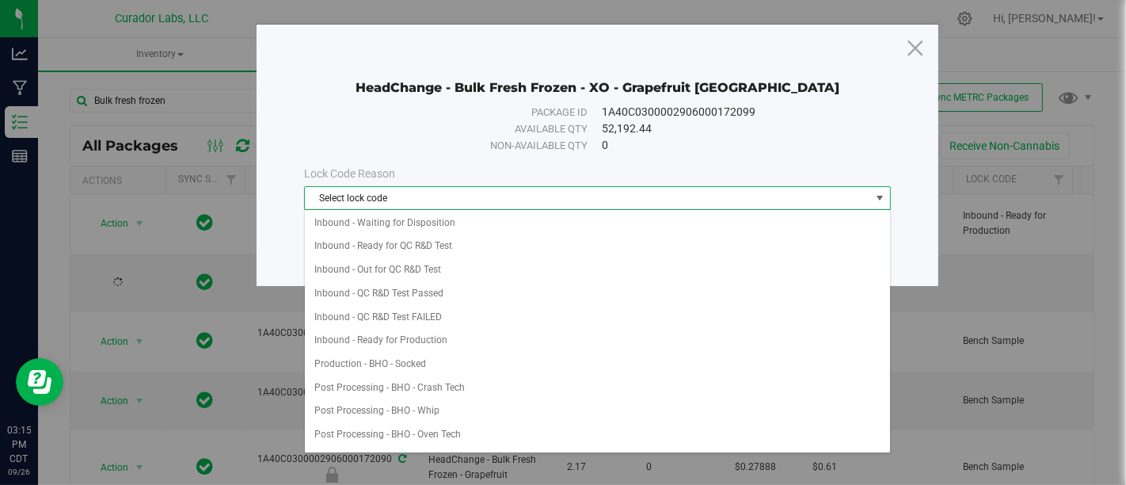
scroll to position [120, 0]
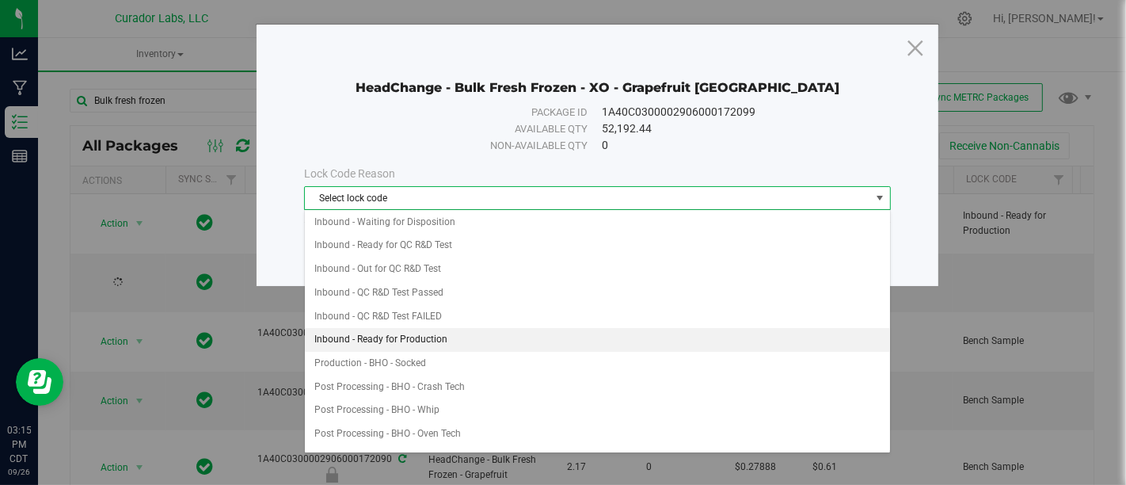
click at [585, 330] on li "Inbound - Ready for Production" at bounding box center [597, 340] width 585 height 24
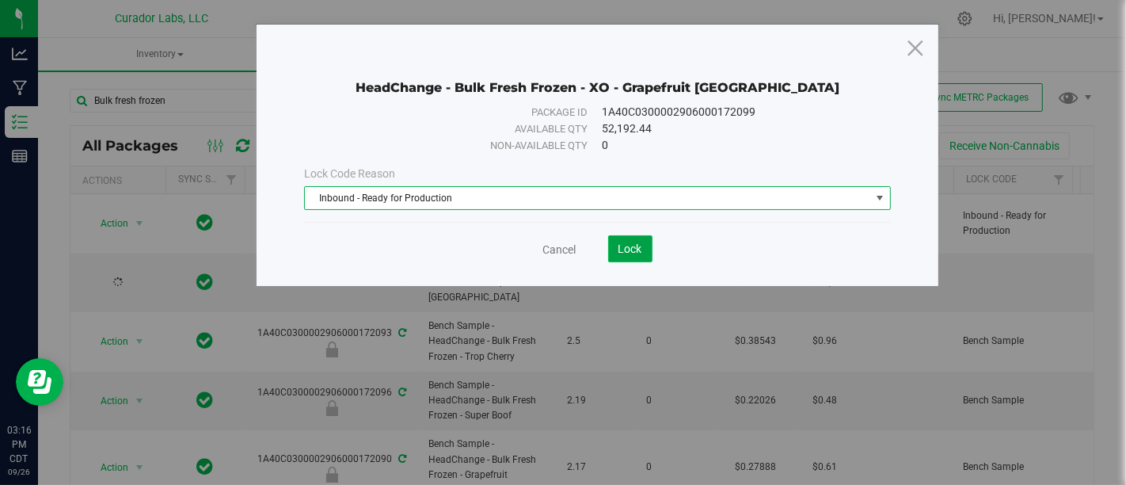
click at [645, 241] on button "Lock" at bounding box center [630, 248] width 44 height 27
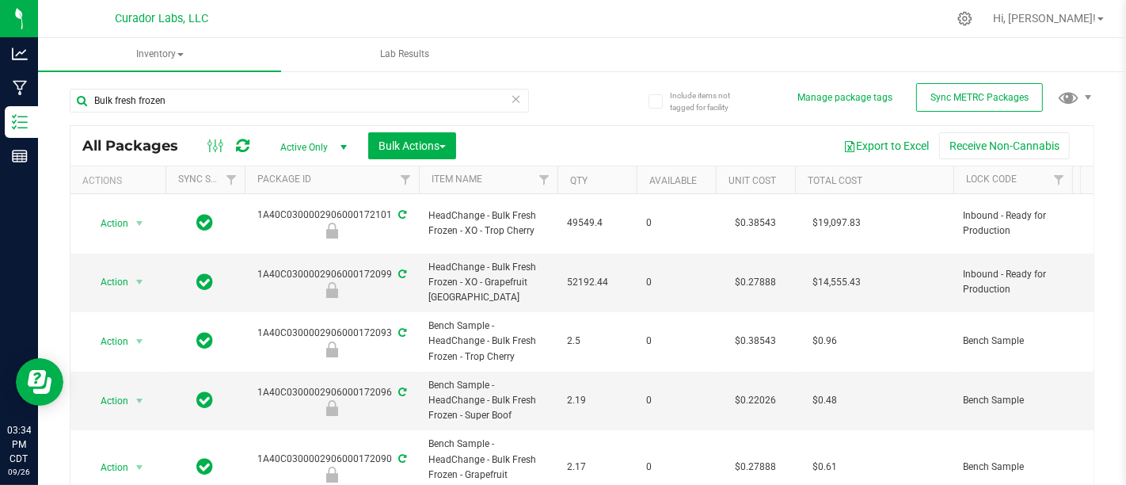
click at [511, 92] on icon at bounding box center [516, 98] width 11 height 19
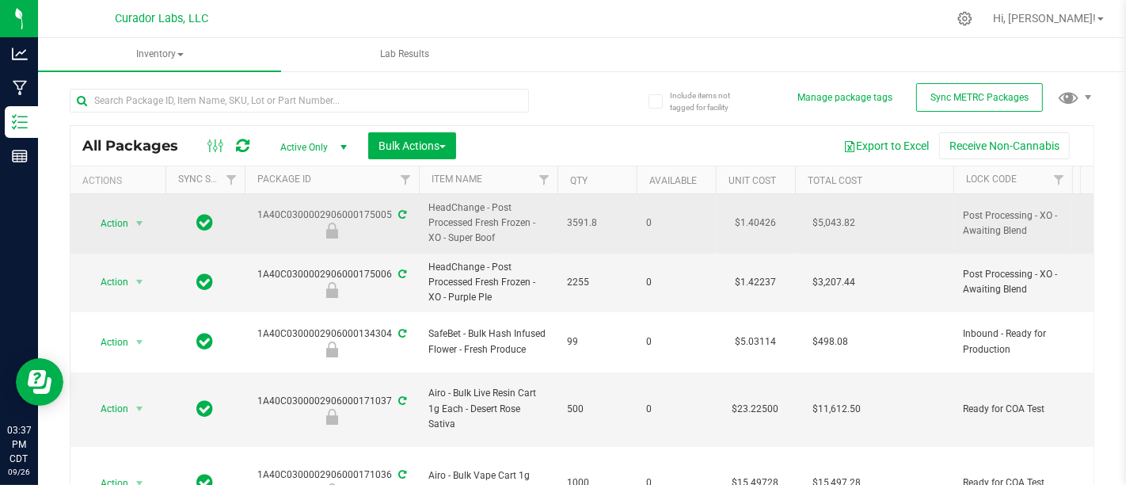
drag, startPoint x: 421, startPoint y: 209, endPoint x: 500, endPoint y: 234, distance: 82.9
click at [500, 234] on td "HeadChange - Post Processed Fresh Frozen - XO - Super Boof" at bounding box center [488, 223] width 139 height 59
copy span "HeadChange - Post Processed Fresh Frozen - XO - Super Boof"
click at [344, 214] on div "1A40C0300002906000175005" at bounding box center [331, 222] width 179 height 31
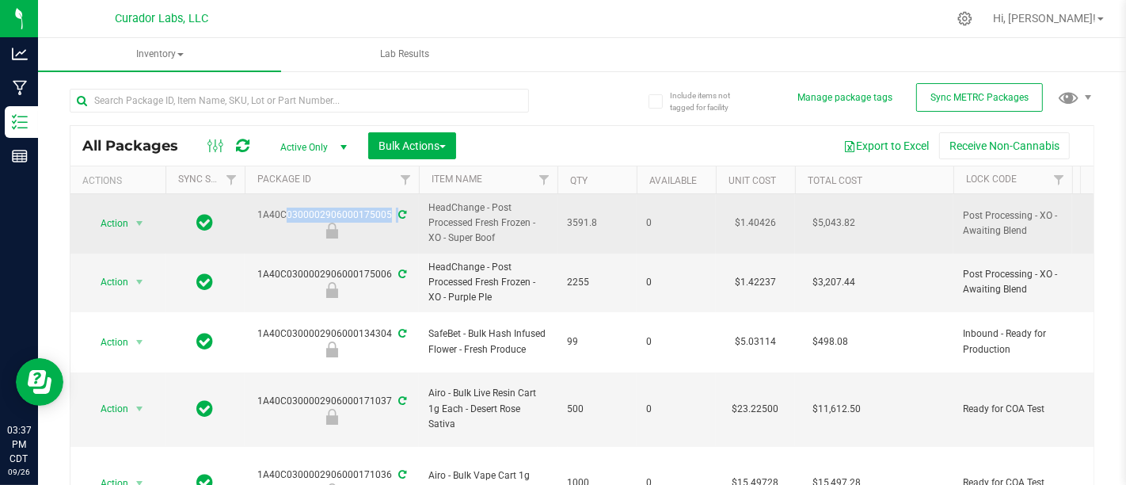
copy div "1A40C0300002906000175005"
click at [526, 226] on span "HeadChange - Post Processed Fresh Frozen - XO - Super Boof" at bounding box center [488, 223] width 120 height 46
